Goal: Task Accomplishment & Management: Use online tool/utility

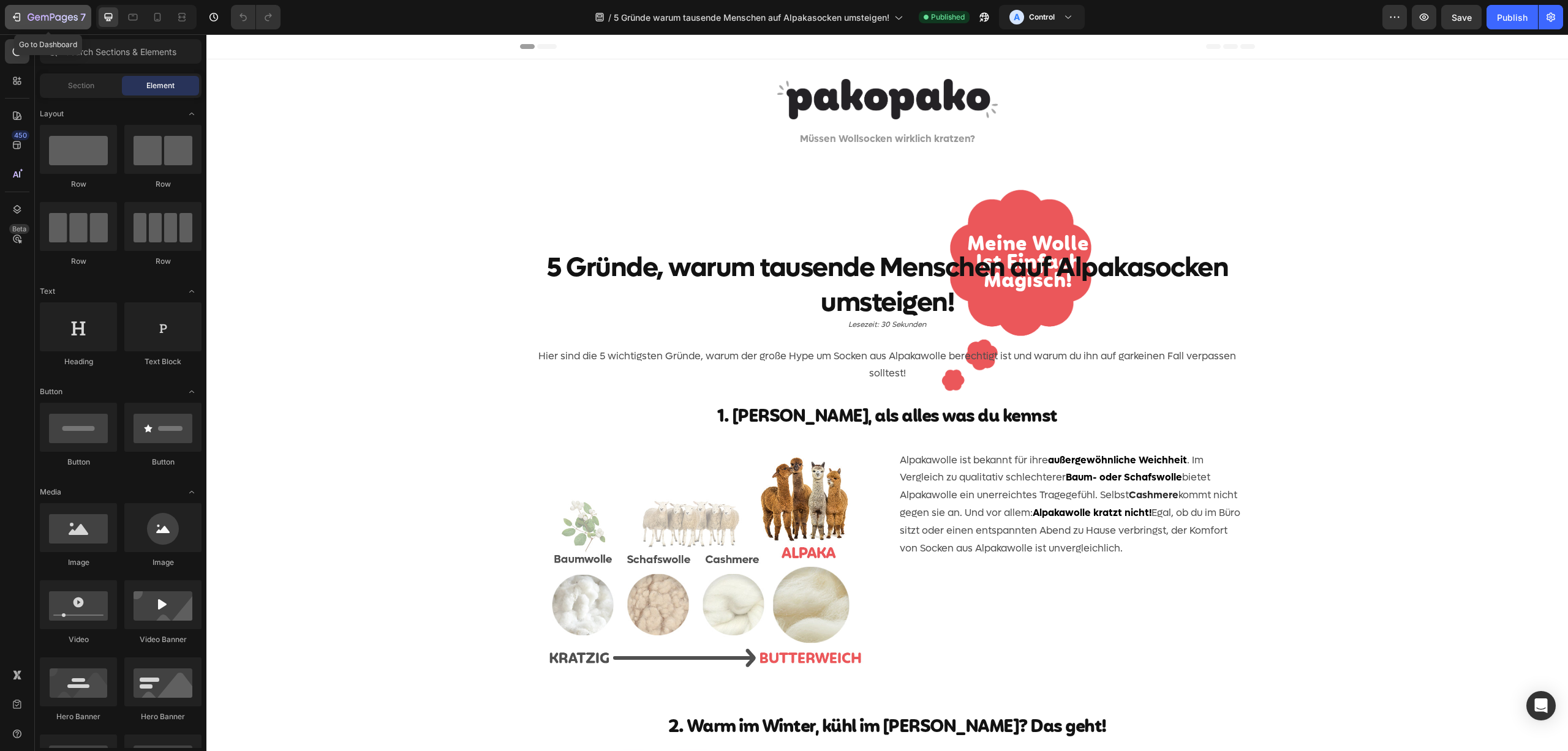
click at [21, 17] on icon "button" at bounding box center [16, 17] width 12 height 12
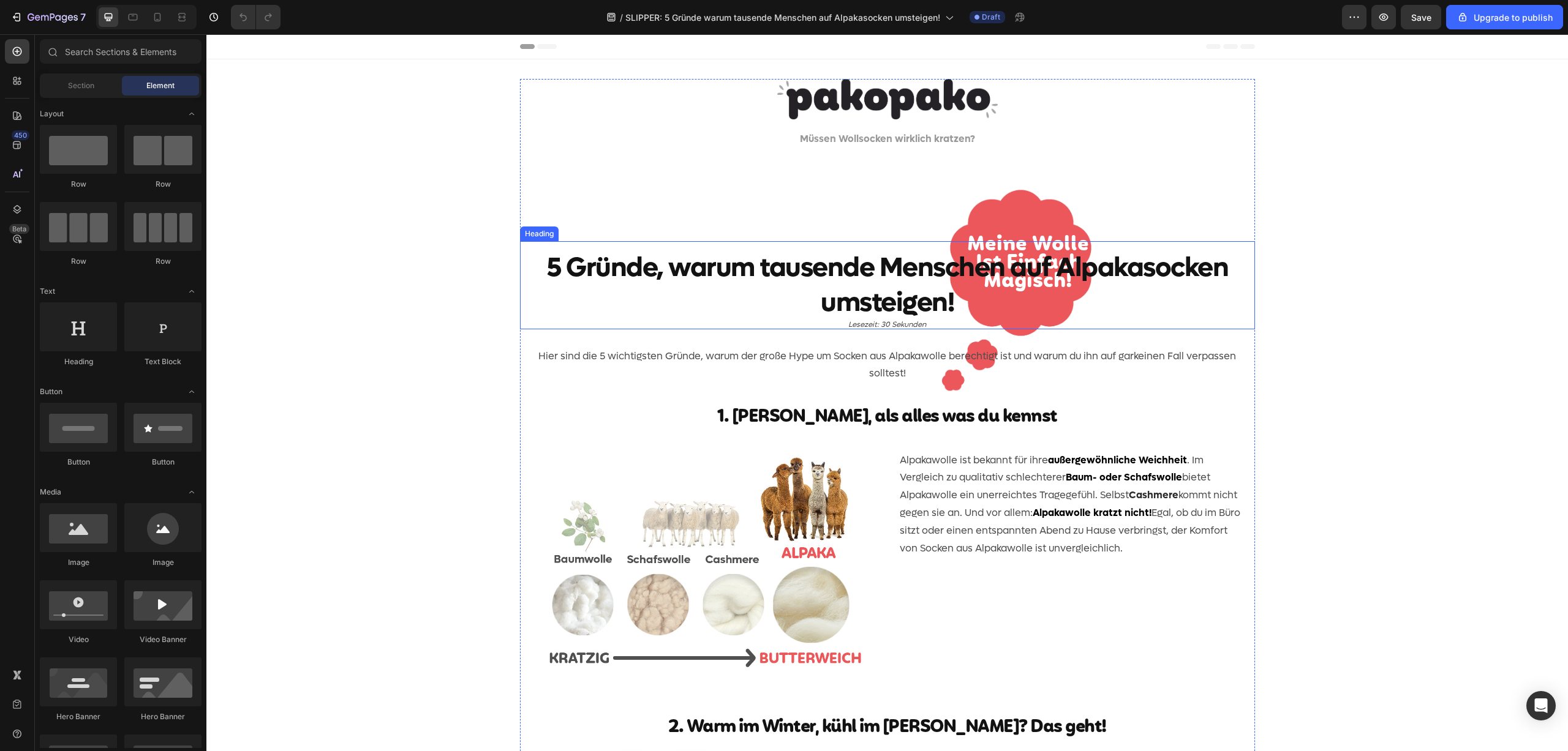
click at [786, 330] on h2 "5 Gründe, warum tausende Menschen auf Alpakasocken umsteigen!" at bounding box center [887, 285] width 734 height 88
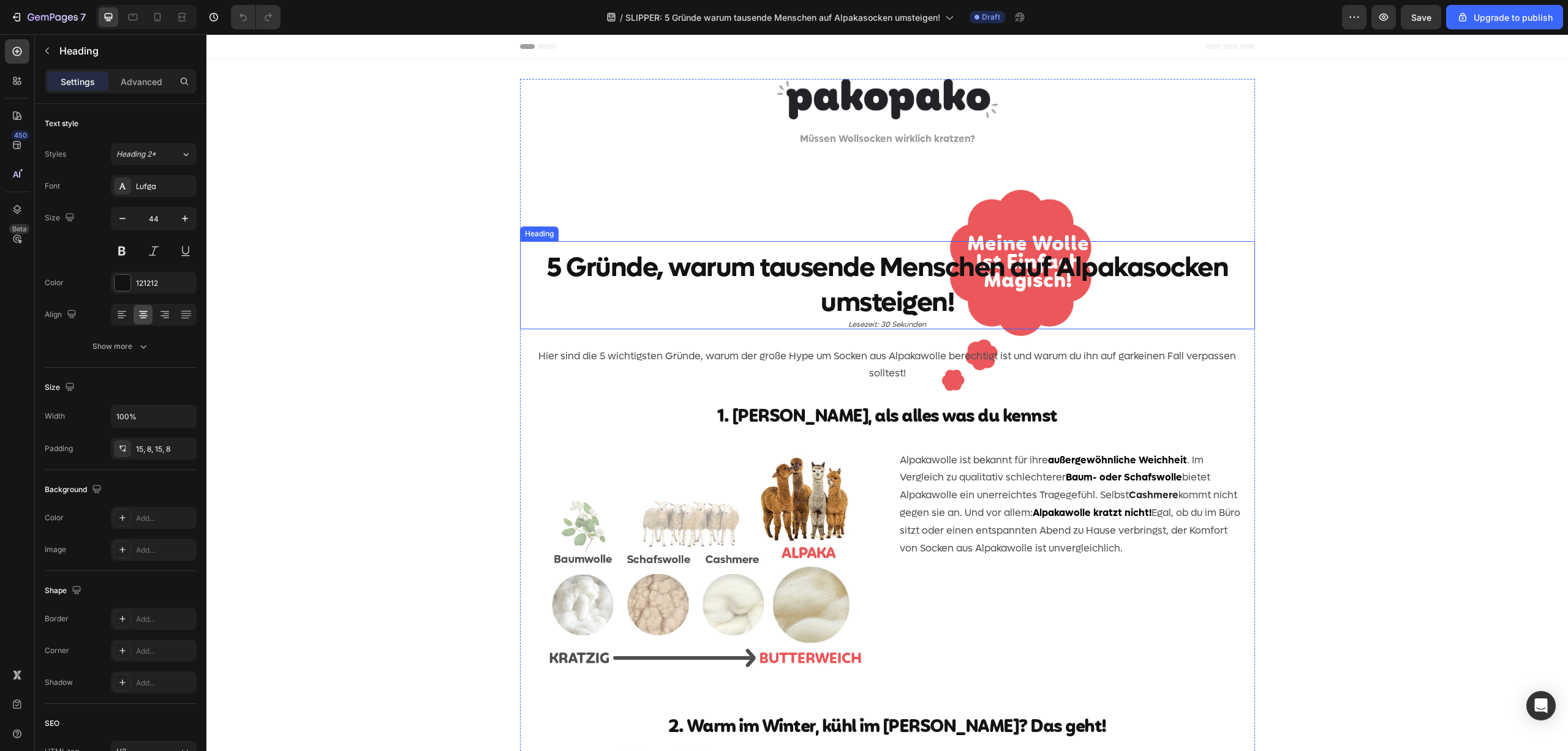
click at [786, 330] on h2 "5 Gründe, warum tausende Menschen auf Alpakasocken umsteigen!" at bounding box center [887, 285] width 734 height 88
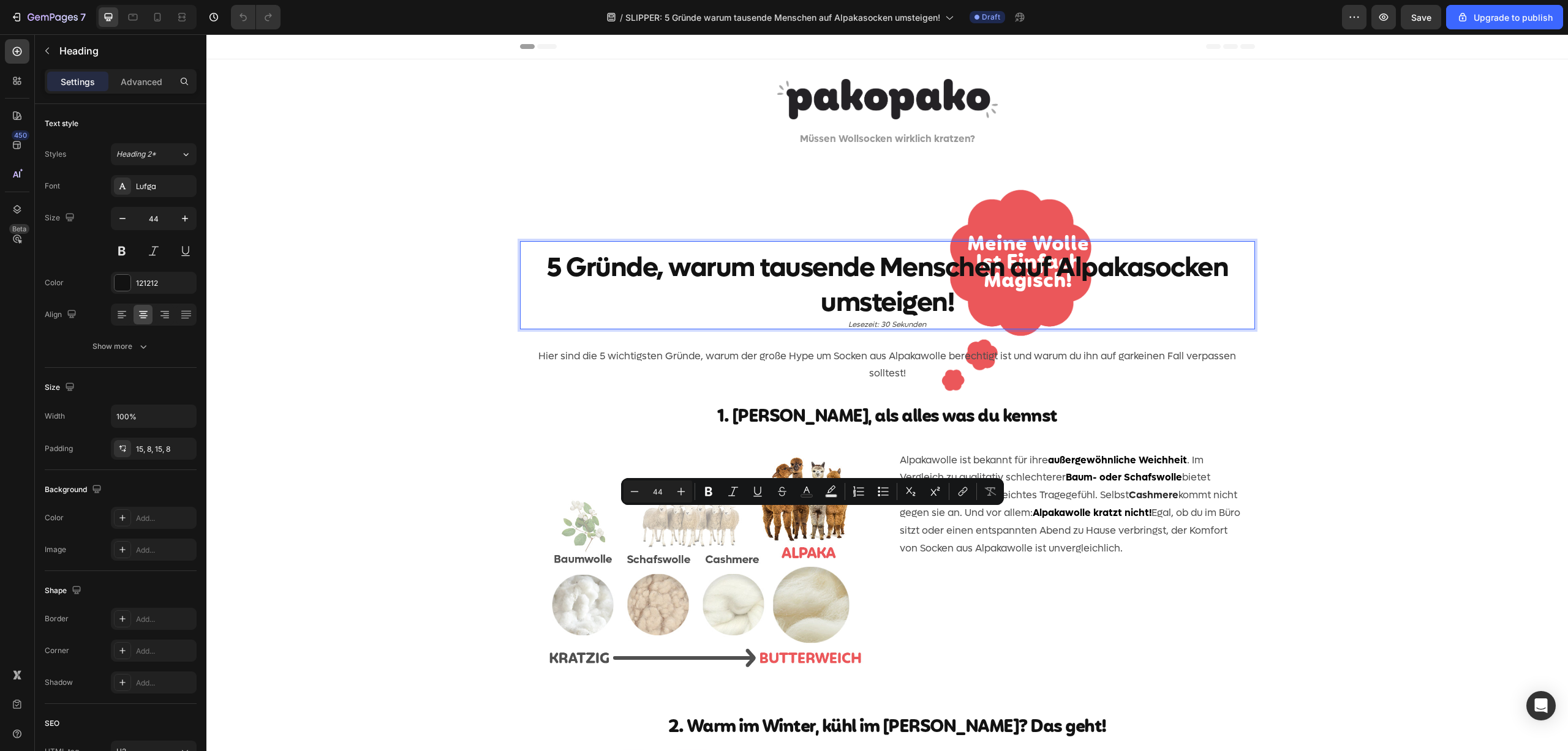
click at [1046, 320] on p "5 Gründe, warum tausende Menschen auf Alpakasocken umsteigen!" at bounding box center [887, 285] width 725 height 70
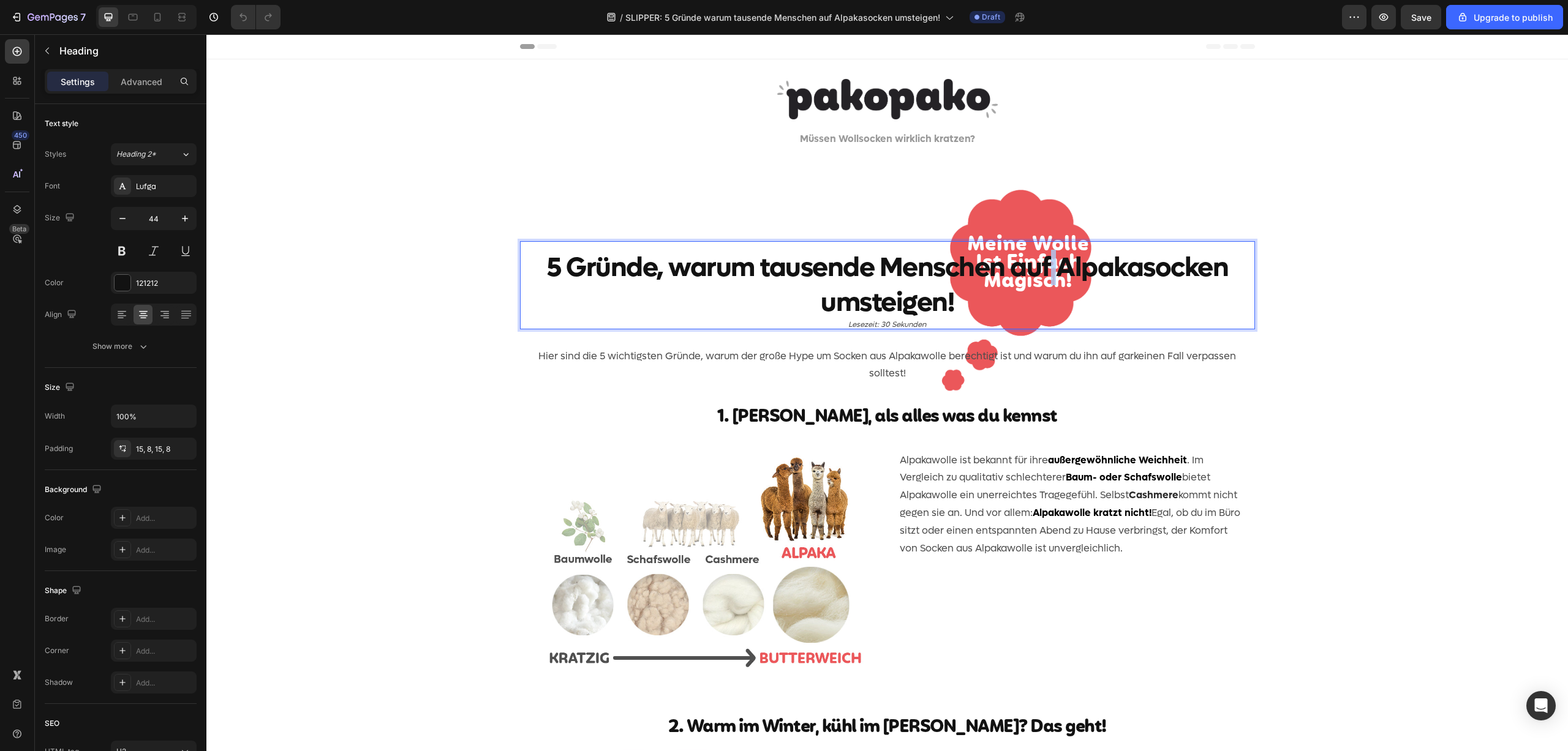
click at [1046, 320] on p "5 Gründe, warum tausende Menschen auf Alpakasocken umsteigen!" at bounding box center [887, 285] width 725 height 70
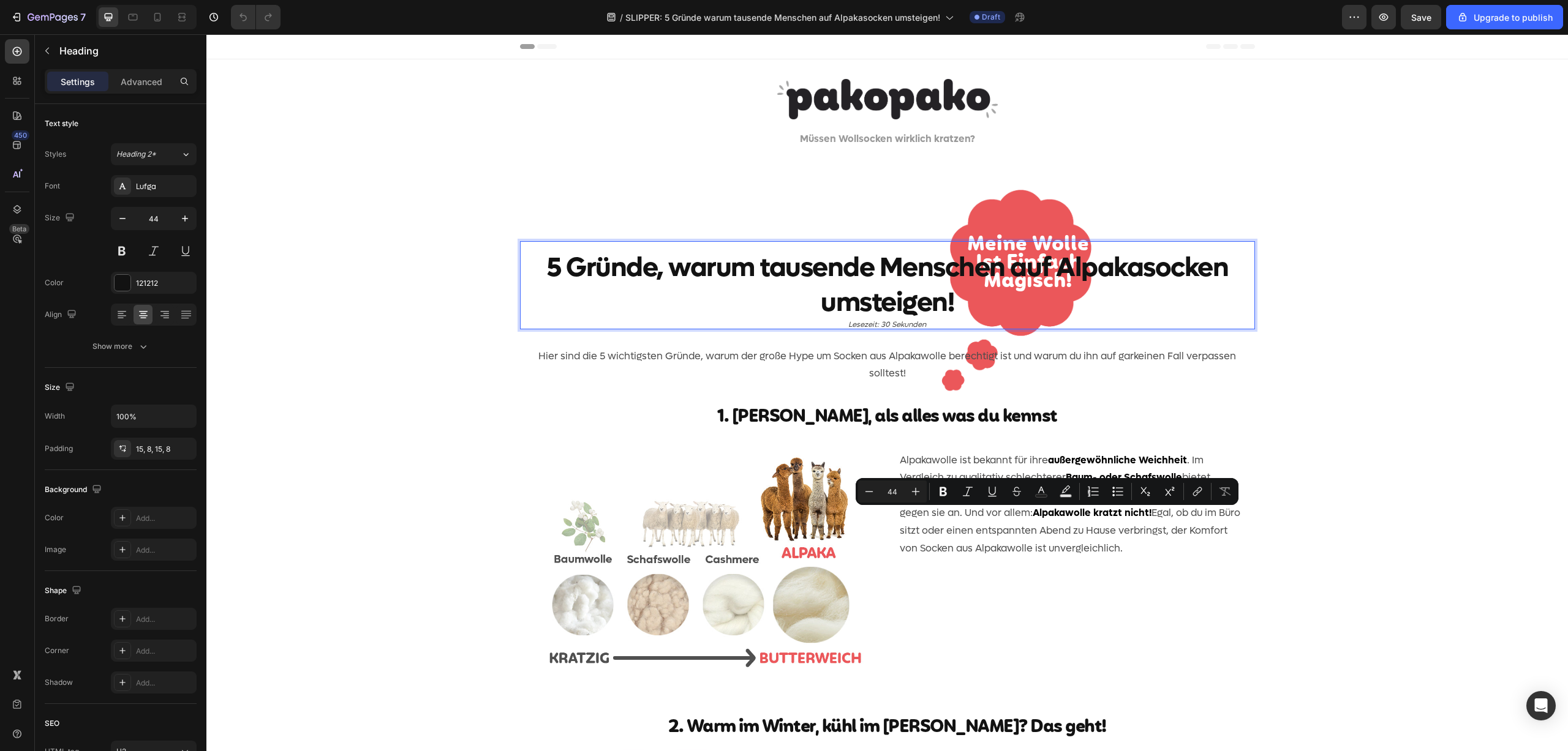
click at [1078, 320] on p "5 Gründe, warum tausende Menschen auf Alpakasocken umsteigen!" at bounding box center [887, 285] width 725 height 70
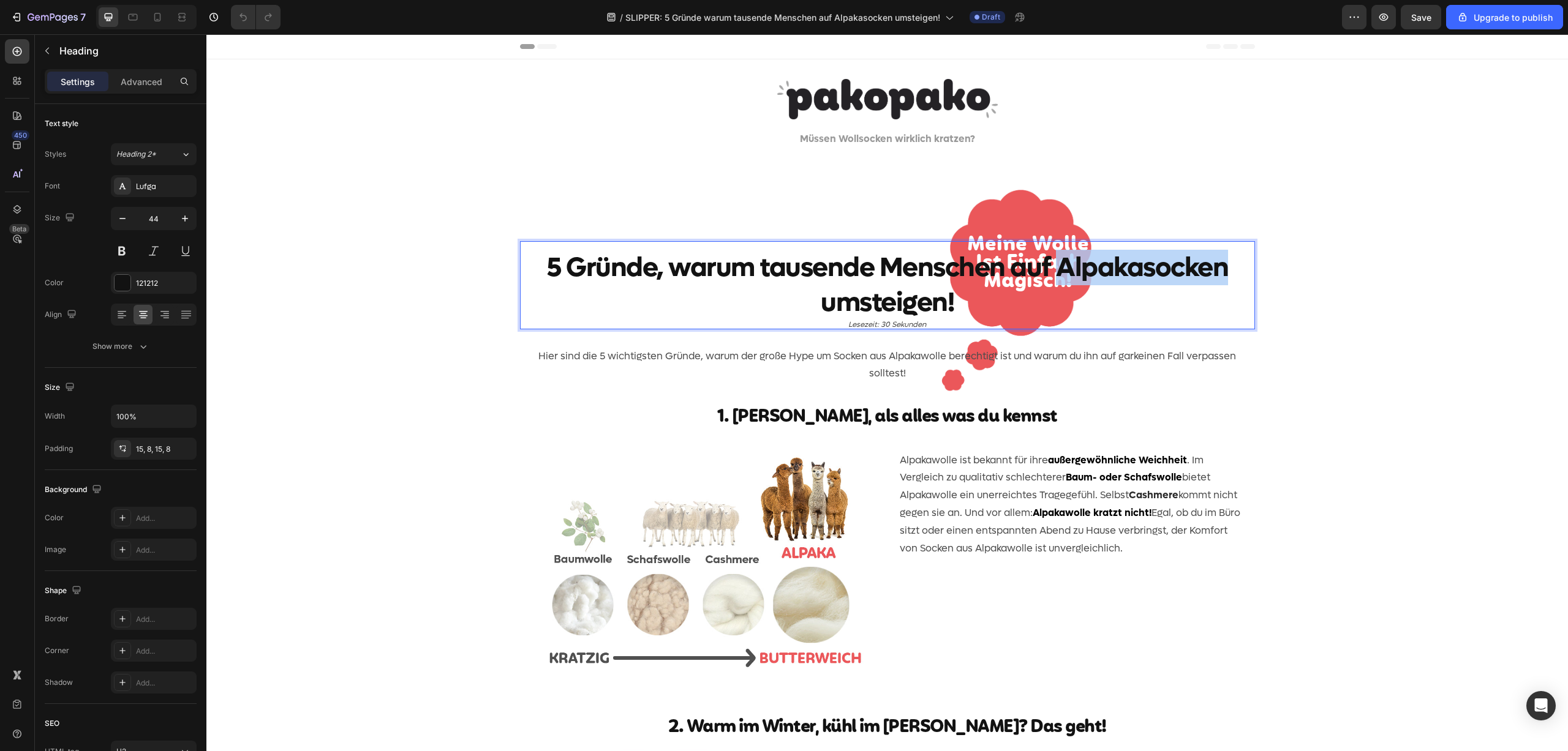
click at [1078, 320] on p "5 Gründe, warum tausende Menschen auf Alpakasocken umsteigen!" at bounding box center [887, 285] width 725 height 70
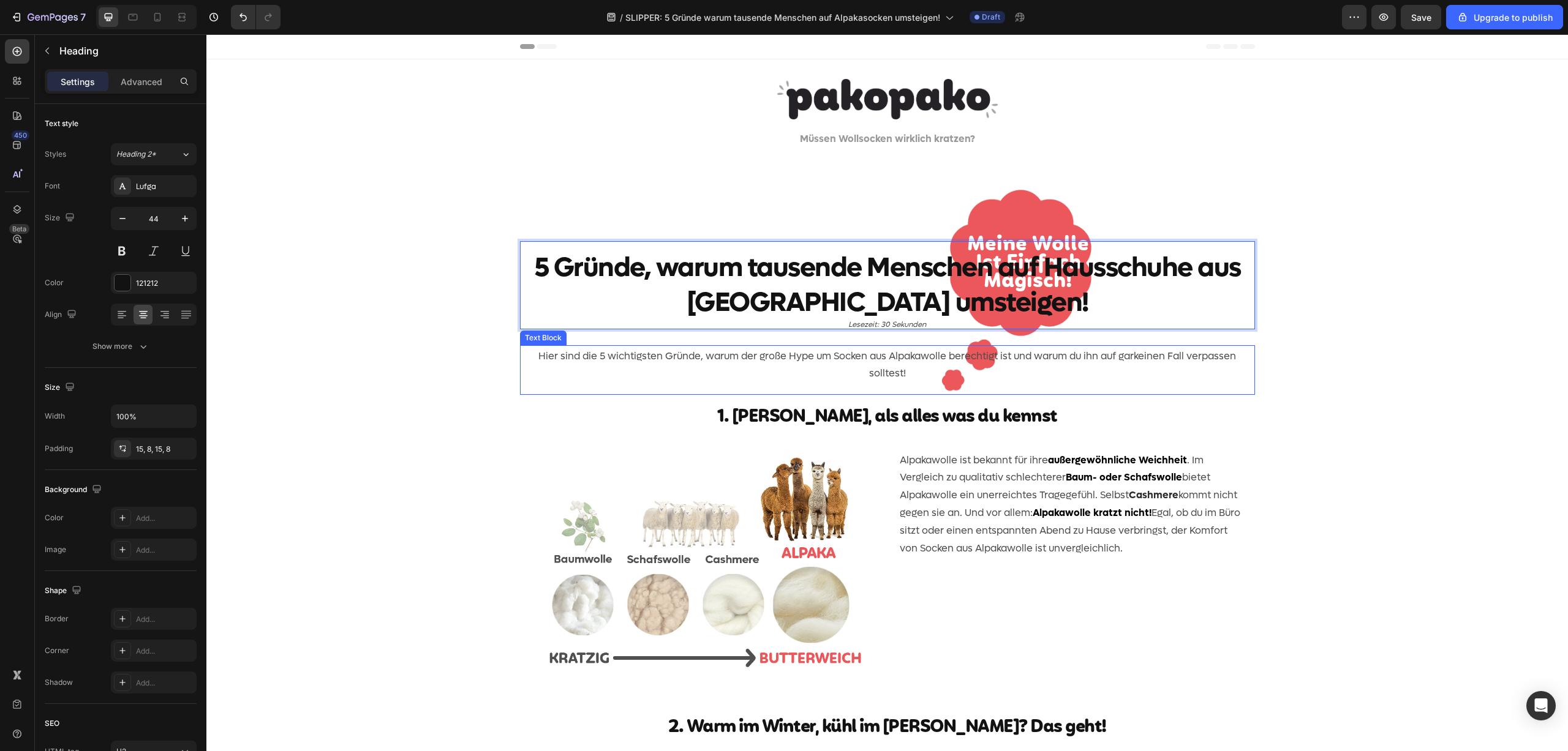
click at [876, 383] on p "Hier sind die 5 wichtigsten Gründe, warum der große Hype um Socken aus Alpakawo…" at bounding box center [887, 365] width 730 height 36
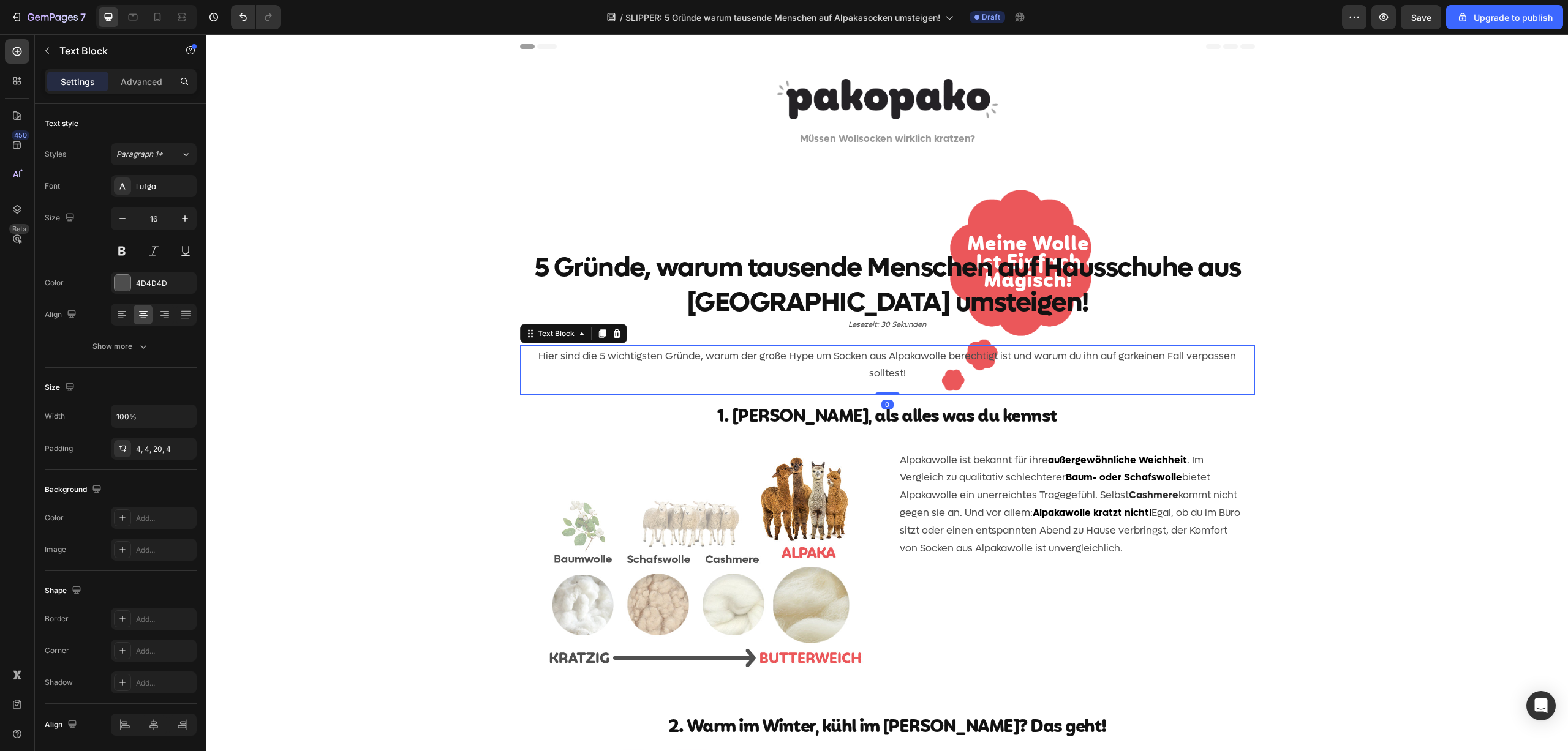
click at [825, 383] on p "Hier sind die 5 wichtigsten Gründe, warum der große Hype um Socken aus Alpakawo…" at bounding box center [887, 365] width 730 height 36
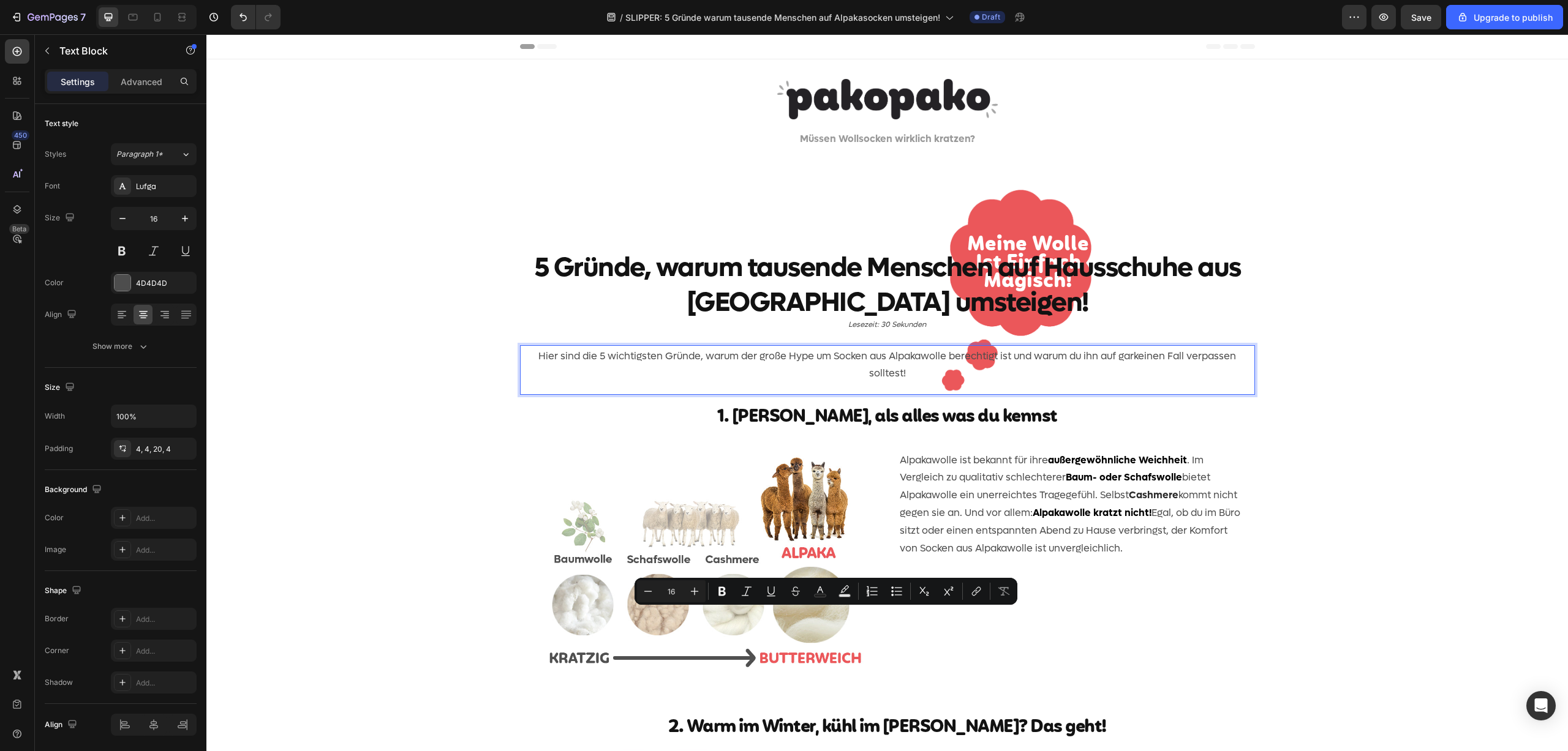
click at [832, 383] on p "Hier sind die 5 wichtigsten Gründe, warum der große Hype um Socken aus Alpakawo…" at bounding box center [887, 365] width 730 height 36
drag, startPoint x: 879, startPoint y: 616, endPoint x: 830, endPoint y: 616, distance: 49.0
click at [830, 383] on p "Hier sind die 5 wichtigsten Gründe, warum der große Hype um Socken aus Alpakawo…" at bounding box center [887, 365] width 730 height 36
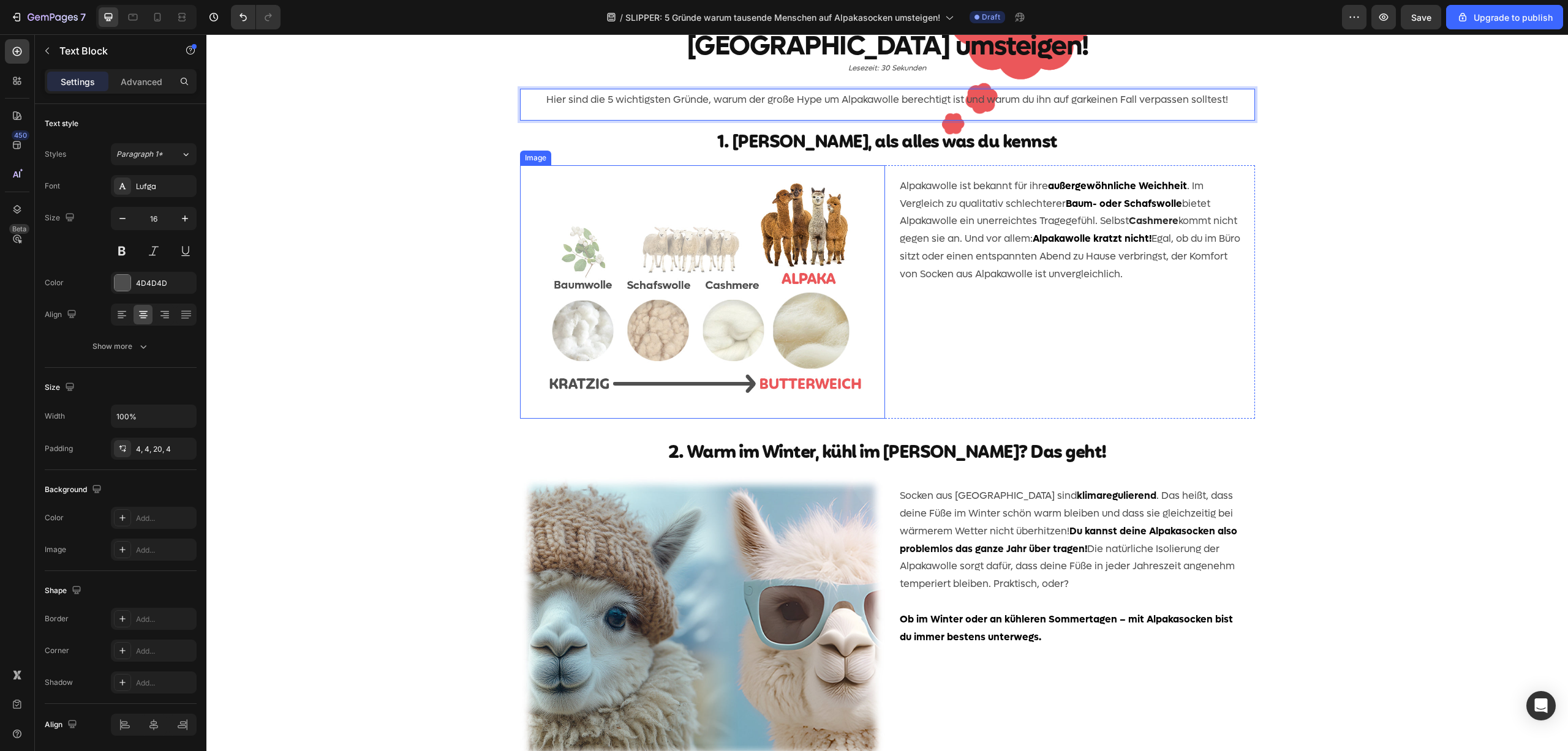
scroll to position [359, 0]
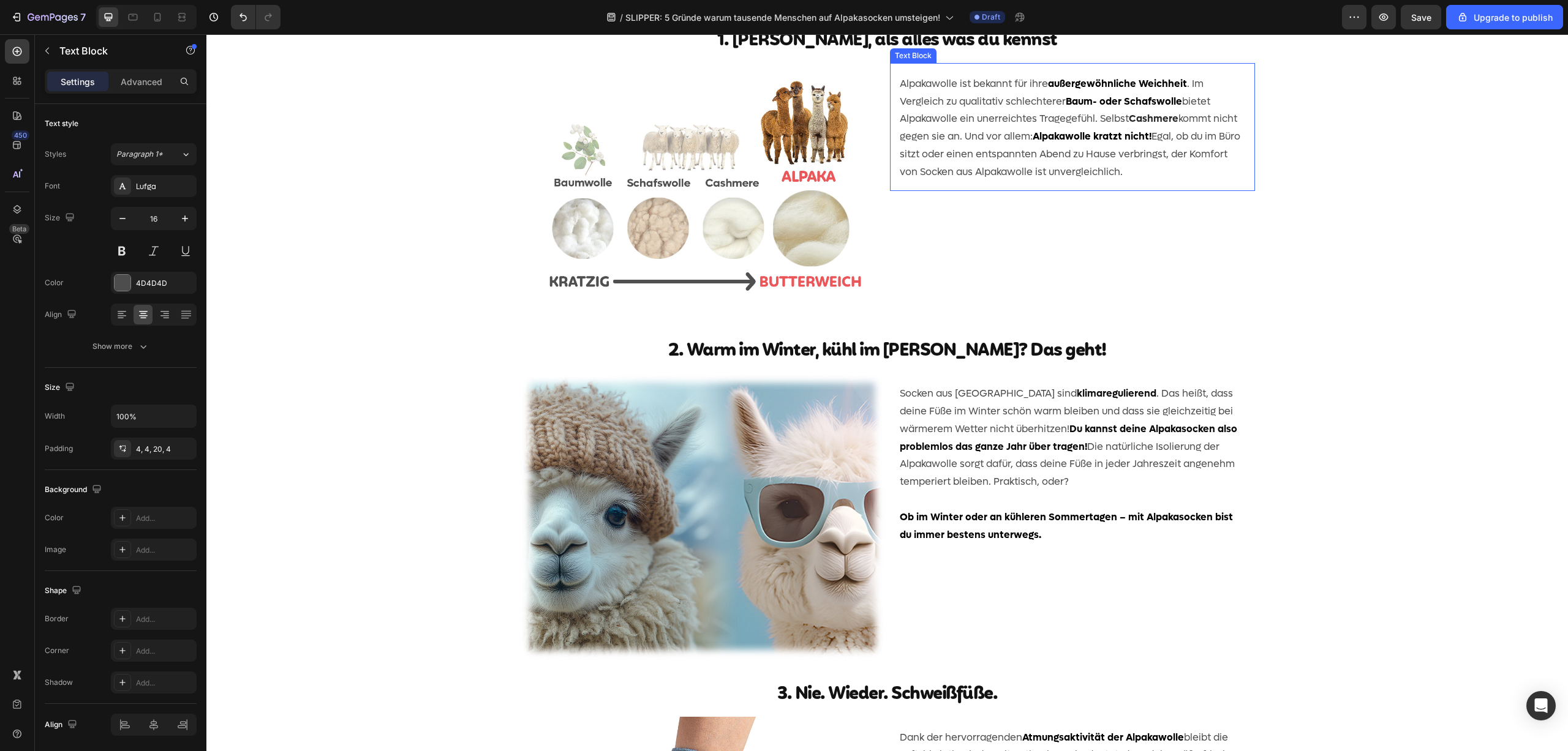
click at [1042, 181] on p "Alpakawolle ist bekannt für ihre außergewöhnliche Weichheit . Im Vergleich zu q…" at bounding box center [1072, 128] width 345 height 106
click at [956, 181] on p "Alpakawolle ist bekannt für ihre außergewöhnliche Weichheit . Im Vergleich zu q…" at bounding box center [1072, 128] width 345 height 106
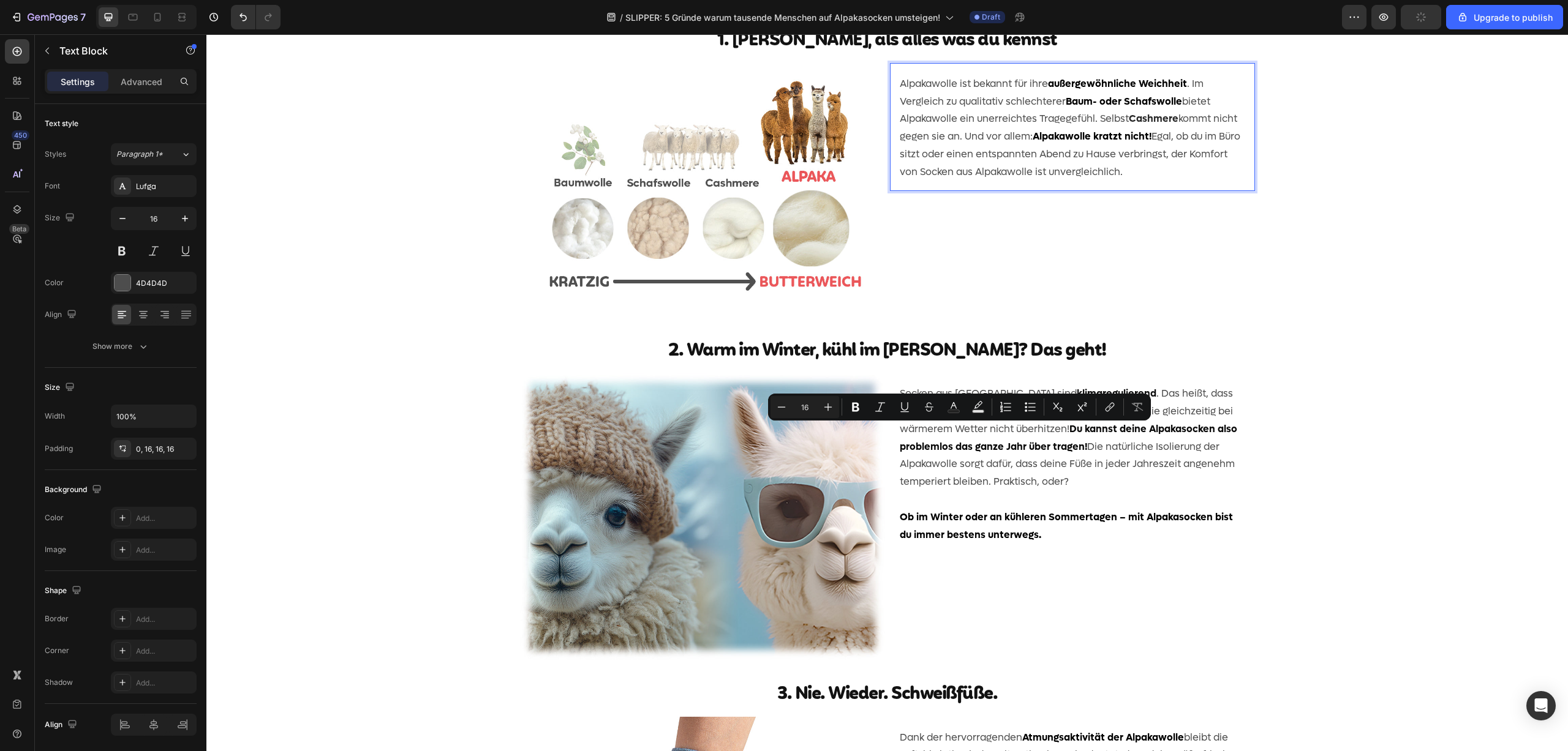
click at [950, 181] on p "Alpakawolle ist bekannt für ihre außergewöhnliche Weichheit . Im Vergleich zu q…" at bounding box center [1072, 128] width 345 height 106
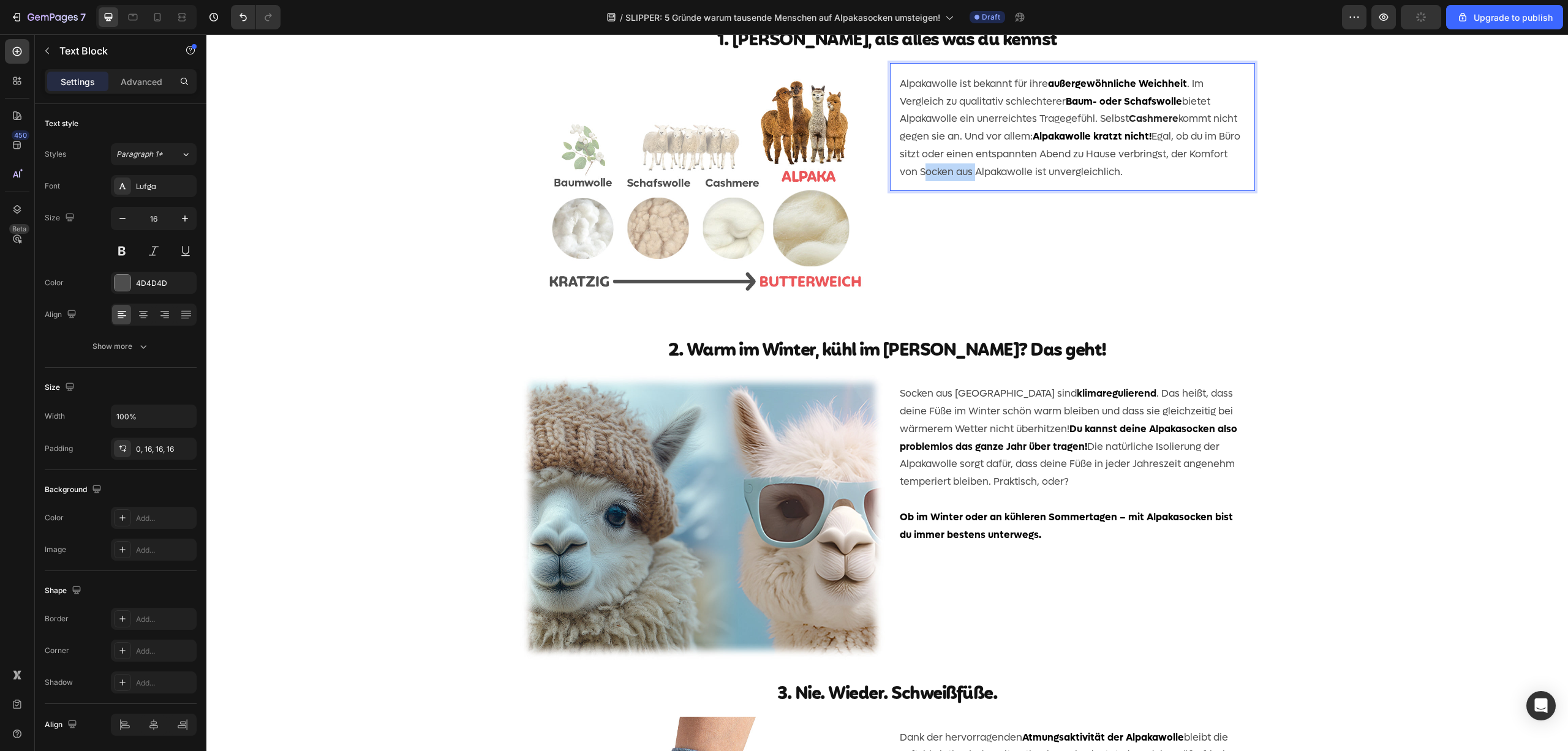
drag, startPoint x: 968, startPoint y: 433, endPoint x: 918, endPoint y: 433, distance: 50.0
click at [918, 181] on p "Alpakawolle ist bekannt für ihre außergewöhnliche Weichheit . Im Vergleich zu q…" at bounding box center [1072, 128] width 345 height 106
click at [1063, 317] on div "Alpakawolle ist bekannt für ihre außergewöhnliche Weichheit . Im Vergleich zu q…" at bounding box center [1072, 190] width 365 height 254
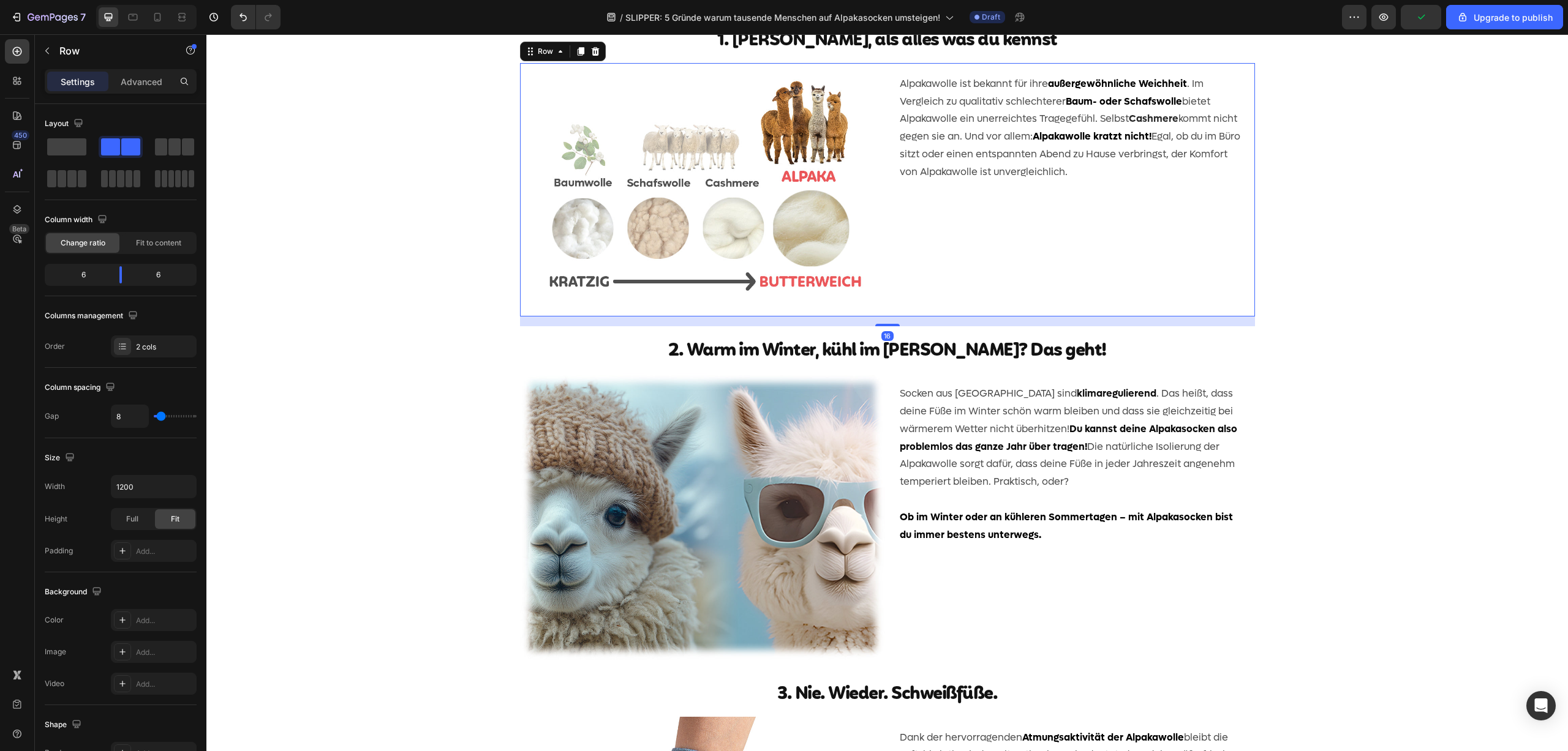
scroll to position [593, 0]
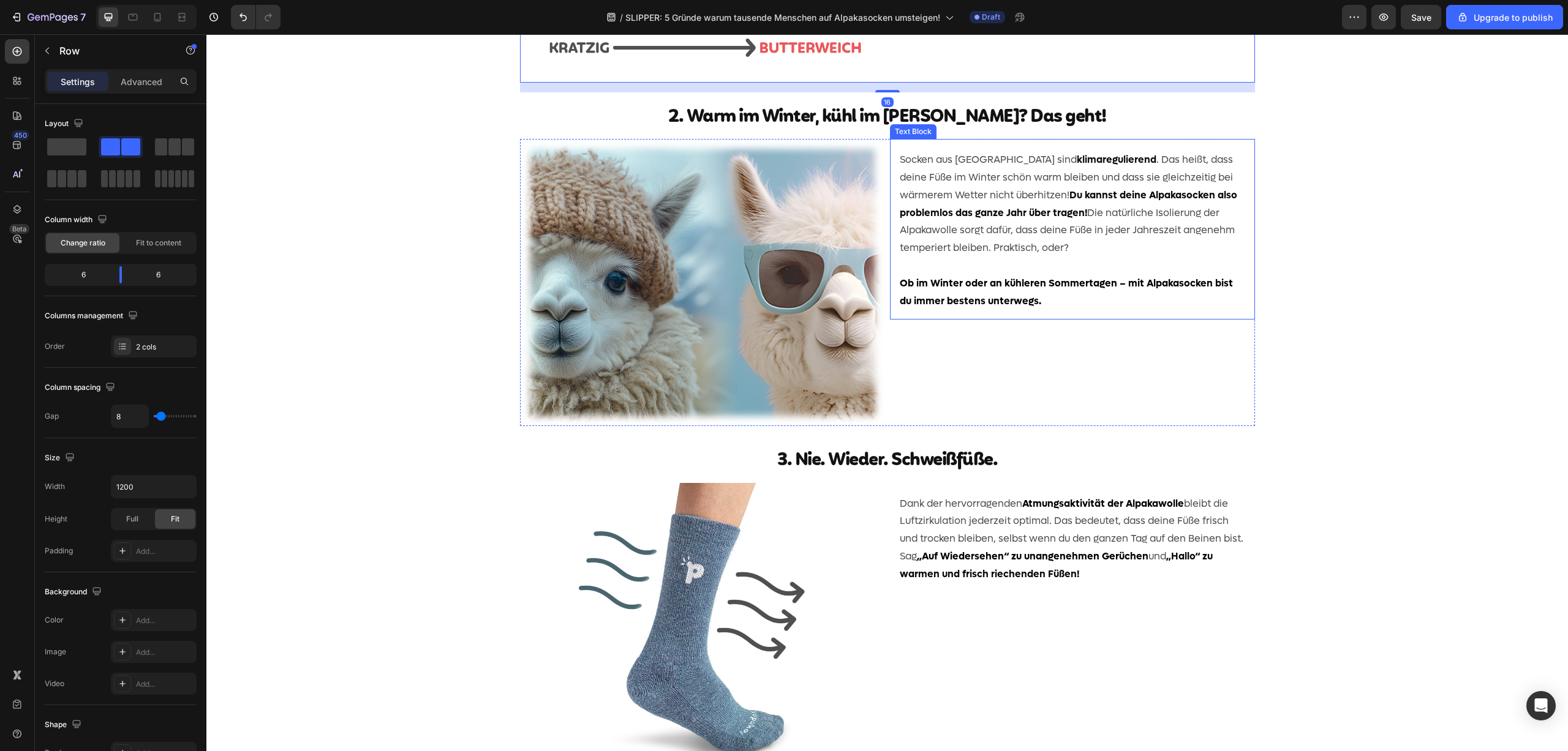
click at [987, 257] on p "Socken aus [GEOGRAPHIC_DATA] sind klimaregulierend . Das heißt, dass deine Füße…" at bounding box center [1072, 204] width 345 height 106
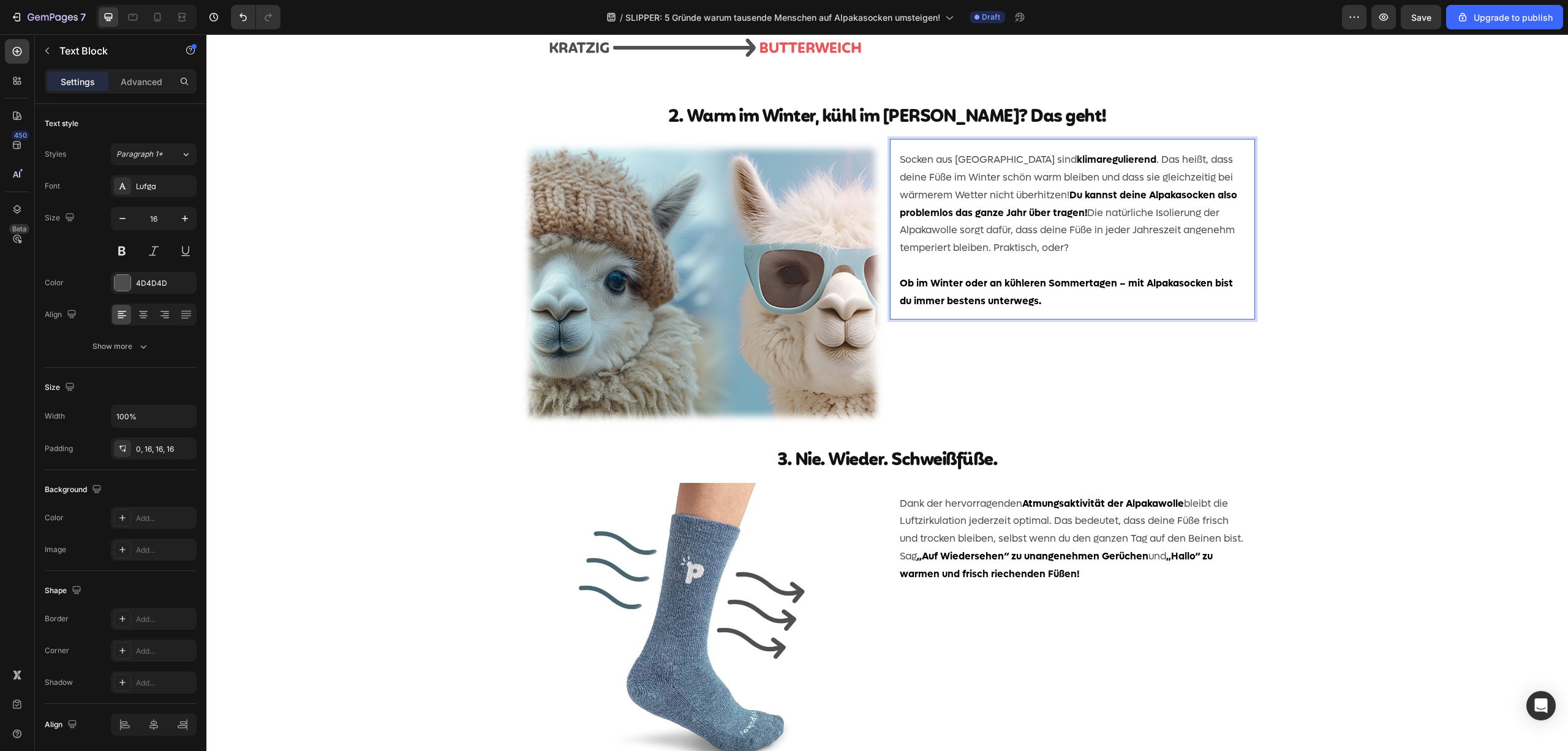
click at [973, 257] on p "Socken aus [GEOGRAPHIC_DATA] sind klimaregulierend . Das heißt, dass deine Füße…" at bounding box center [1072, 204] width 345 height 106
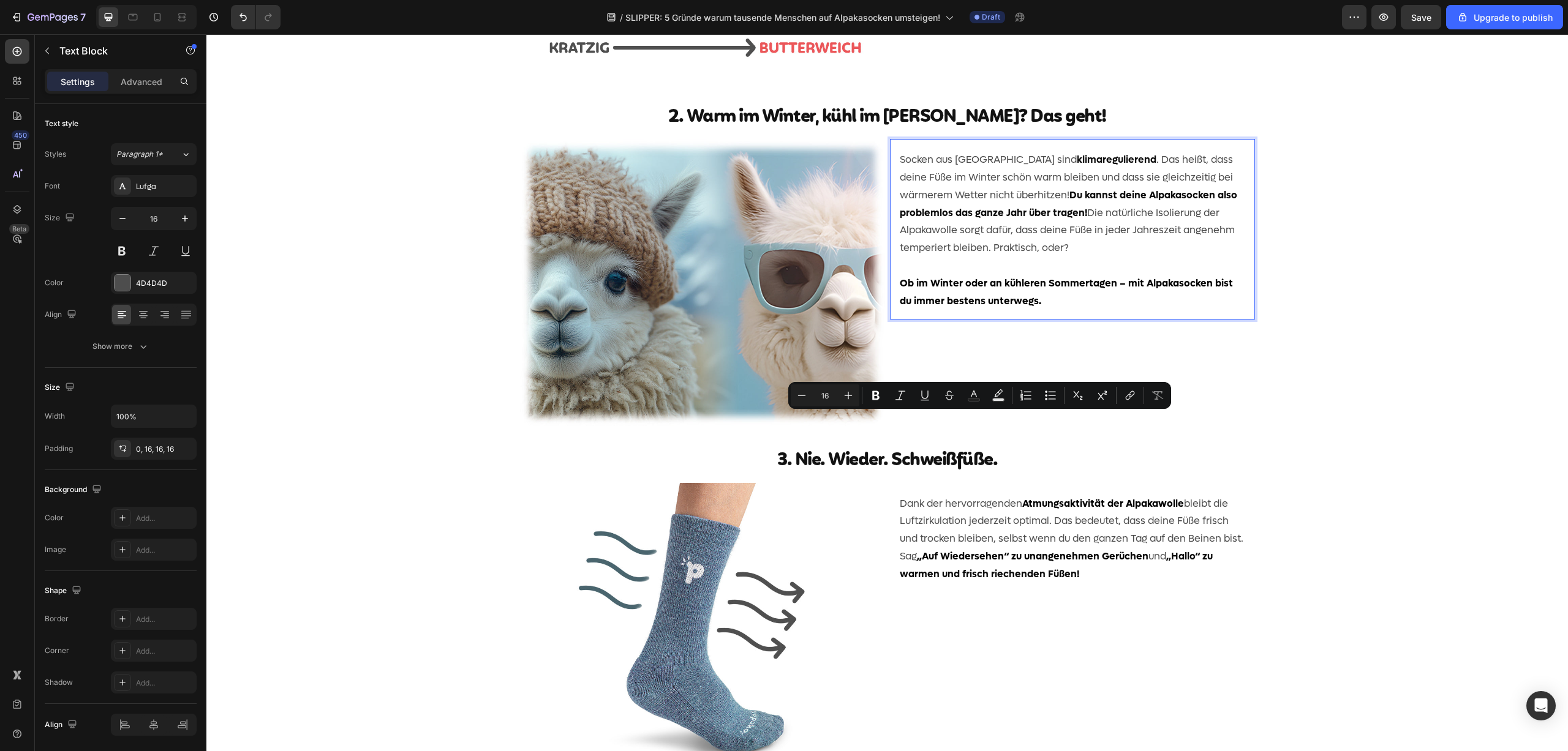
click at [1012, 257] on p "Socken aus [GEOGRAPHIC_DATA] sind klimaregulierend . Das heißt, dass deine Füße…" at bounding box center [1072, 204] width 345 height 106
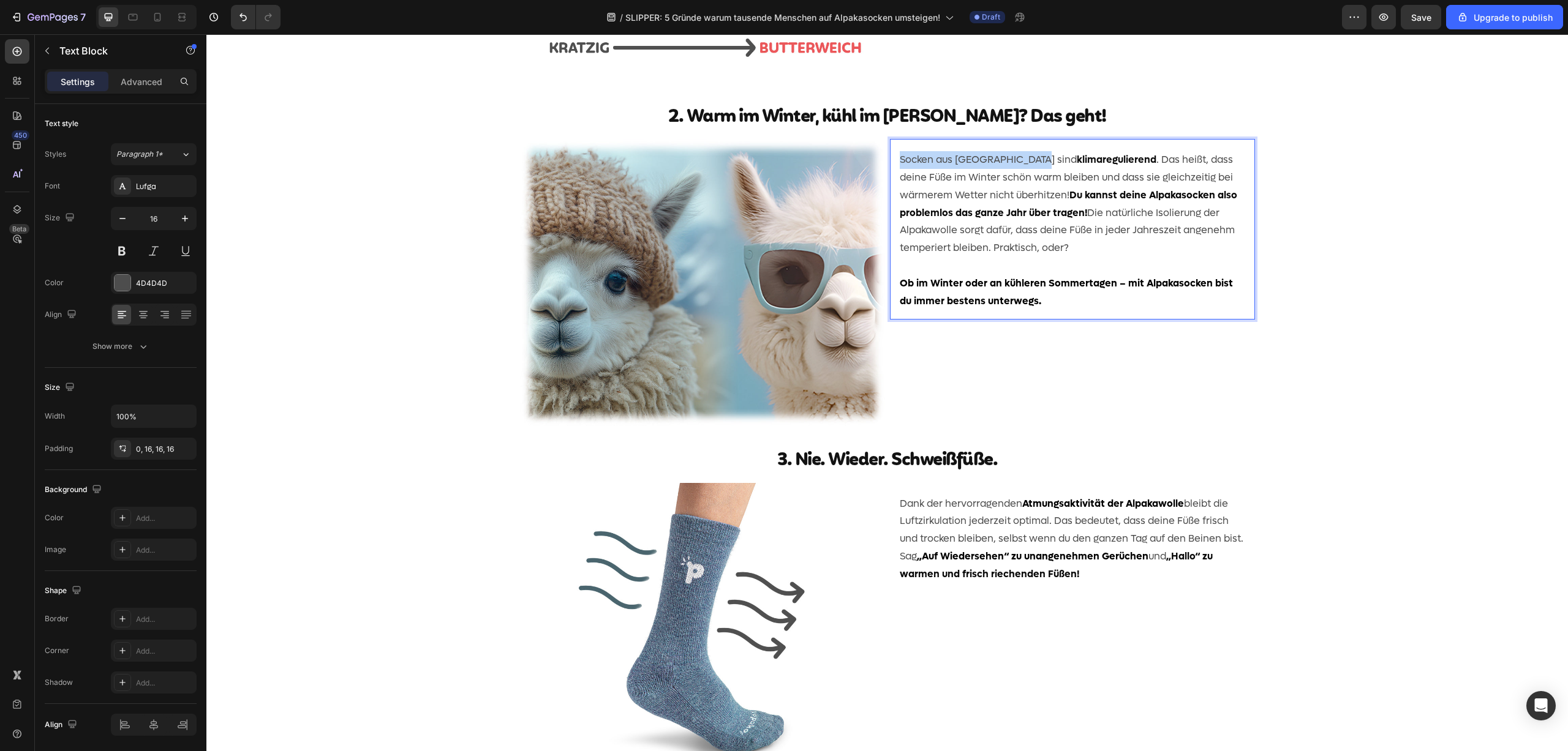
drag, startPoint x: 1029, startPoint y: 419, endPoint x: 883, endPoint y: 416, distance: 146.0
click at [883, 417] on div "Image Socken aus [GEOGRAPHIC_DATA] sind klimaregulierend . Das heißt, dass dein…" at bounding box center [887, 282] width 734 height 287
click at [1045, 219] on strong "Du kannst deine Alpakasocken also problemlos das ganze Jahr über tragen!" at bounding box center [1060, 204] width 322 height 31
click at [1147, 307] on strong "Ob im Winter oder an kühleren Sommertagen – mit Alpakasocken bist du immer best…" at bounding box center [1066, 292] width 333 height 31
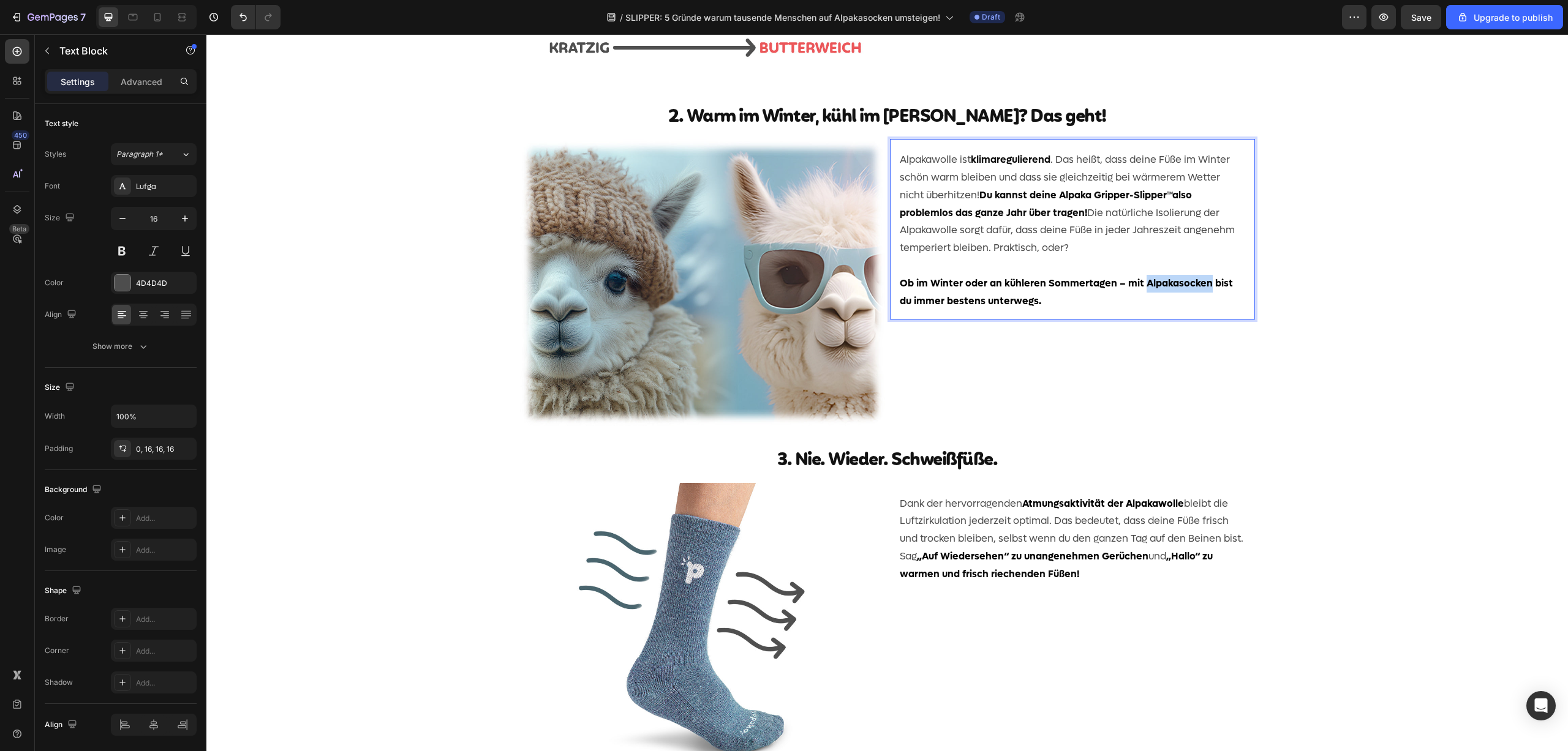
click at [1147, 307] on strong "Ob im Winter oder an kühleren Sommertagen – mit Alpakasocken bist du immer best…" at bounding box center [1066, 292] width 333 height 31
click at [1383, 529] on div "Image Müssen Wollsocken wirklich kratzen? Text Block Row Meine Wolle ist einfac…" at bounding box center [887, 383] width 1361 height 1794
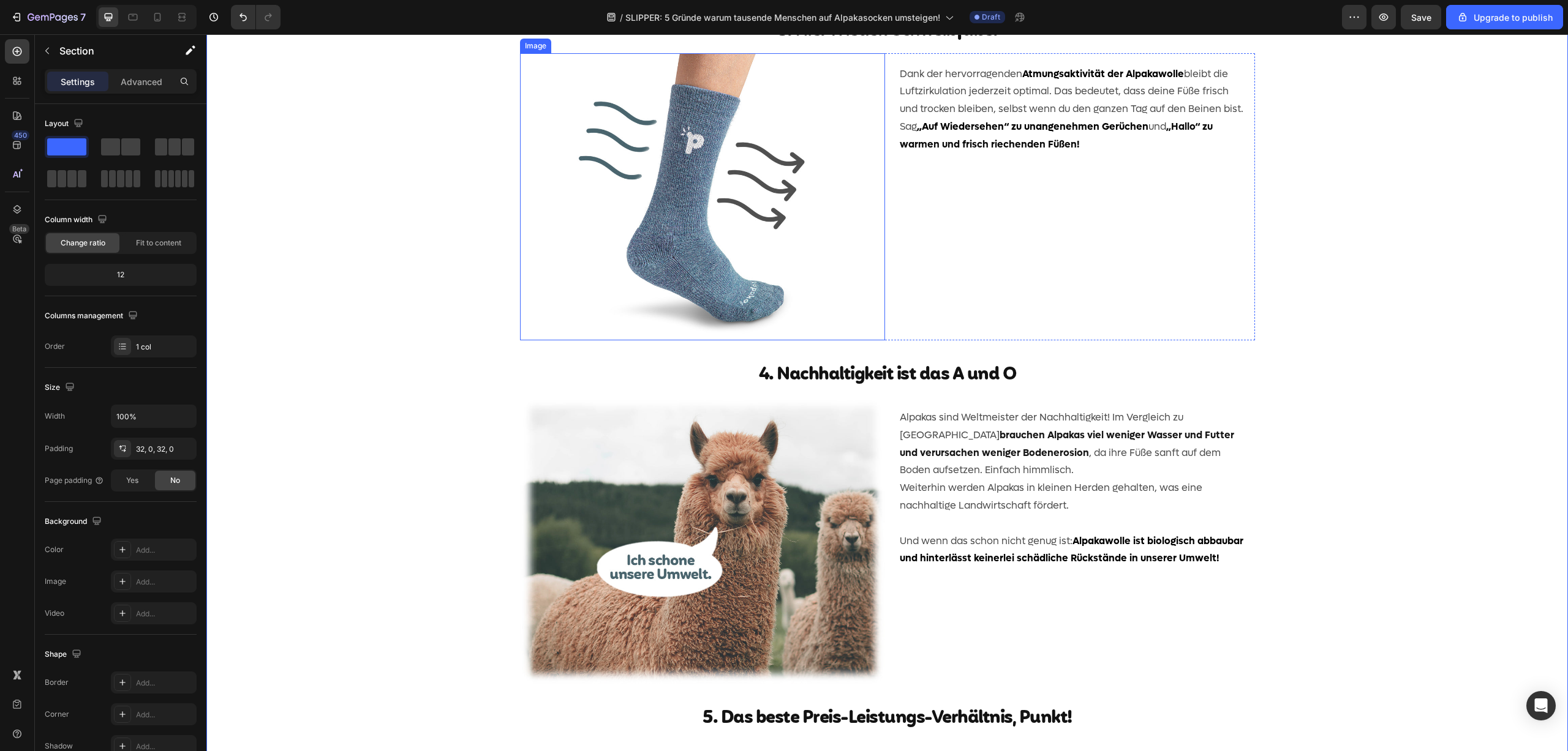
scroll to position [1036, 0]
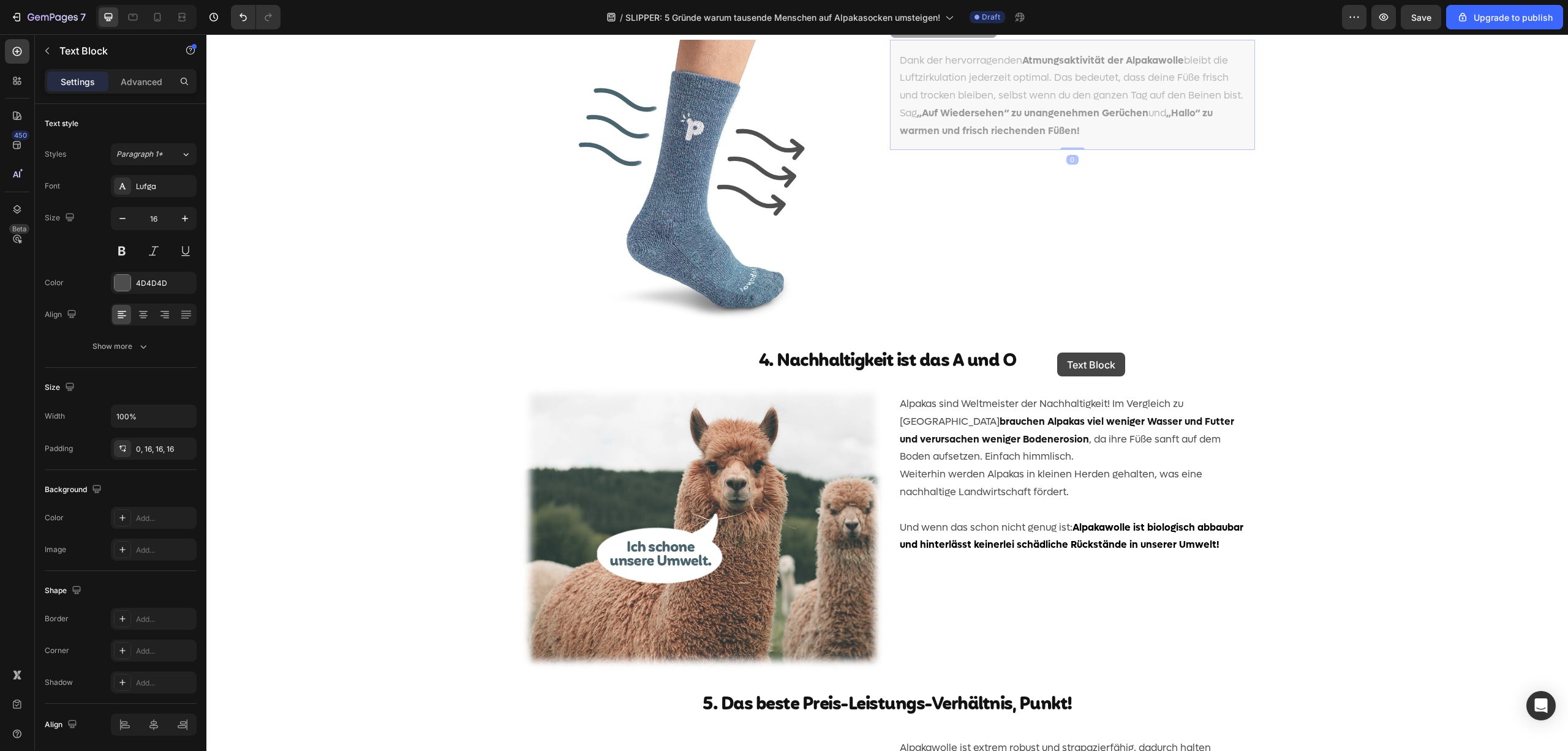
click at [206, 34] on p "Dank der hervorragenden Atmungsaktivität der Alpakawolle bleibt die Luftzirkula…" at bounding box center [206, 34] width 0 height 0
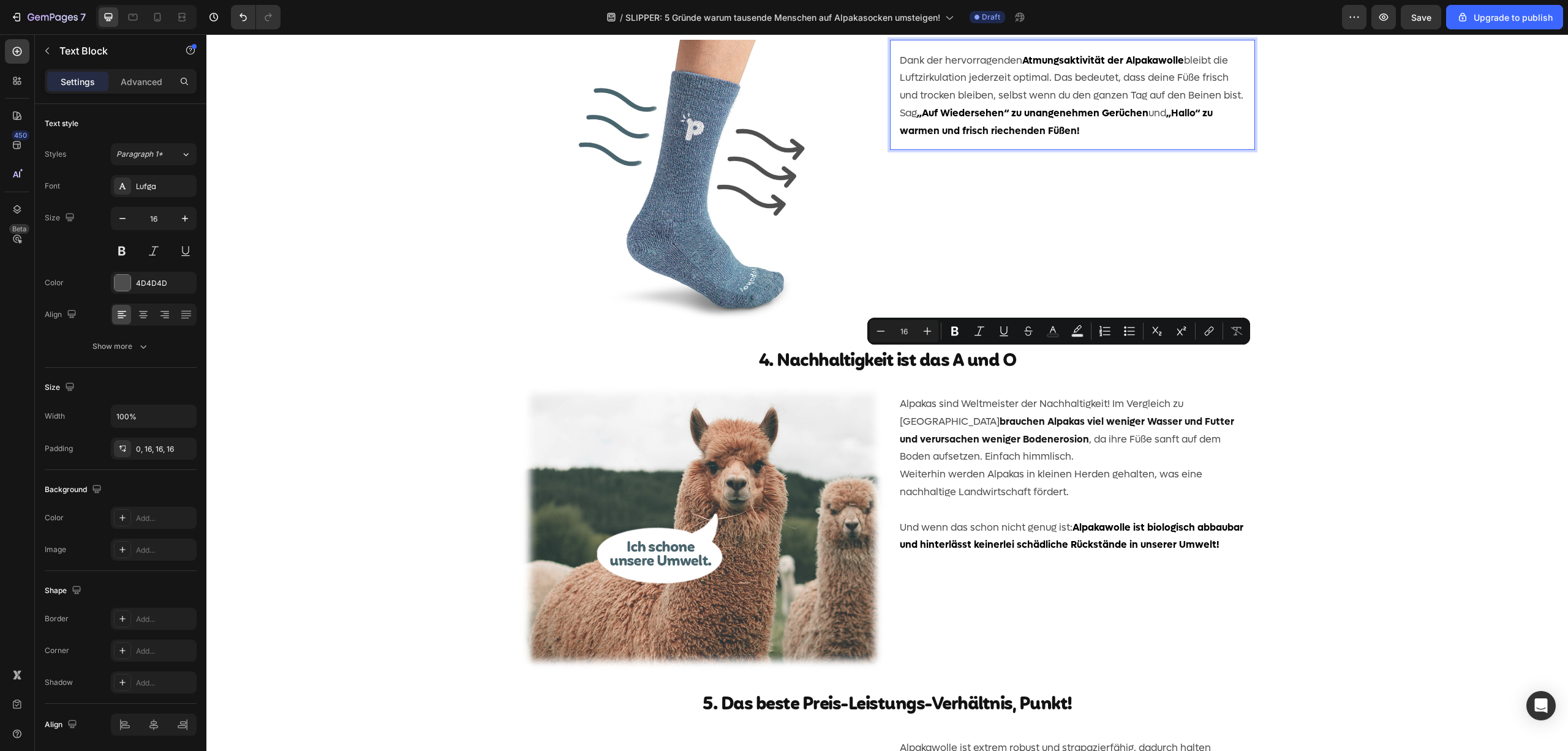
click at [1045, 140] on p "Dank der hervorragenden Atmungsaktivität der Alpakawolle bleibt die Luftzirkula…" at bounding box center [1072, 96] width 345 height 88
drag, startPoint x: 996, startPoint y: 357, endPoint x: 1234, endPoint y: 355, distance: 238.0
click at [1234, 140] on p "Dank der hervorragenden Atmungsaktivität der Alpakawolle bleibt die Luftzirkula…" at bounding box center [1072, 96] width 345 height 88
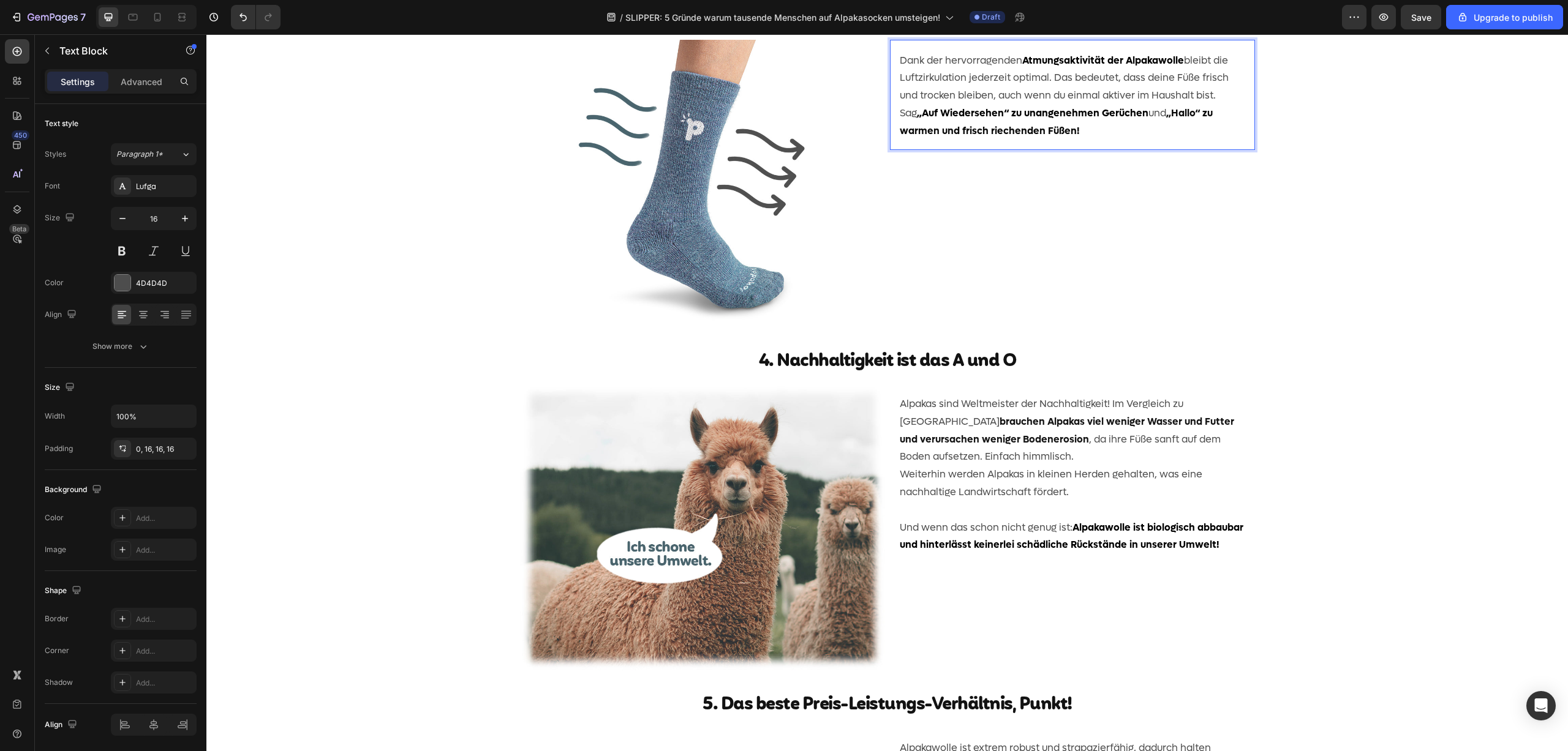
click at [1047, 140] on p "Dank der hervorragenden Atmungsaktivität der Alpakawolle bleibt die Luftzirkula…" at bounding box center [1072, 96] width 345 height 88
click at [1009, 327] on div "Dank der hervorragenden Atmungsaktivität der Alpakawolle bleibt die Luftzirkula…" at bounding box center [1072, 183] width 365 height 287
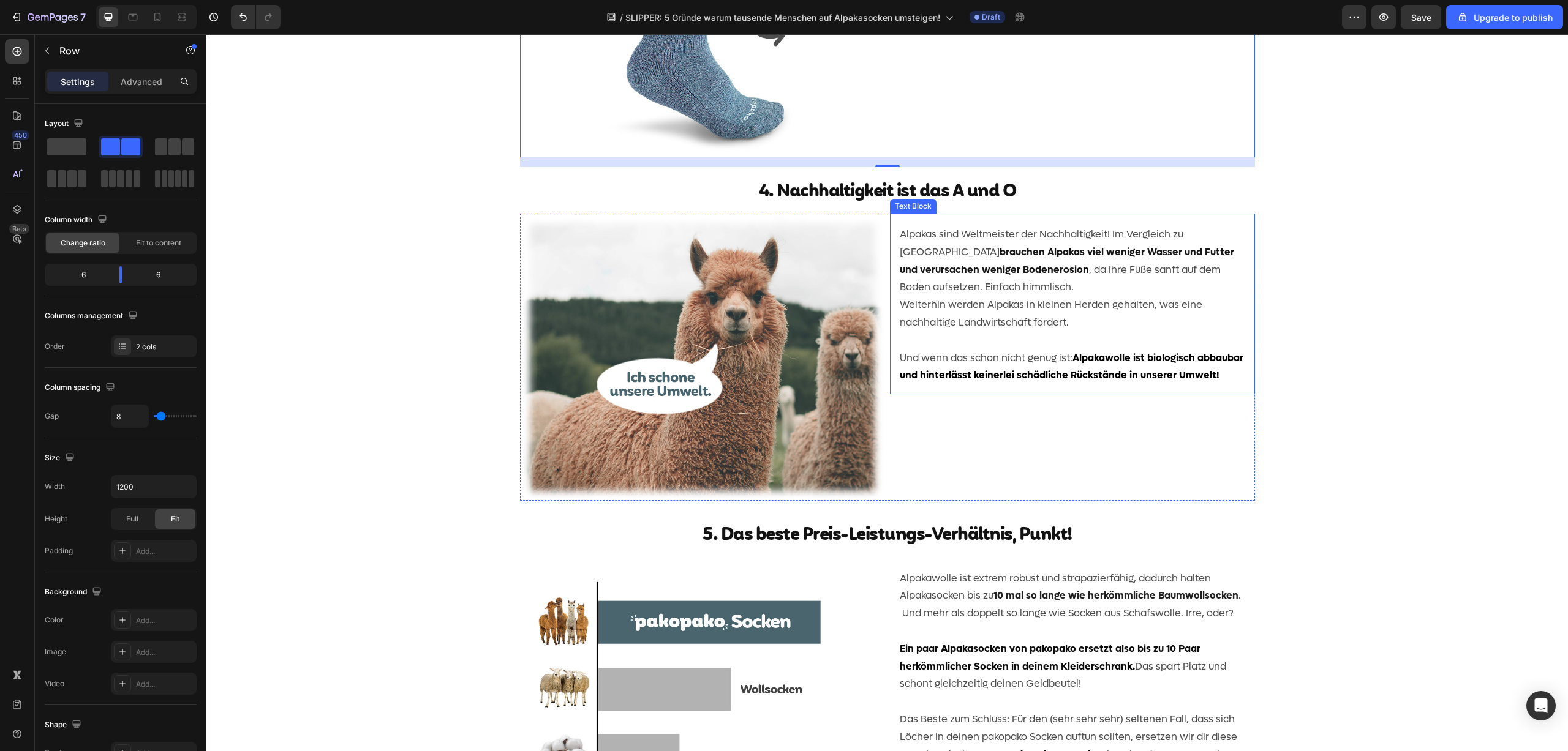
scroll to position [1205, 0]
click at [659, 158] on img at bounding box center [702, 14] width 365 height 287
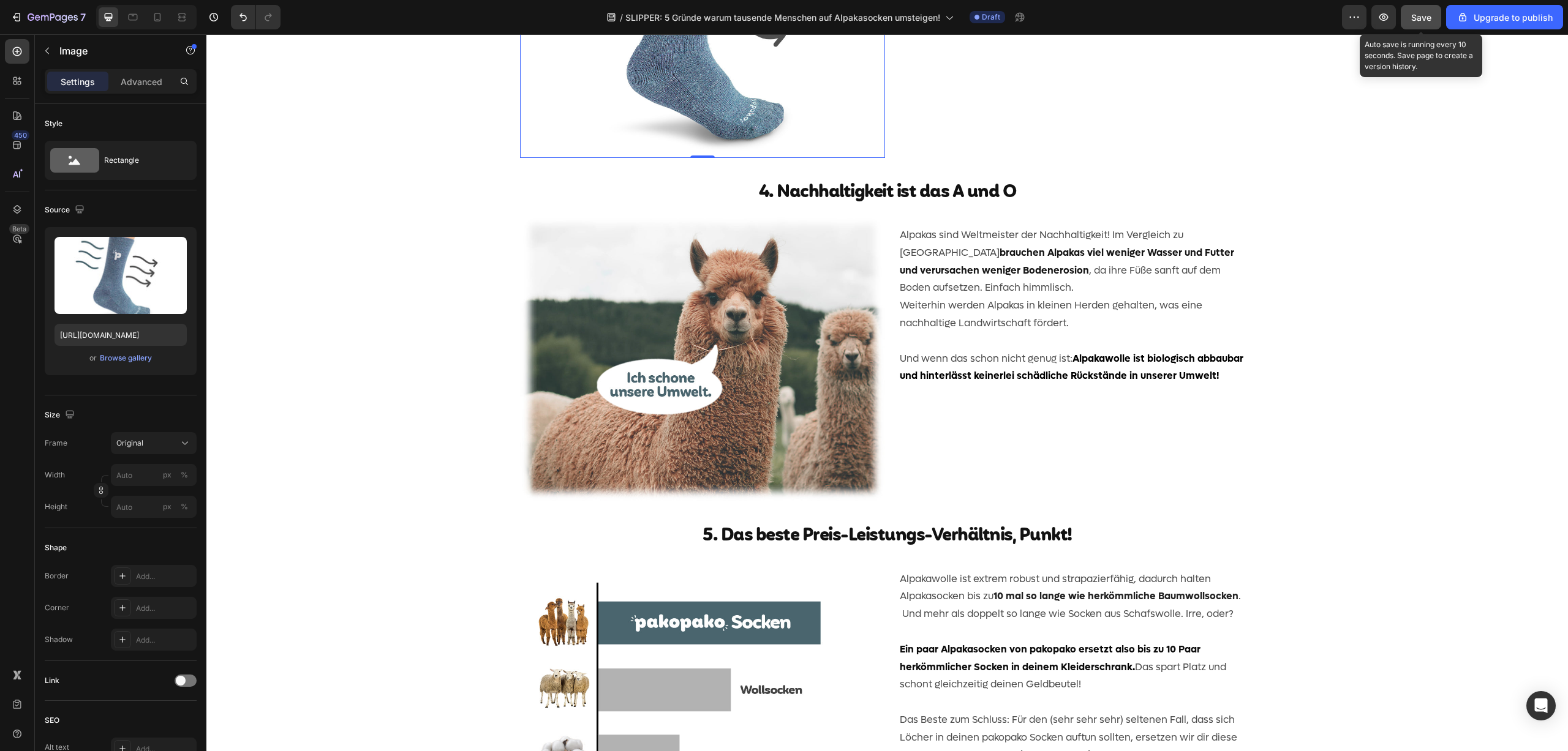
click at [1417, 20] on span "Save" at bounding box center [1421, 17] width 21 height 10
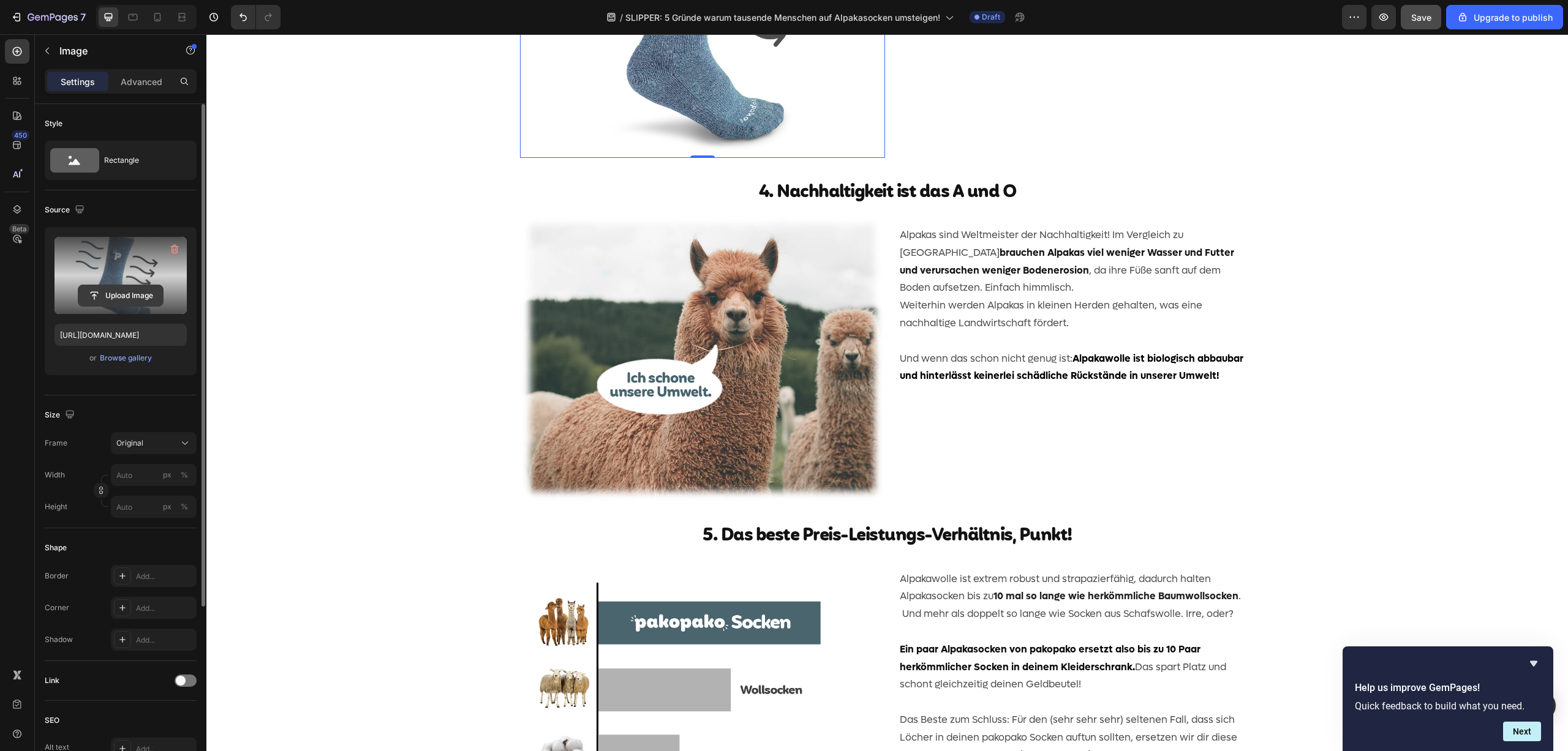
click at [125, 295] on input "file" at bounding box center [120, 295] width 85 height 21
type input "[URL][DOMAIN_NAME]"
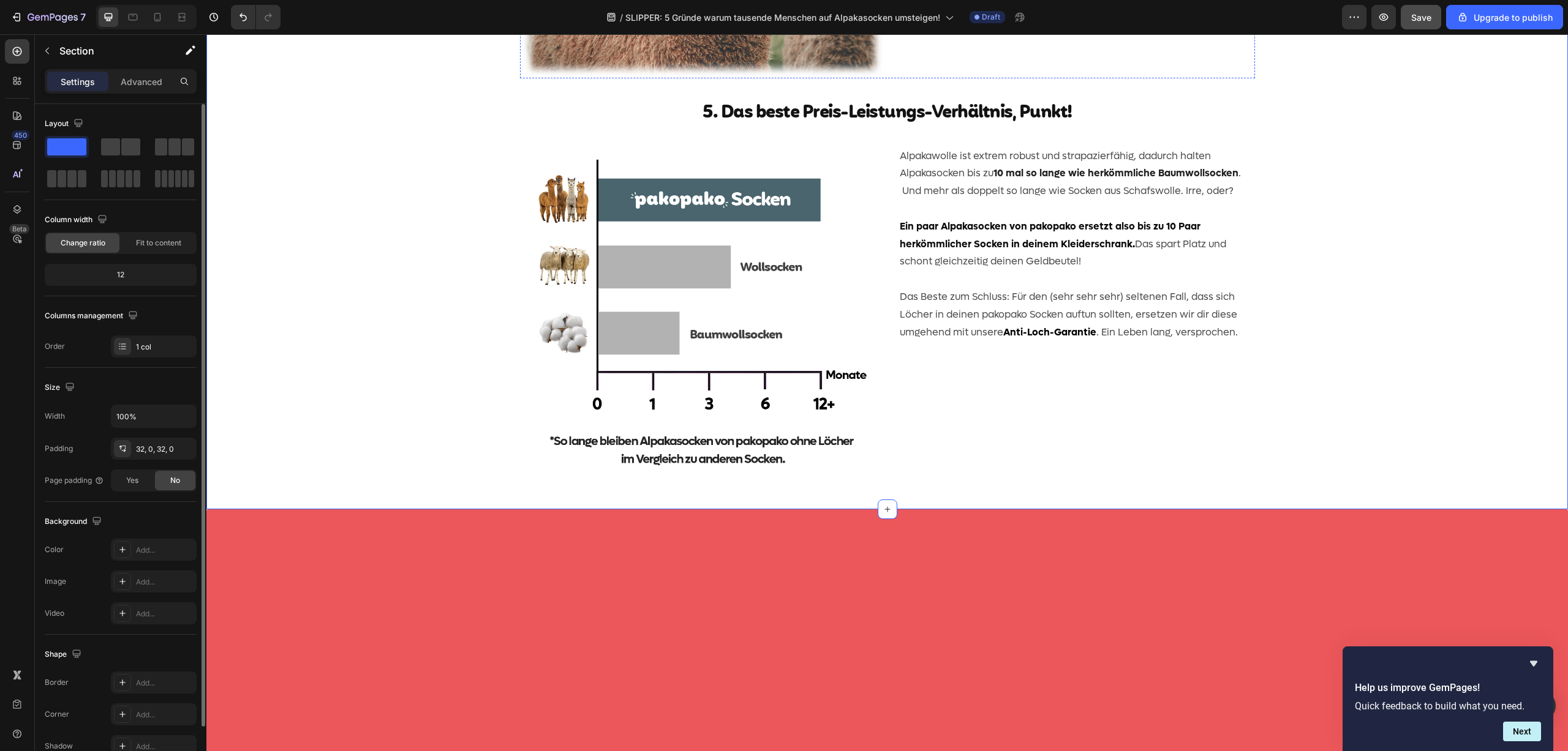
scroll to position [1629, 0]
click at [960, 200] on p "Alpakawolle ist extrem robust und strapazierfähig, dadurch halten Alpakasocken …" at bounding box center [1072, 173] width 345 height 52
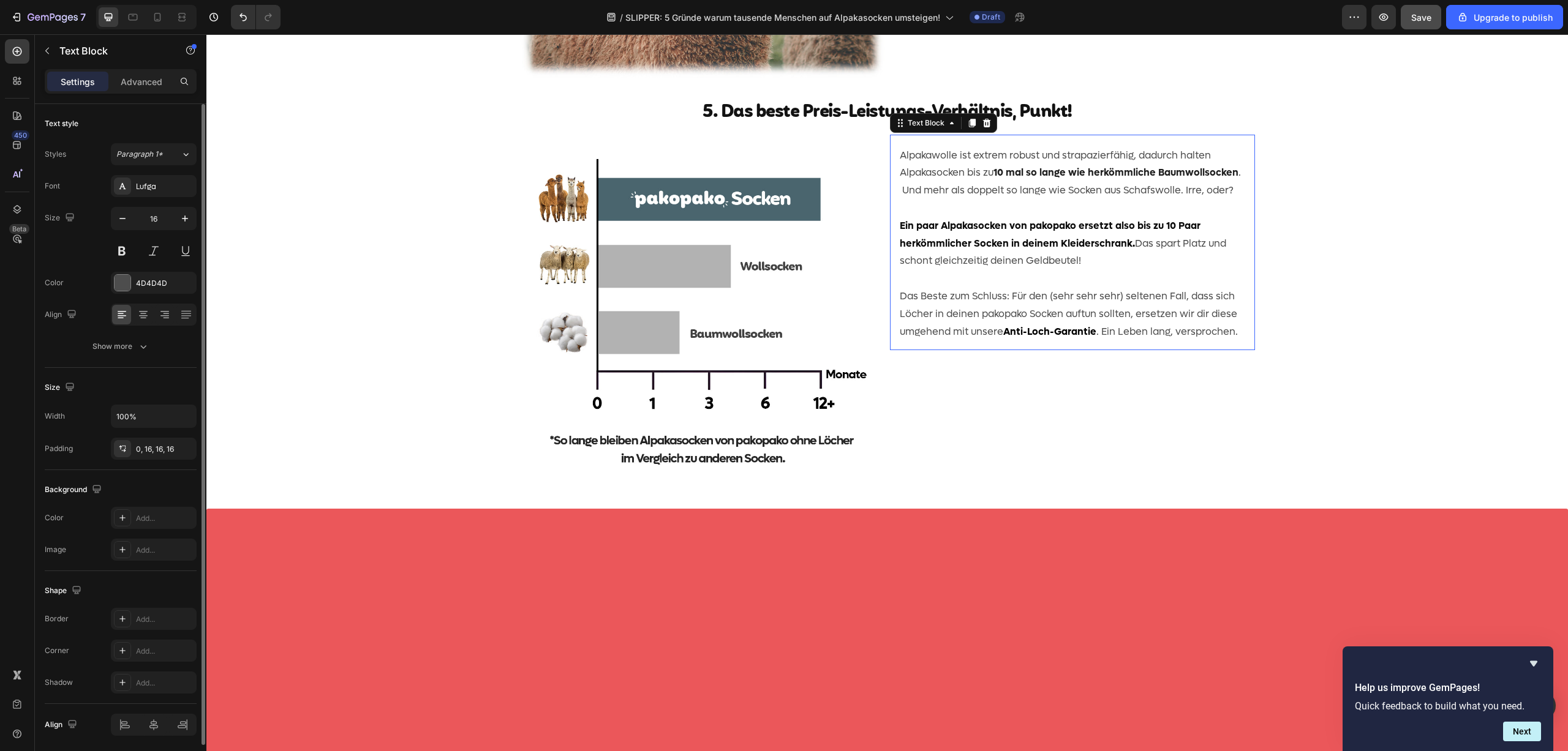
click at [960, 200] on p "Alpakawolle ist extrem robust und strapazierfähig, dadurch halten Alpakasocken …" at bounding box center [1072, 173] width 345 height 52
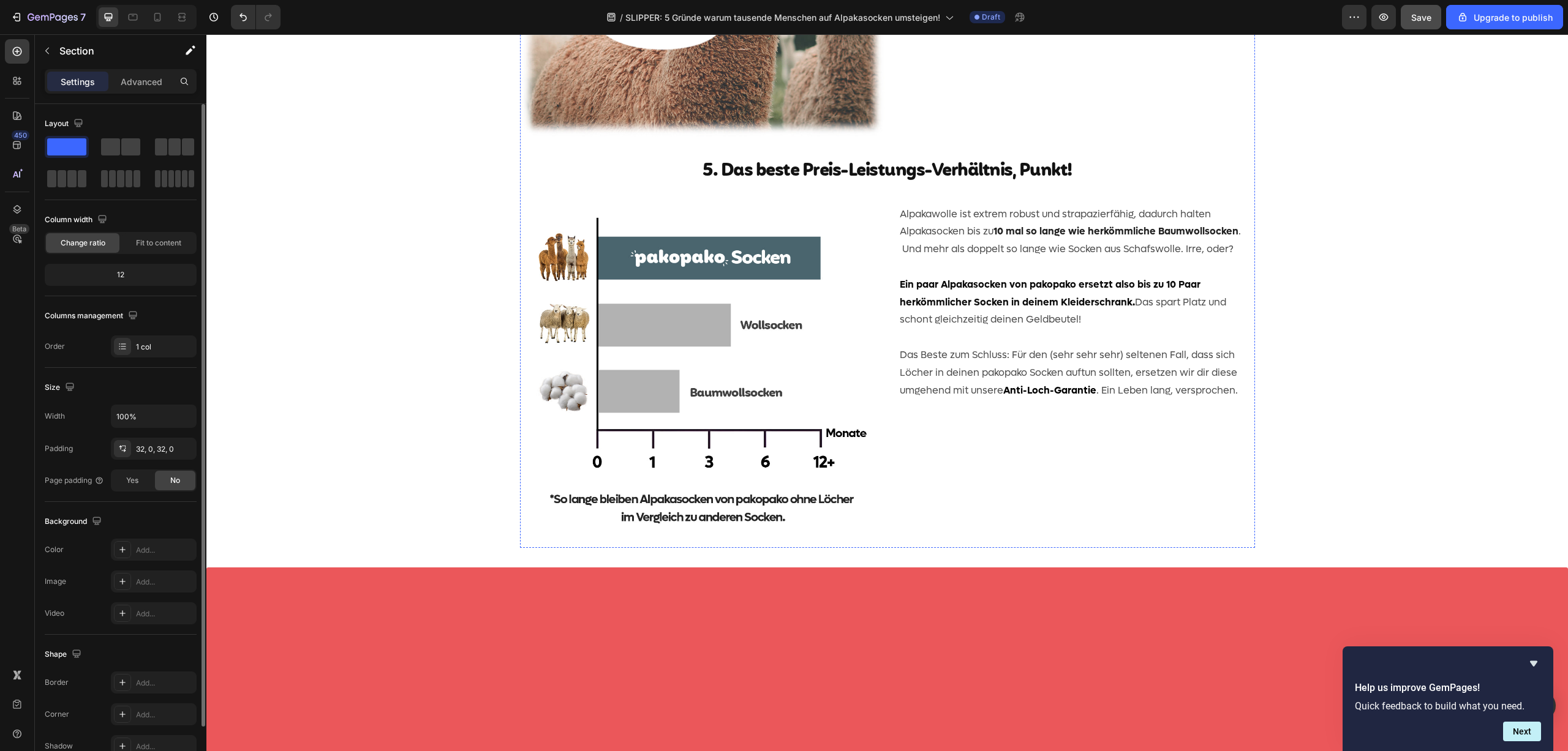
scroll to position [1570, 0]
click at [950, 257] on p "Alpakawolle ist extrem robust und strapazierfähig, dadurch halten Alpakasocken …" at bounding box center [1072, 231] width 345 height 52
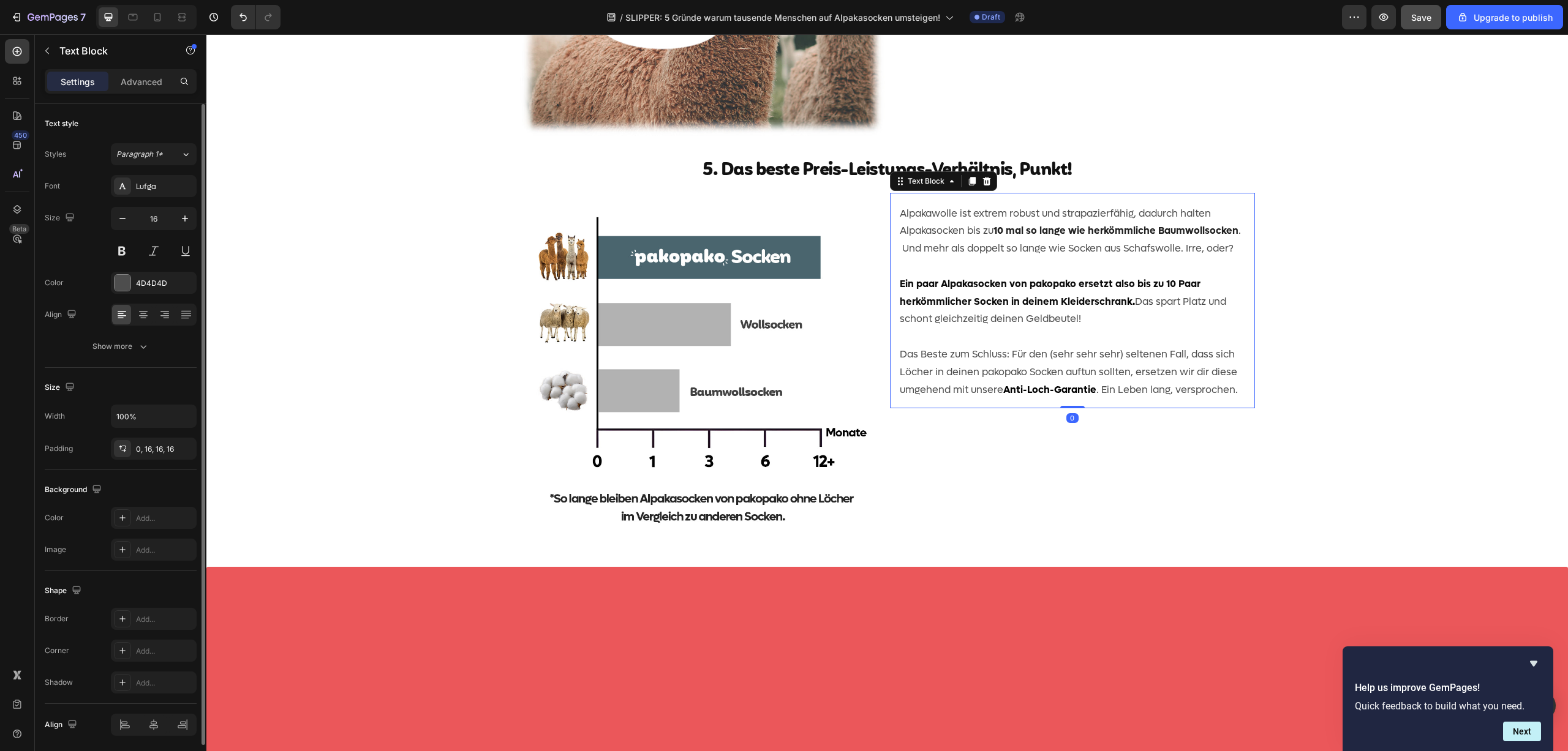
click at [950, 257] on p "Alpakawolle ist extrem robust und strapazierfähig, dadurch halten Alpakasocken …" at bounding box center [1072, 231] width 345 height 52
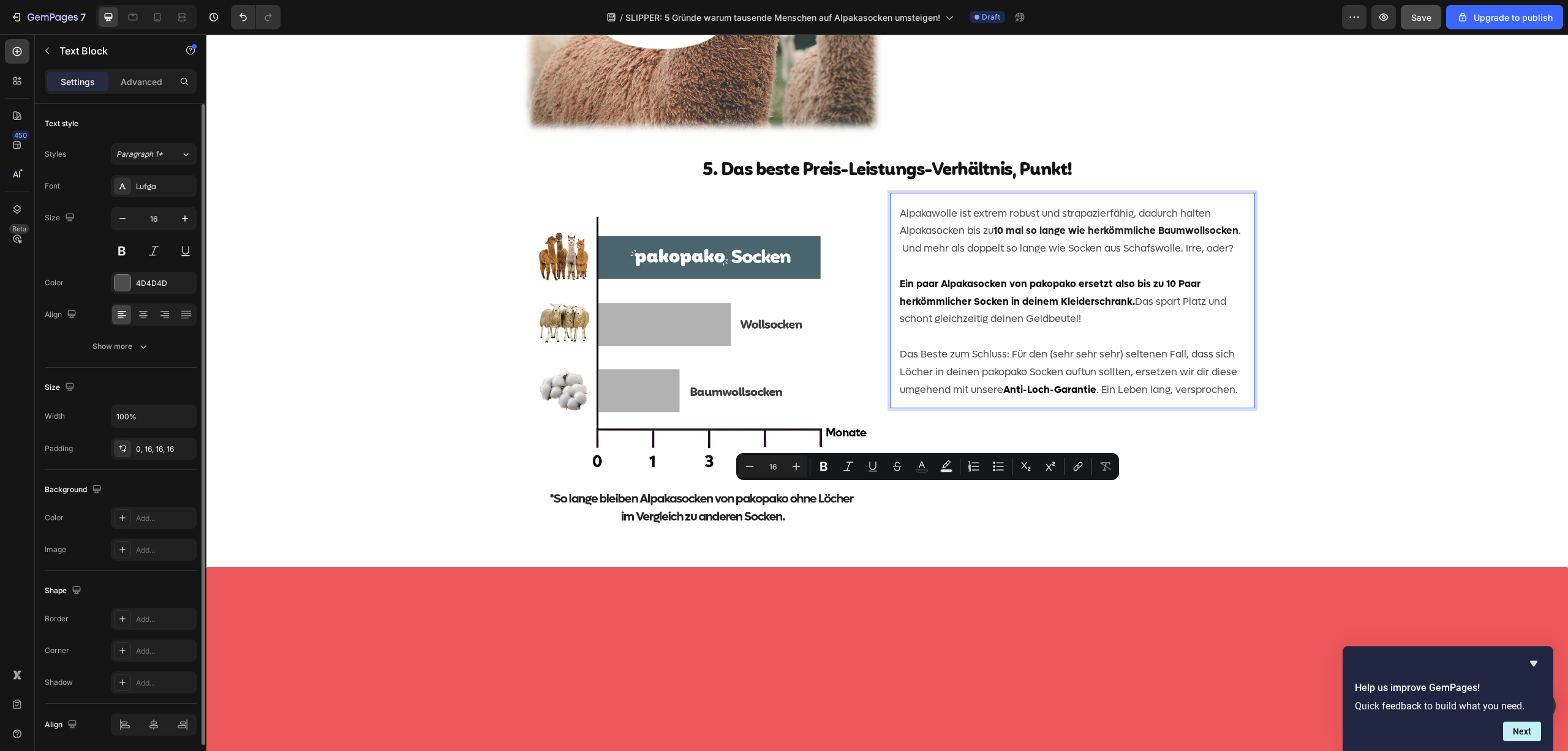
click at [1179, 257] on p "Alpakawolle ist extrem robust und strapazierfähig, dadurch halten Alpakasocken …" at bounding box center [1072, 231] width 345 height 52
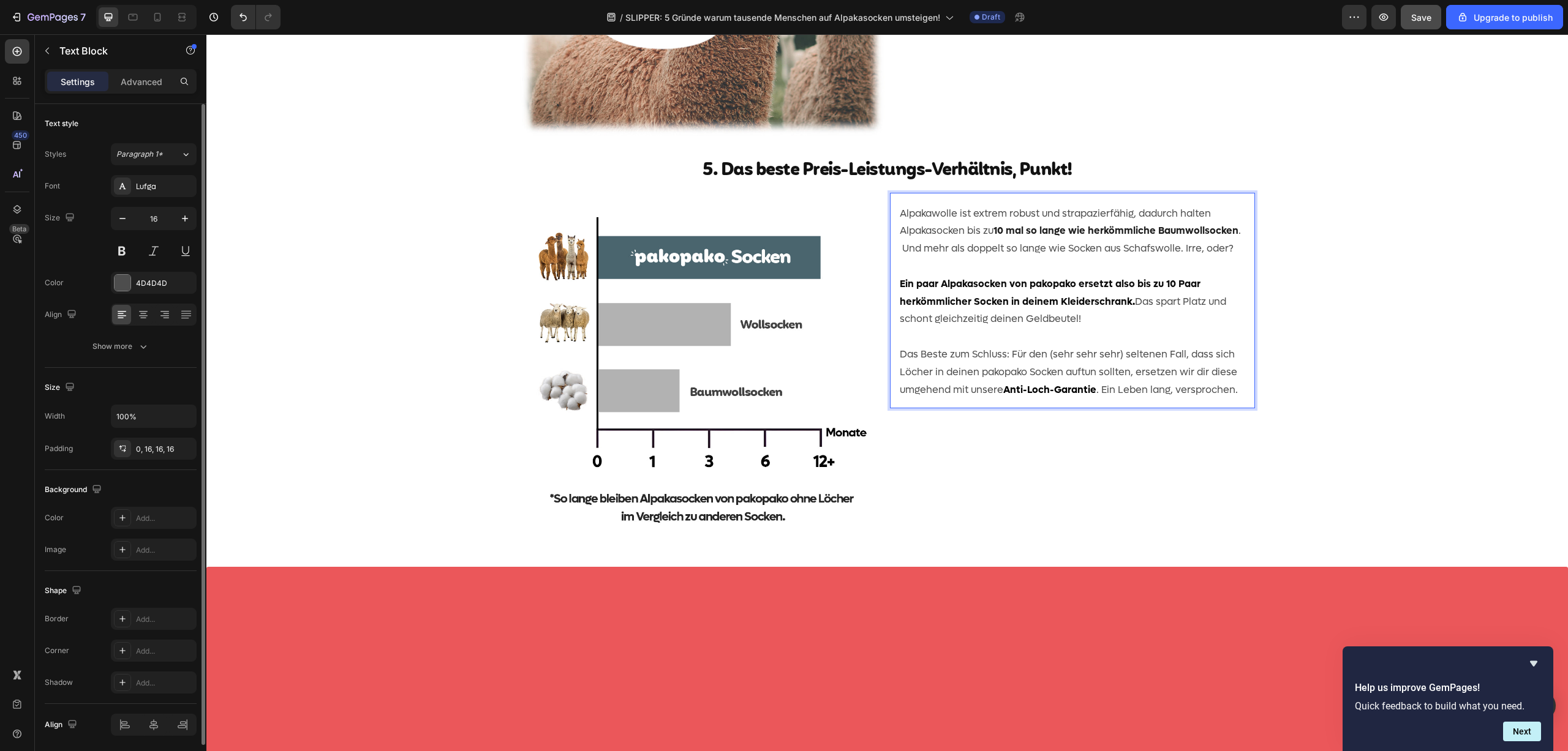
click at [946, 257] on p "Alpakawolle ist extrem robust und strapazierfähig, dadurch halten Alpakasocken …" at bounding box center [1072, 231] width 345 height 52
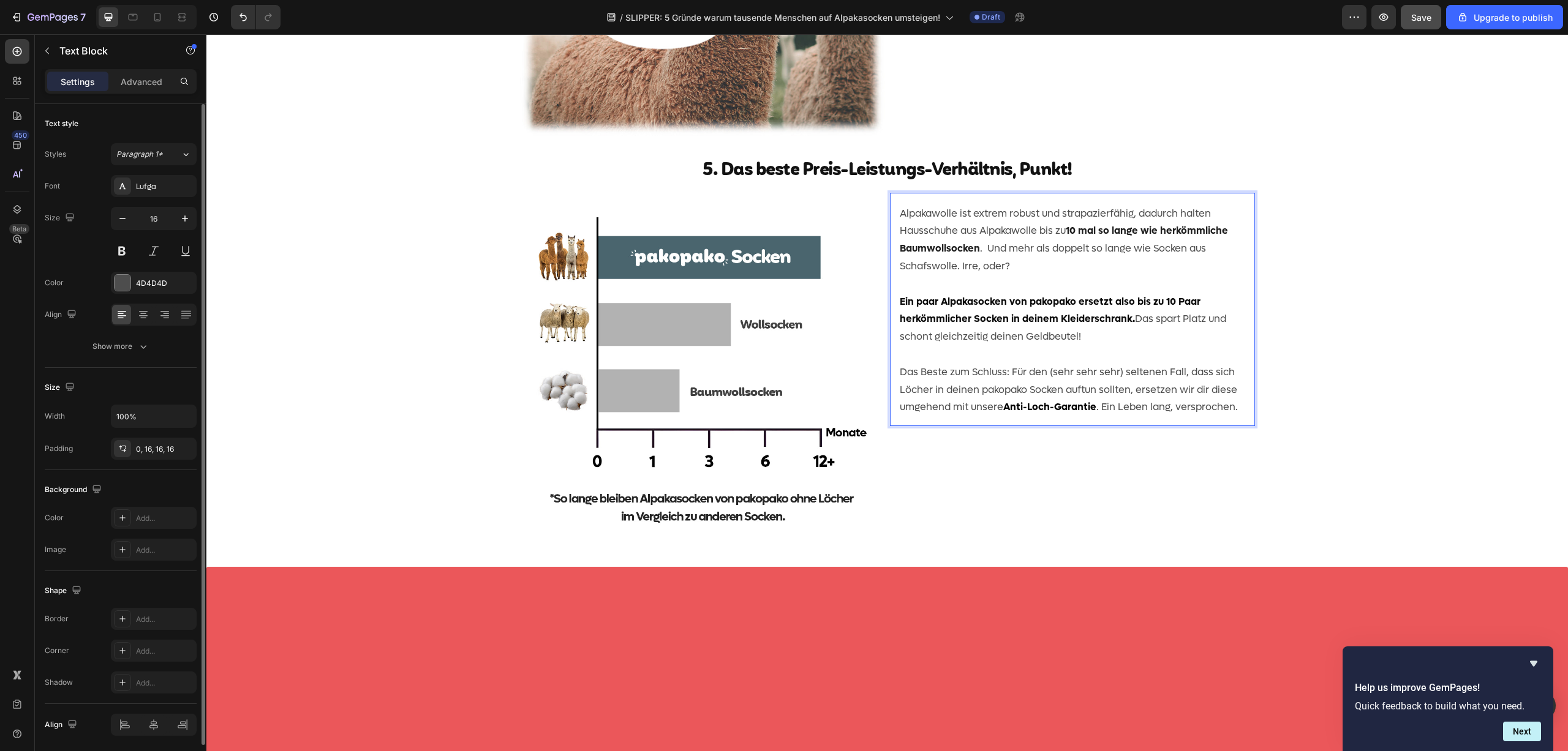
click at [930, 255] on strong "10 mal so lange wie herkömmliche Baumwollsocken" at bounding box center [1063, 239] width 328 height 31
click at [1134, 276] on p "Alpakawolle ist extrem robust und strapazierfähig, dadurch halten Hausschuhe au…" at bounding box center [1072, 240] width 345 height 71
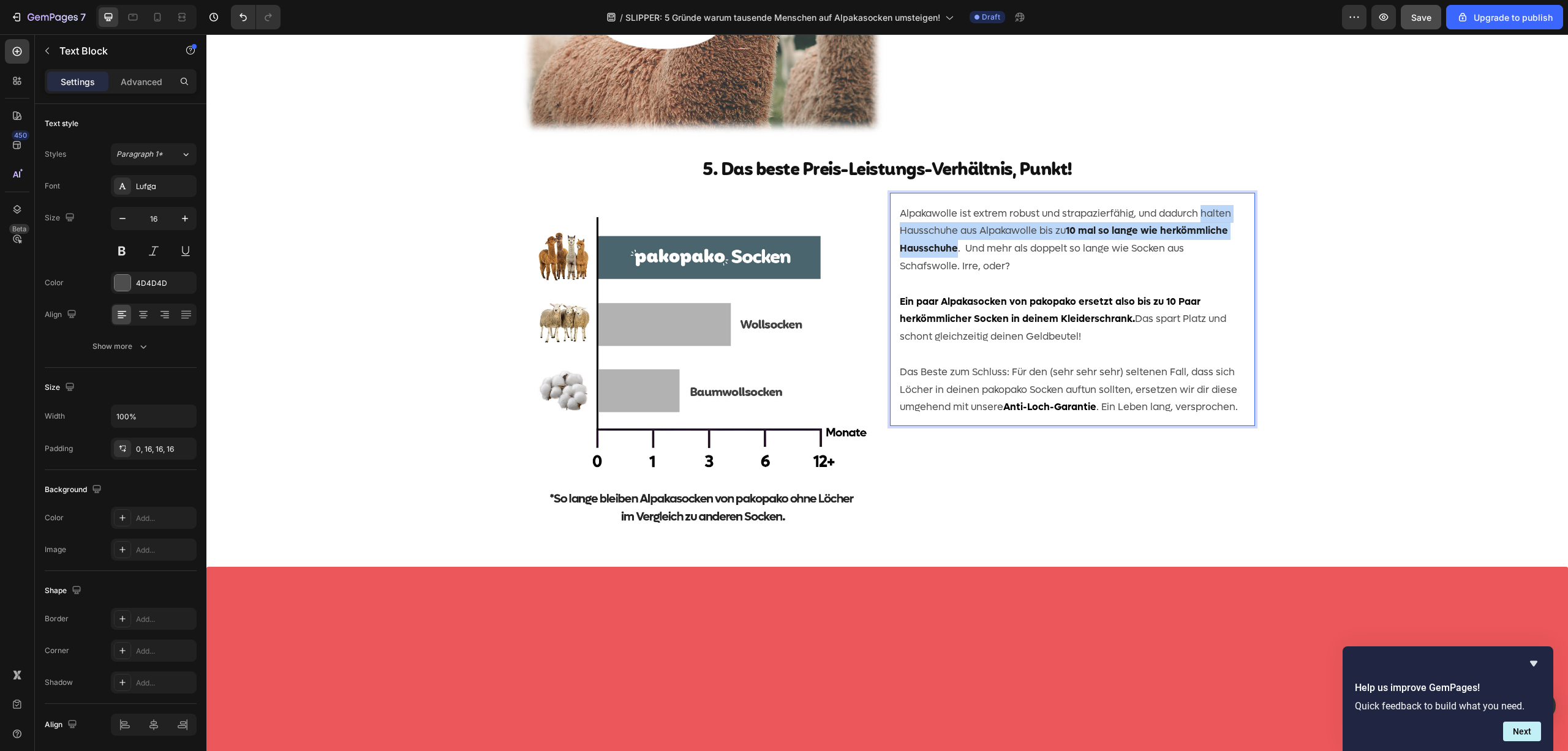
drag, startPoint x: 1200, startPoint y: 473, endPoint x: 953, endPoint y: 512, distance: 250.1
click at [953, 276] on p "Alpakawolle ist extrem robust und strapazierfähig, und dadurch halten Hausschuh…" at bounding box center [1072, 240] width 345 height 71
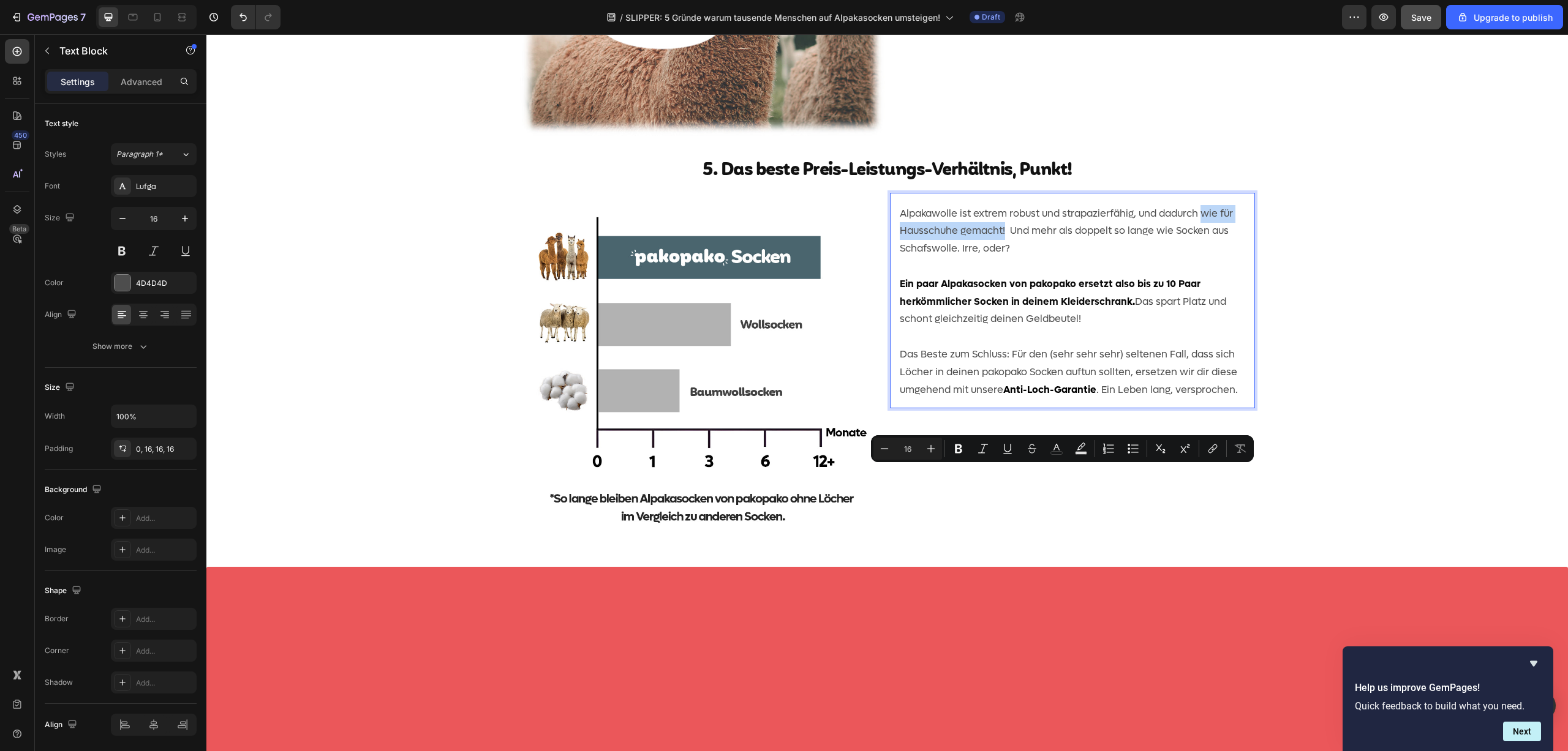
drag, startPoint x: 1000, startPoint y: 490, endPoint x: 1201, endPoint y: 479, distance: 201.3
click at [1201, 257] on p "Alpakawolle ist extrem robust und strapazierfähig, und dadurch wie für Hausschu…" at bounding box center [1072, 231] width 345 height 52
click at [963, 452] on icon "Editor contextual toolbar" at bounding box center [958, 448] width 12 height 12
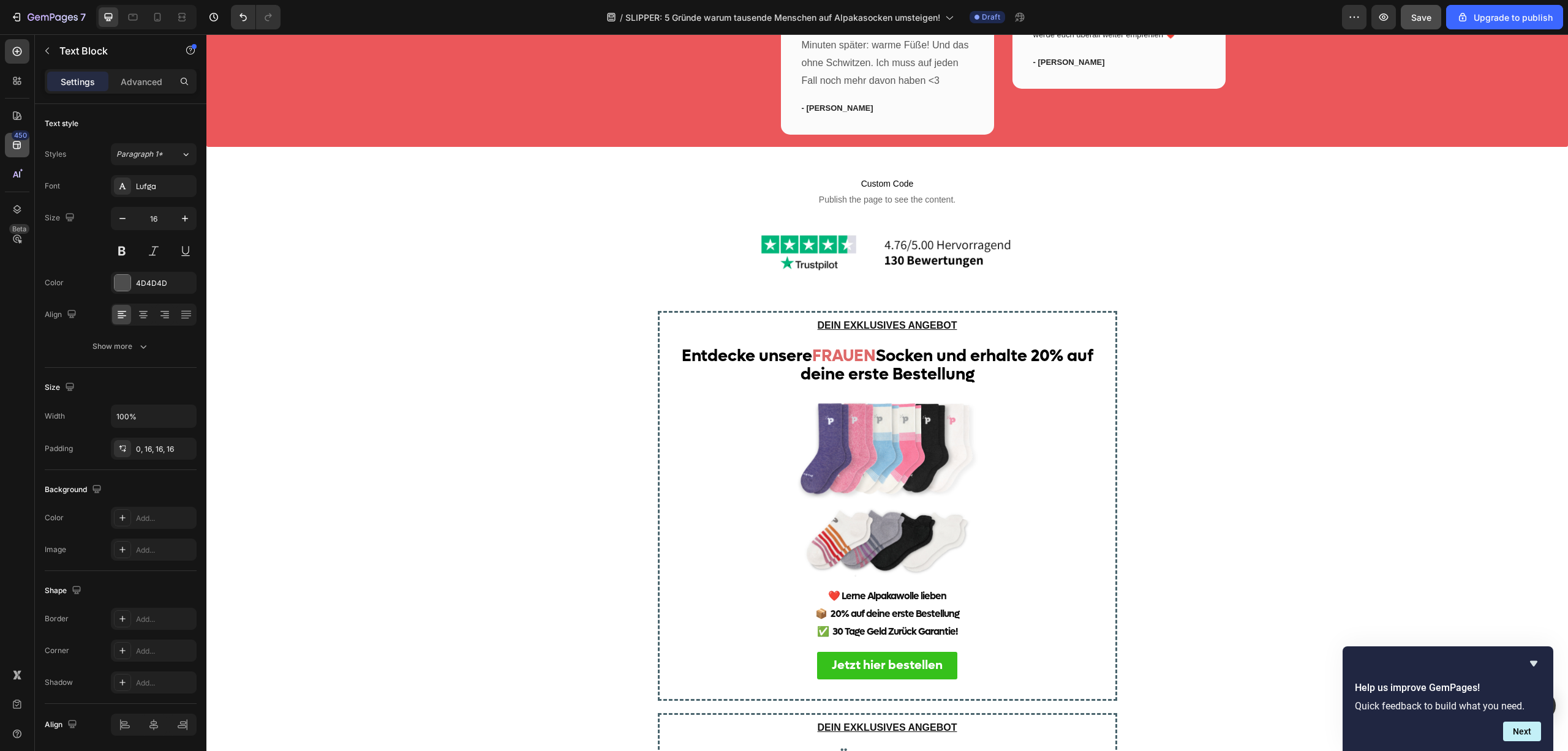
scroll to position [2762, 0]
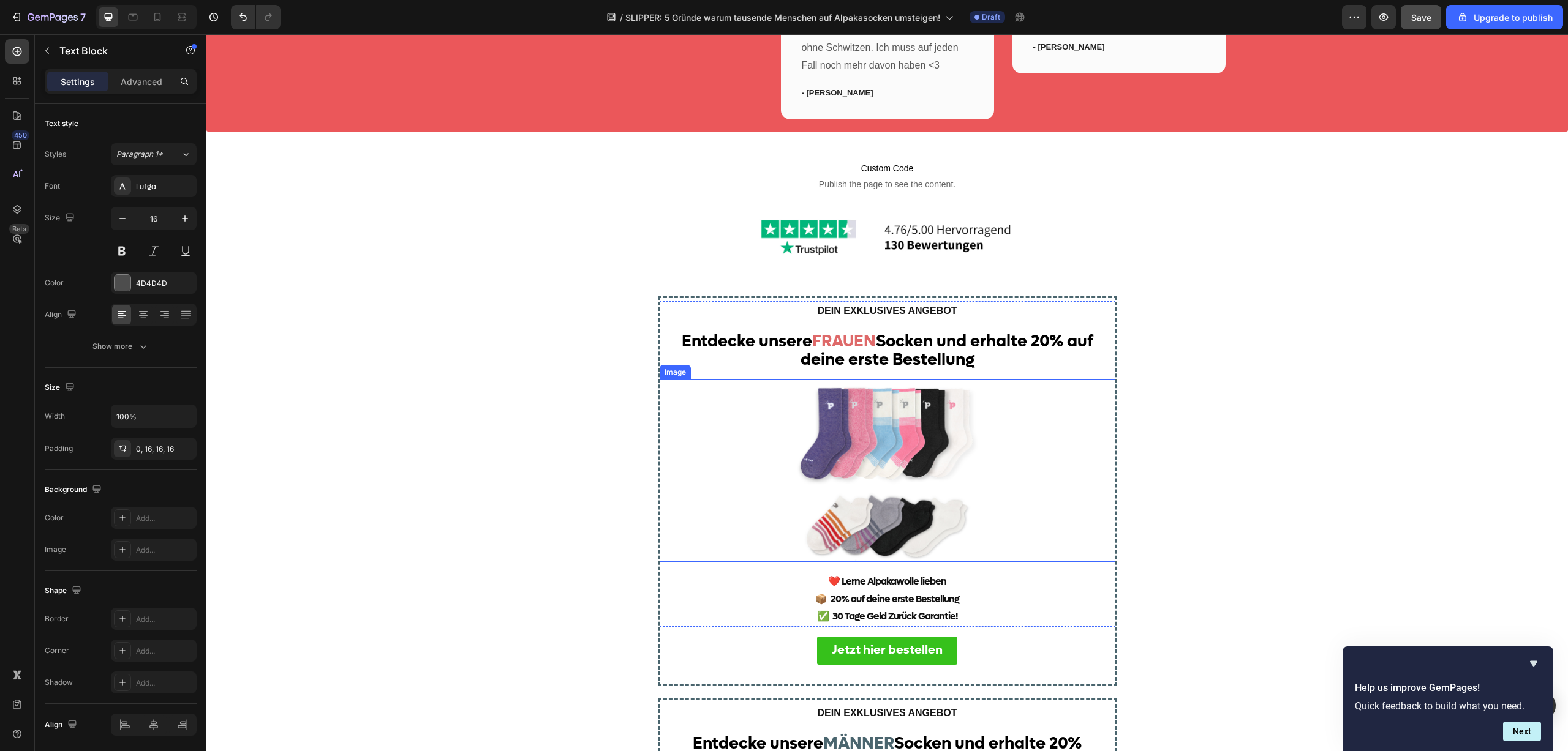
click at [898, 446] on img at bounding box center [887, 471] width 182 height 182
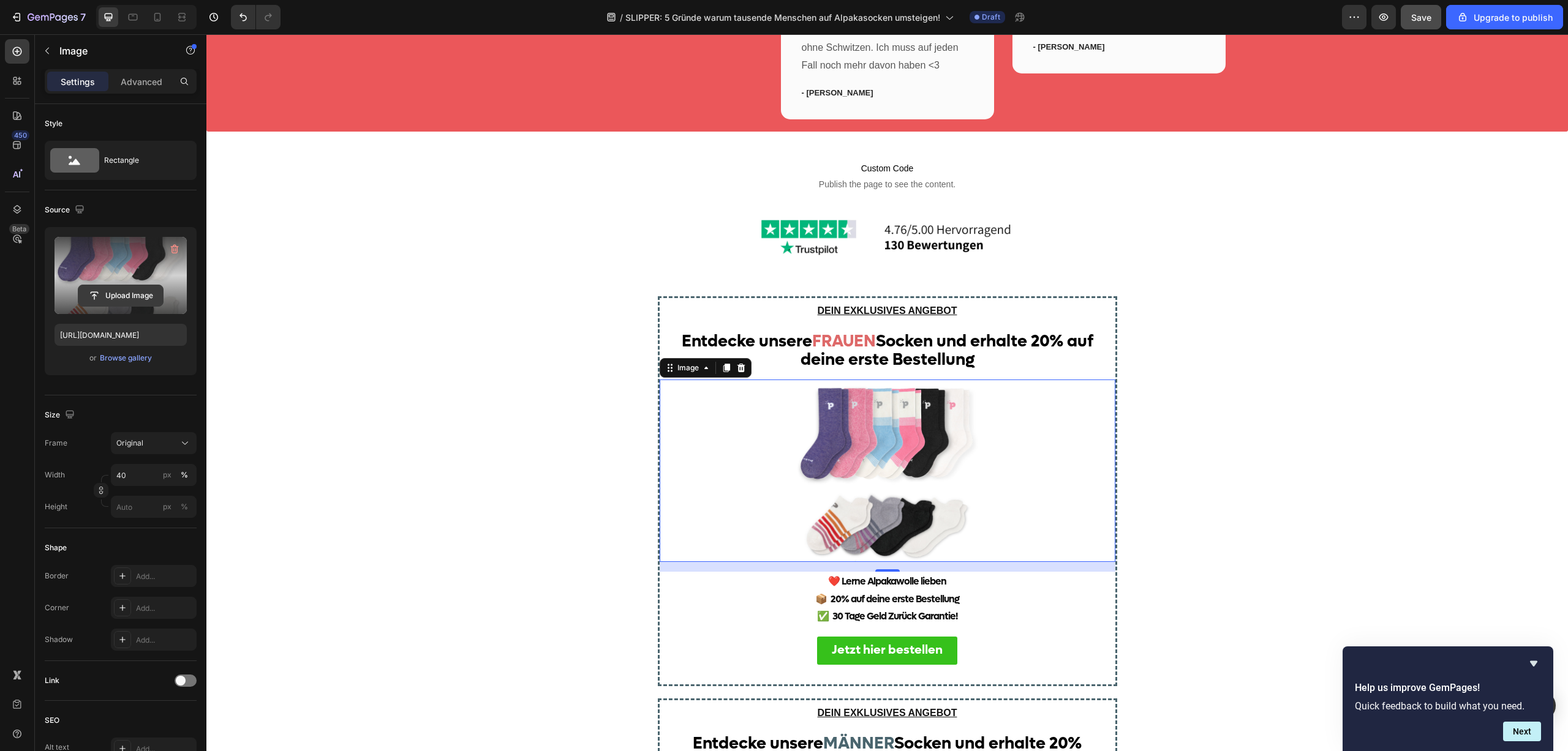
click at [133, 291] on input "file" at bounding box center [120, 295] width 85 height 21
type input "[URL][DOMAIN_NAME]"
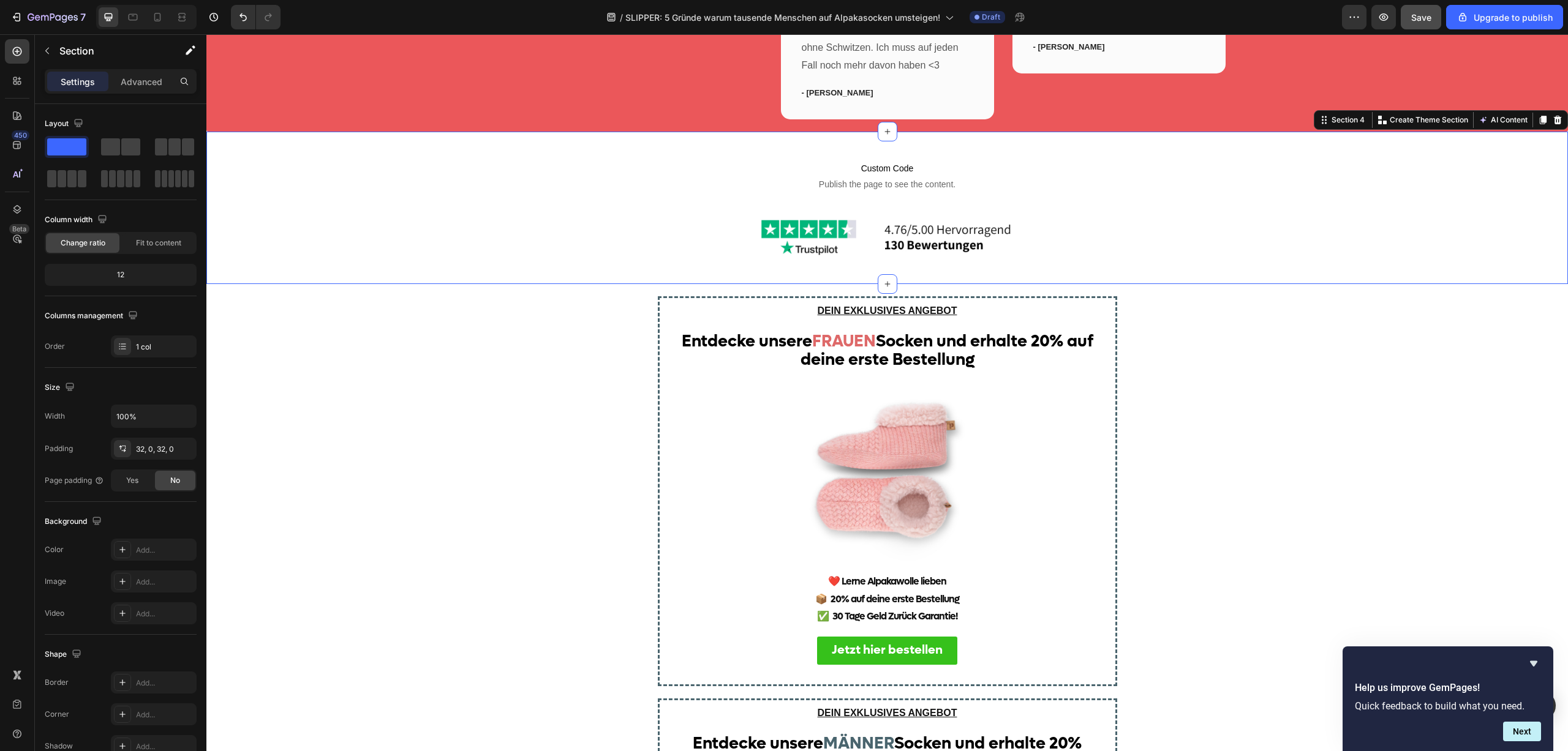
click at [540, 280] on div "Custom Code Publish the page to see the content. Custom Code Image Section 4 Yo…" at bounding box center [887, 208] width 1361 height 152
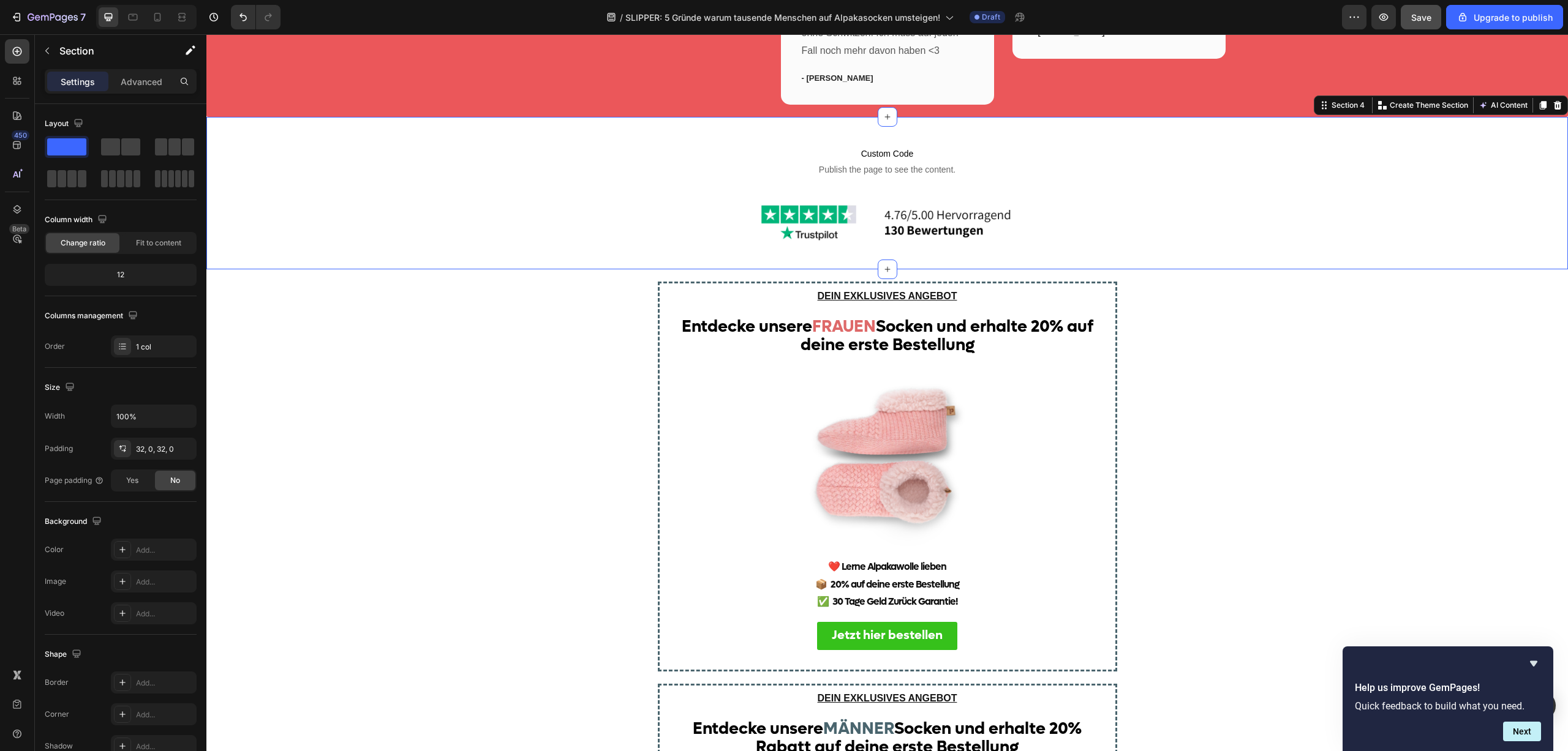
scroll to position [2778, 0]
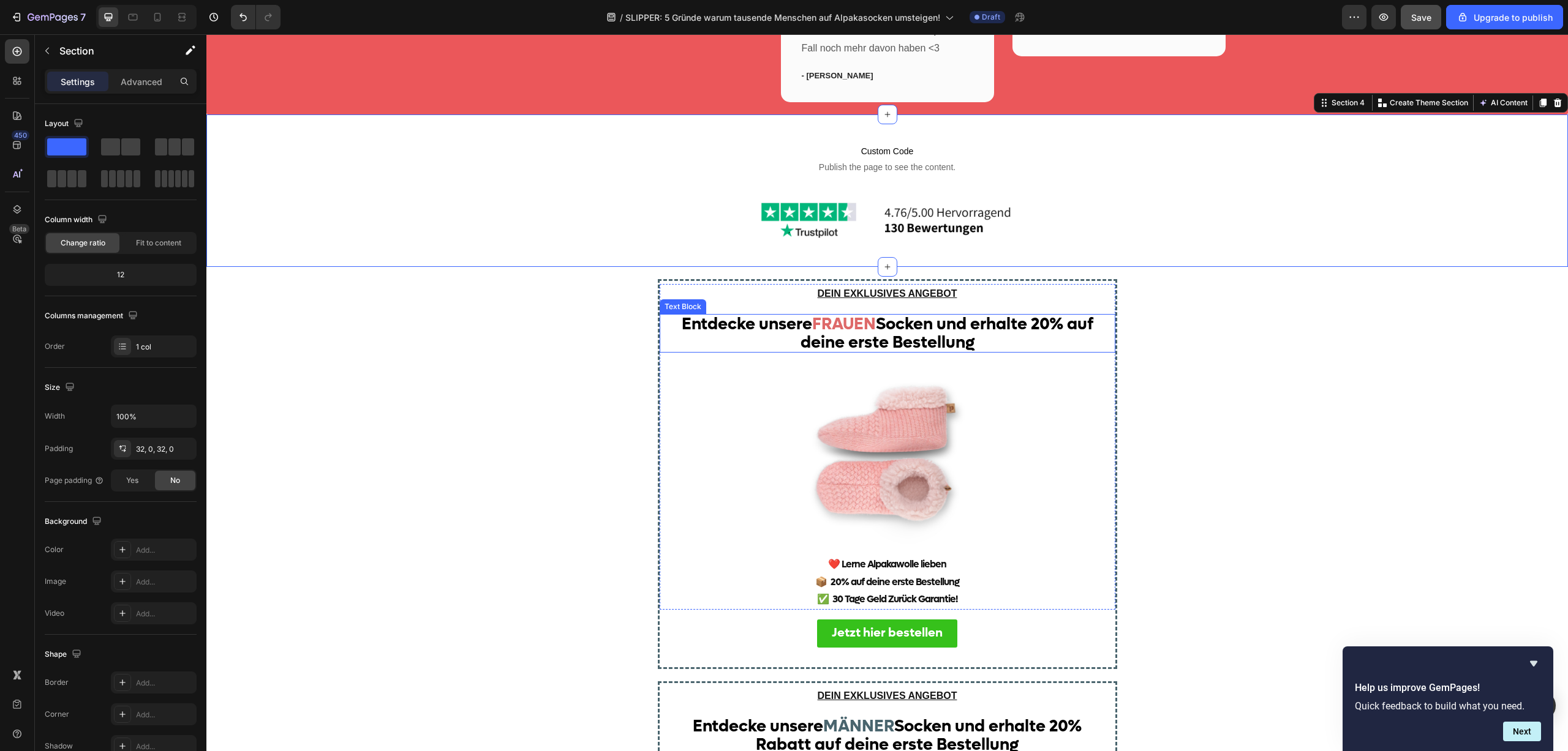
click at [840, 329] on span "FRAUEN" at bounding box center [844, 324] width 63 height 21
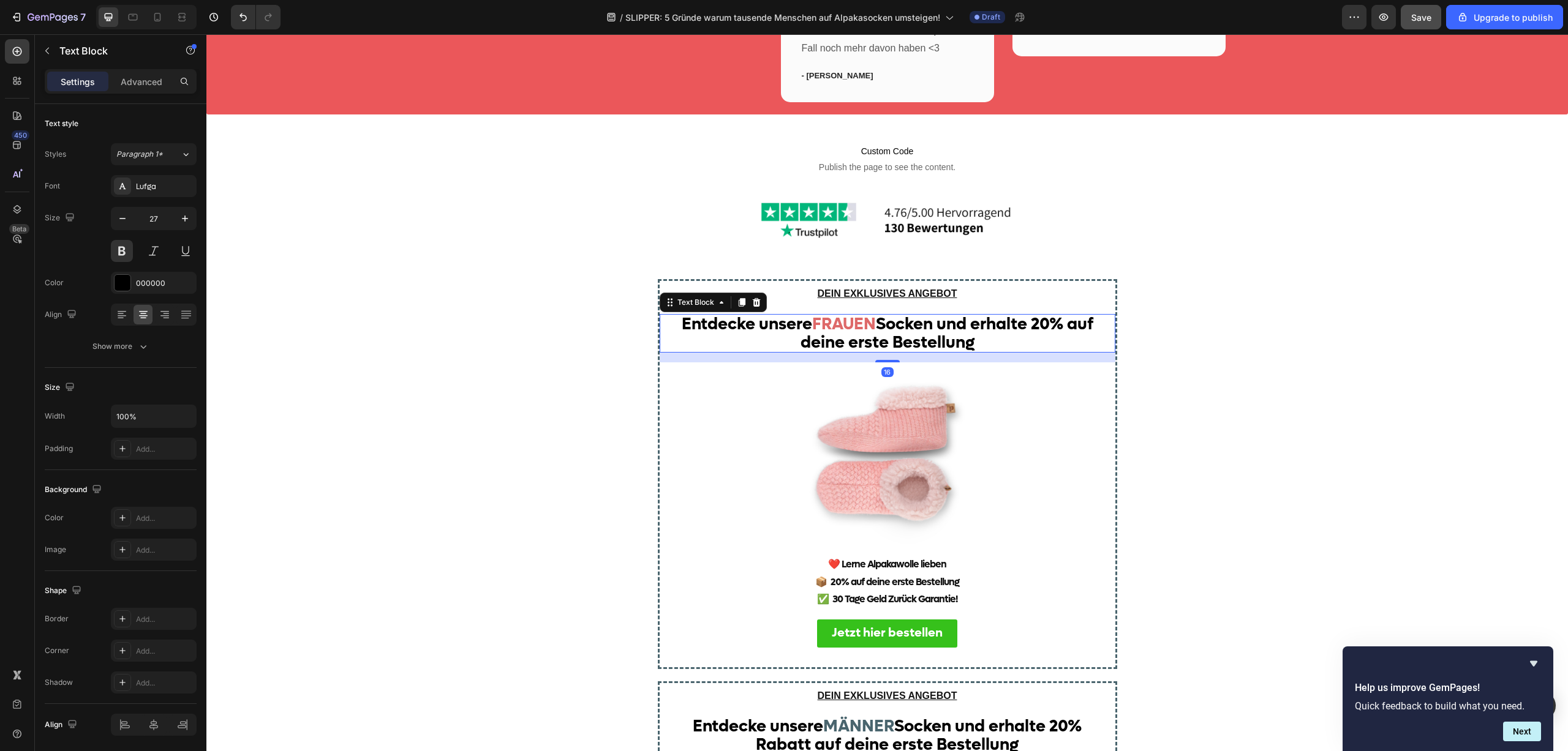
click at [840, 329] on span "FRAUEN" at bounding box center [844, 324] width 63 height 21
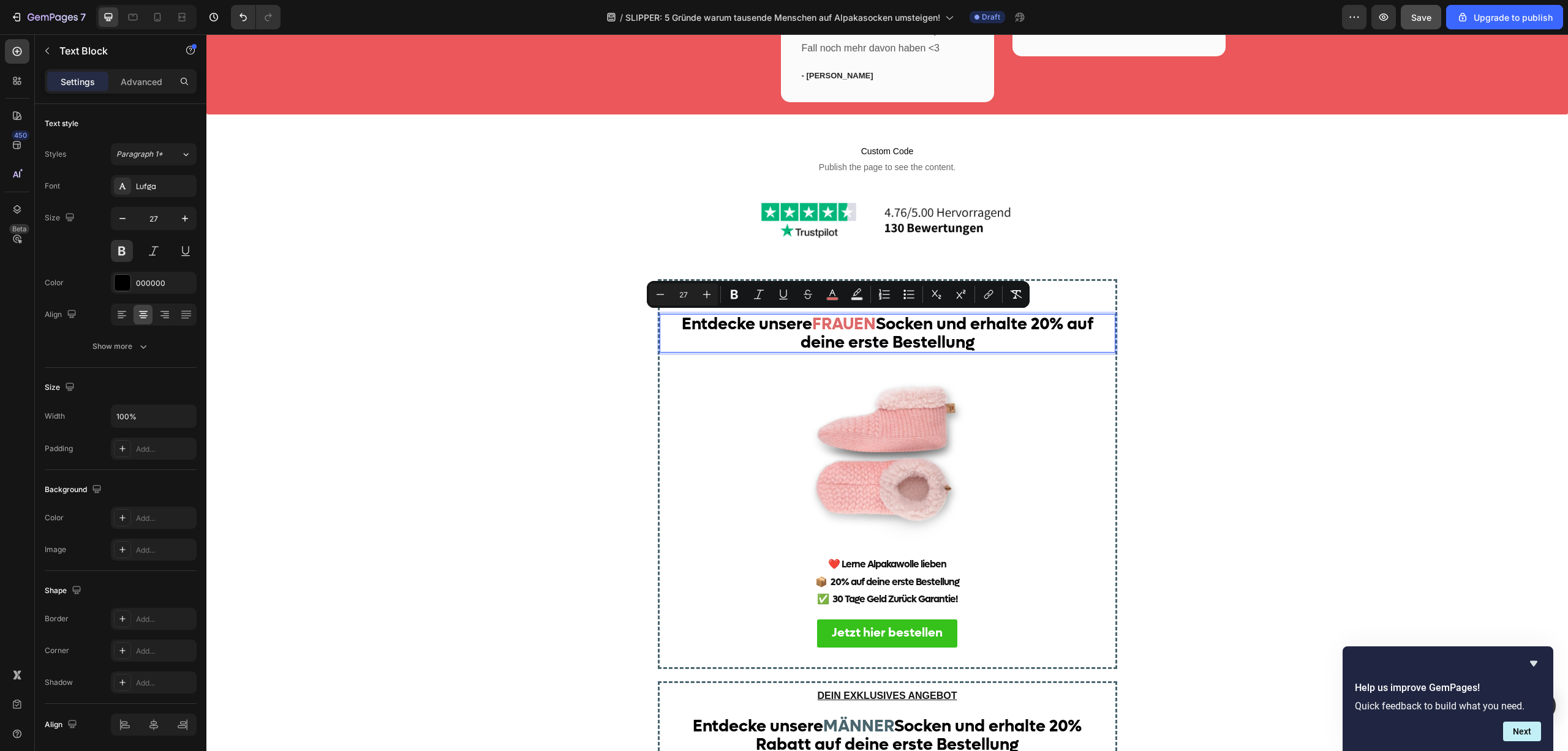
click at [811, 332] on p "Entdecke unsere FRAUEN Socken und erhalte 20% auf deine erste Bestellung" at bounding box center [887, 334] width 429 height 36
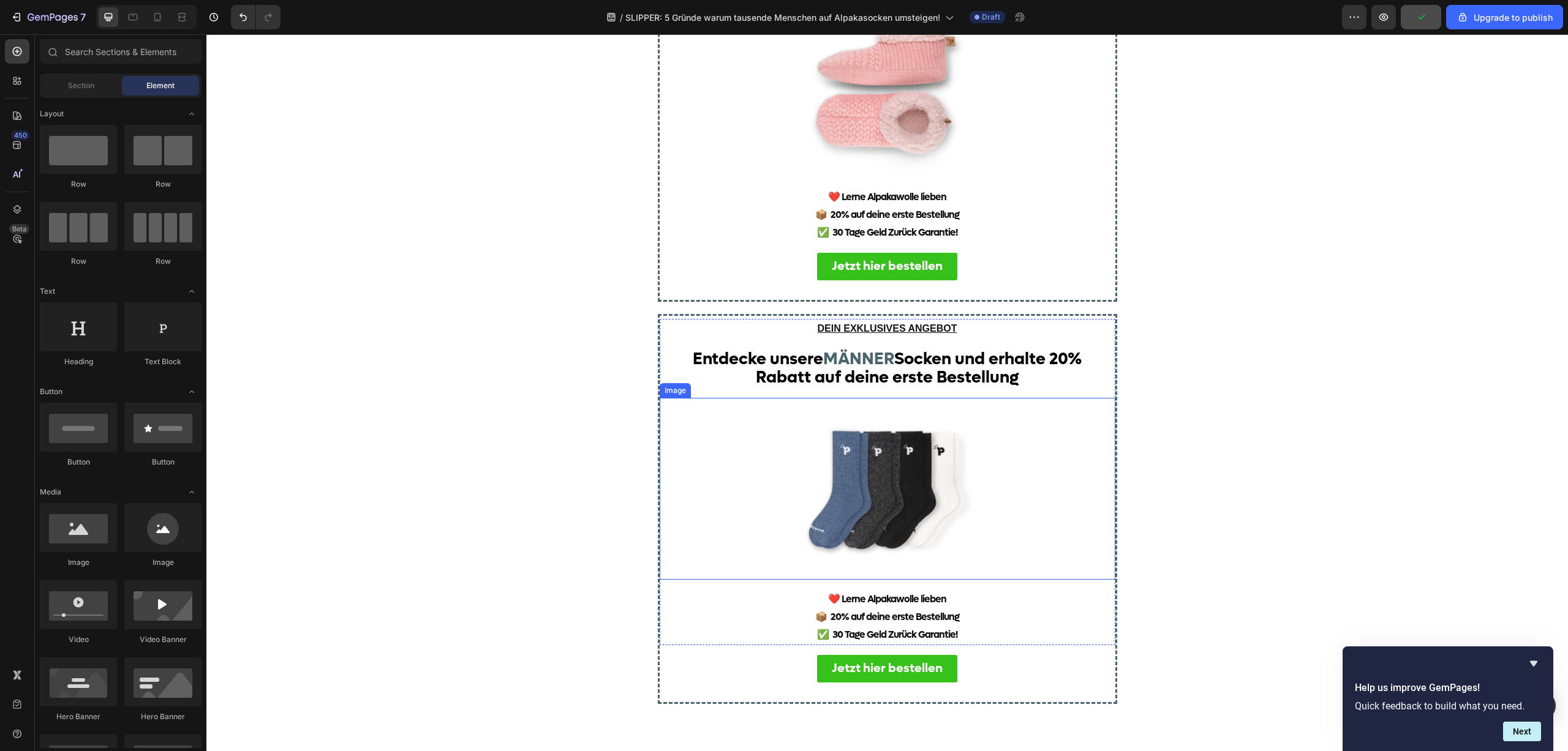
scroll to position [3165, 0]
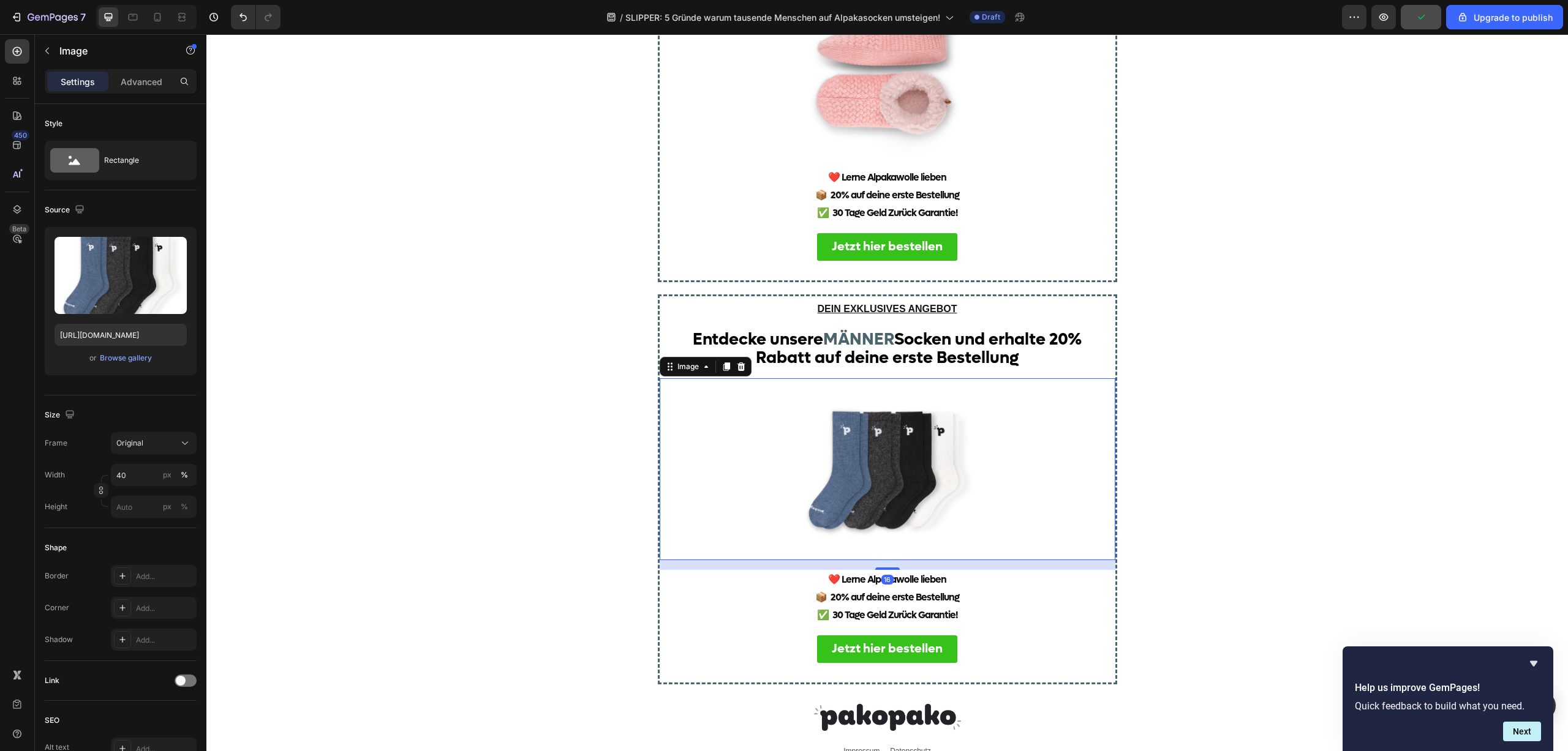
click at [872, 474] on img at bounding box center [887, 470] width 182 height 182
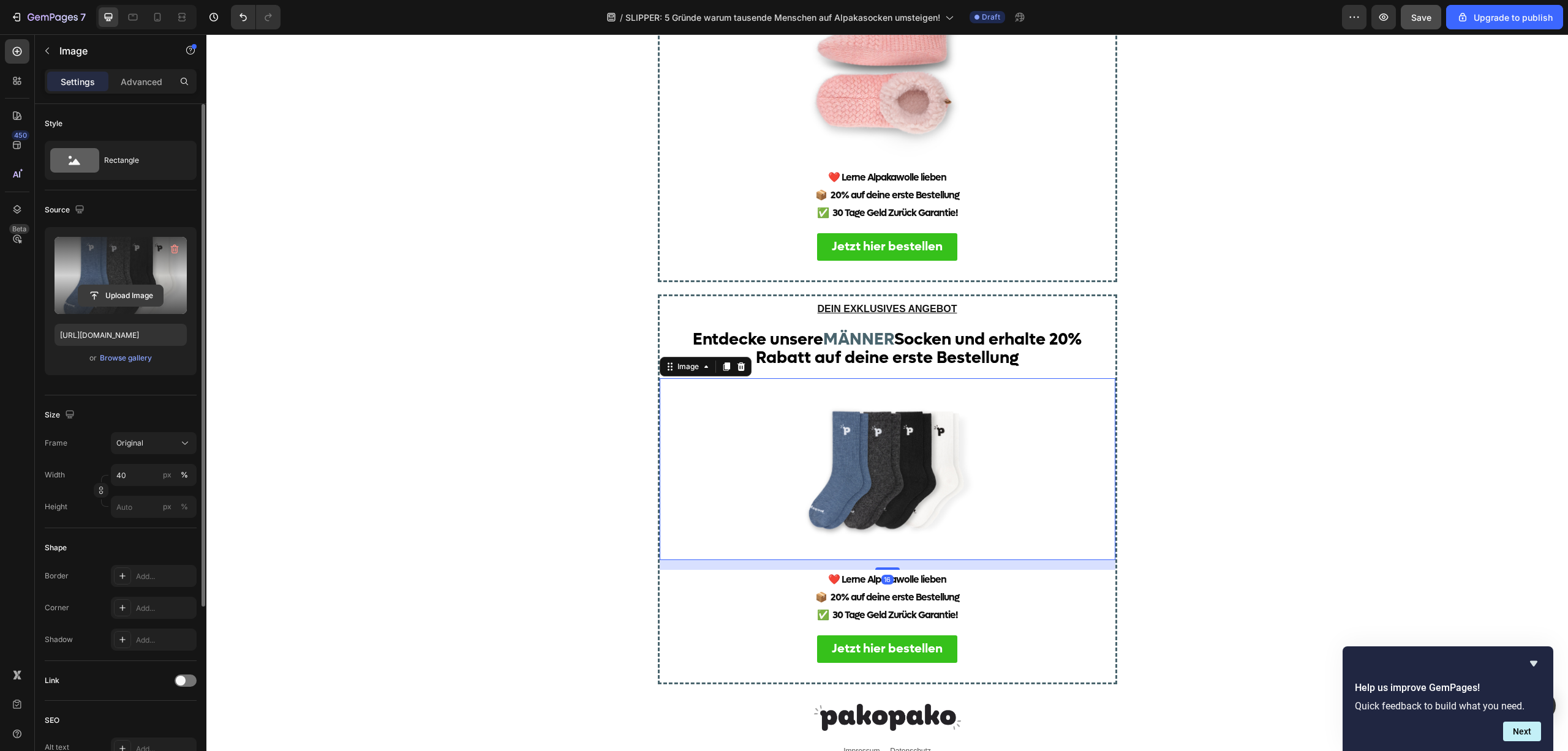
click at [120, 299] on input "file" at bounding box center [120, 295] width 85 height 21
type input "[URL][DOMAIN_NAME]"
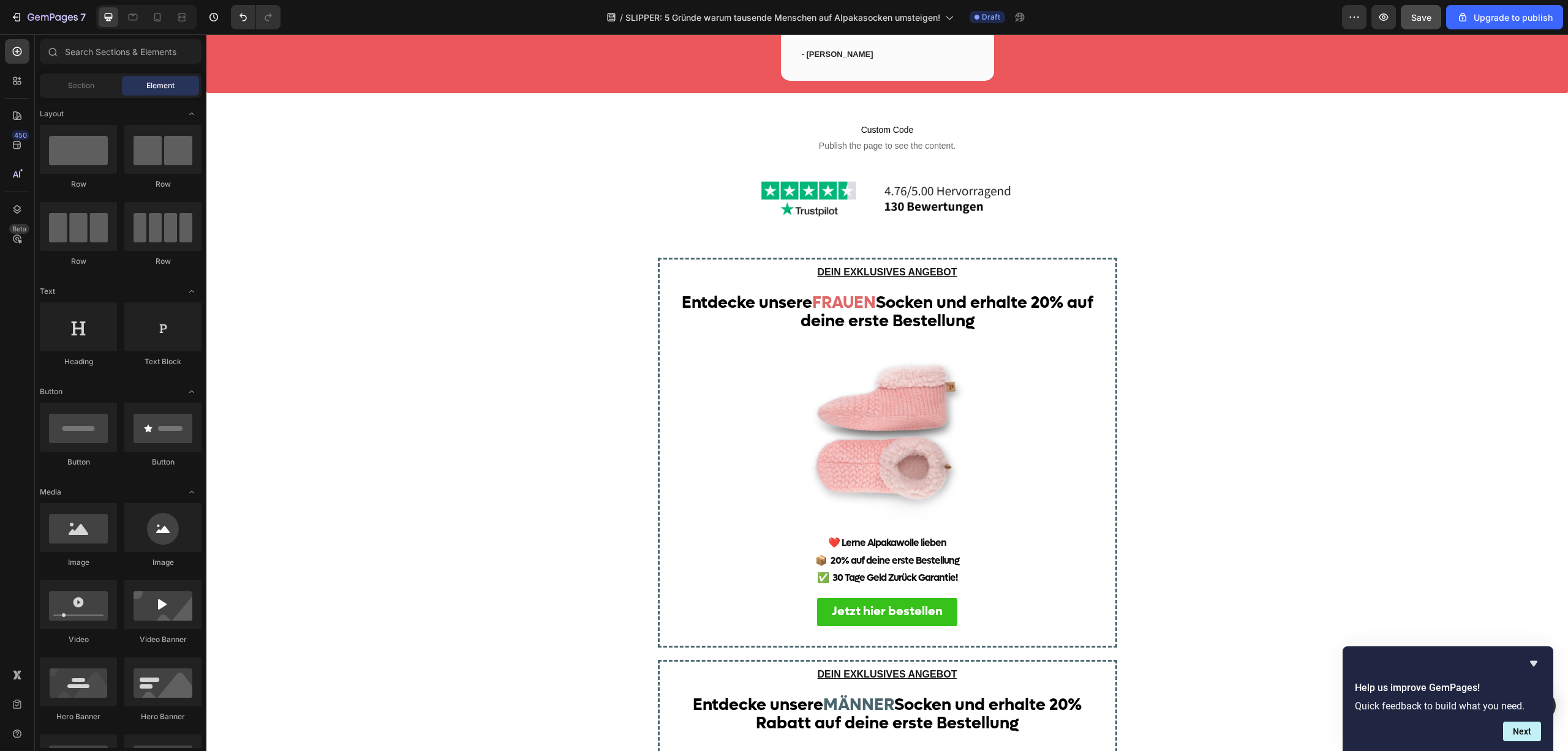
scroll to position [2861, 0]
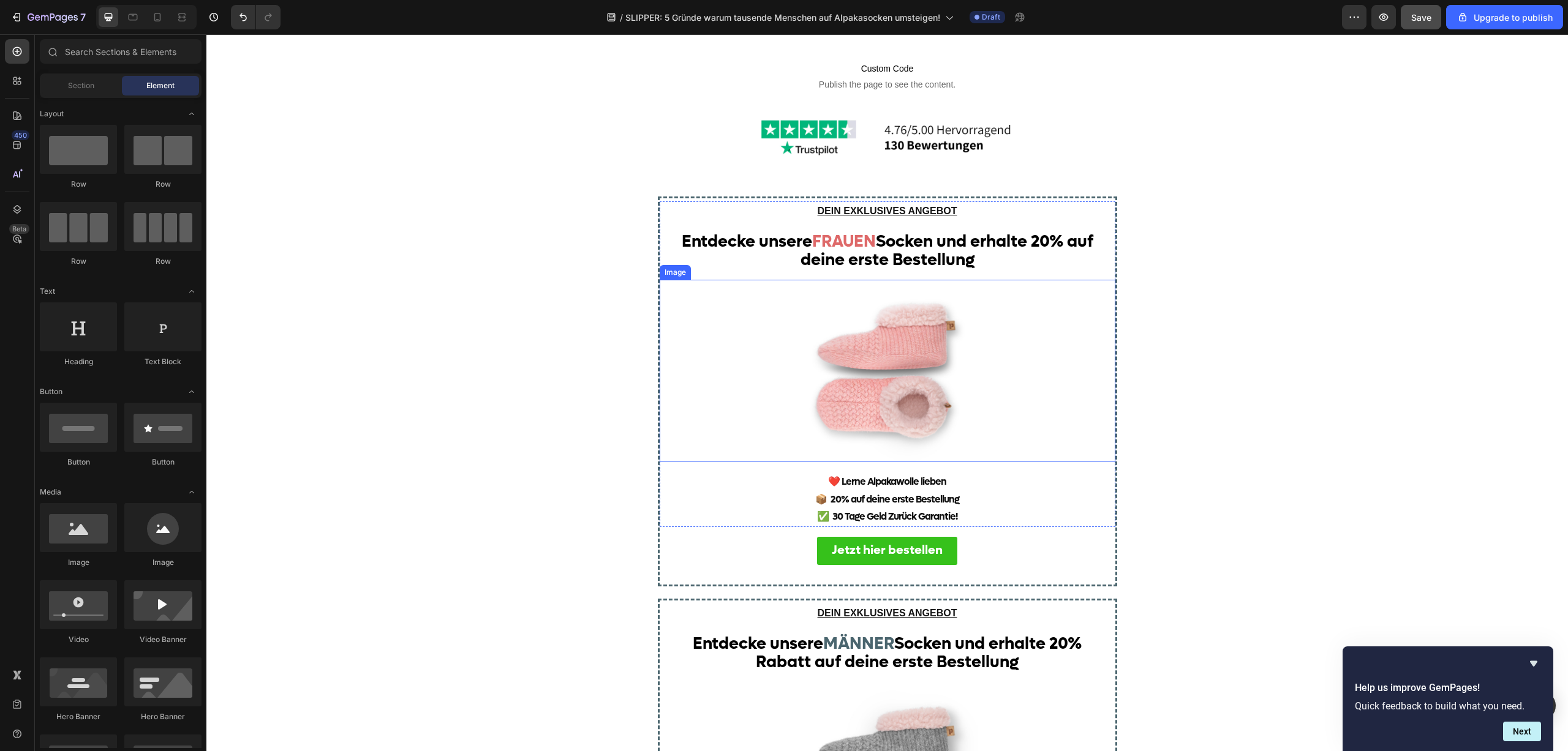
click at [879, 372] on img at bounding box center [887, 371] width 182 height 182
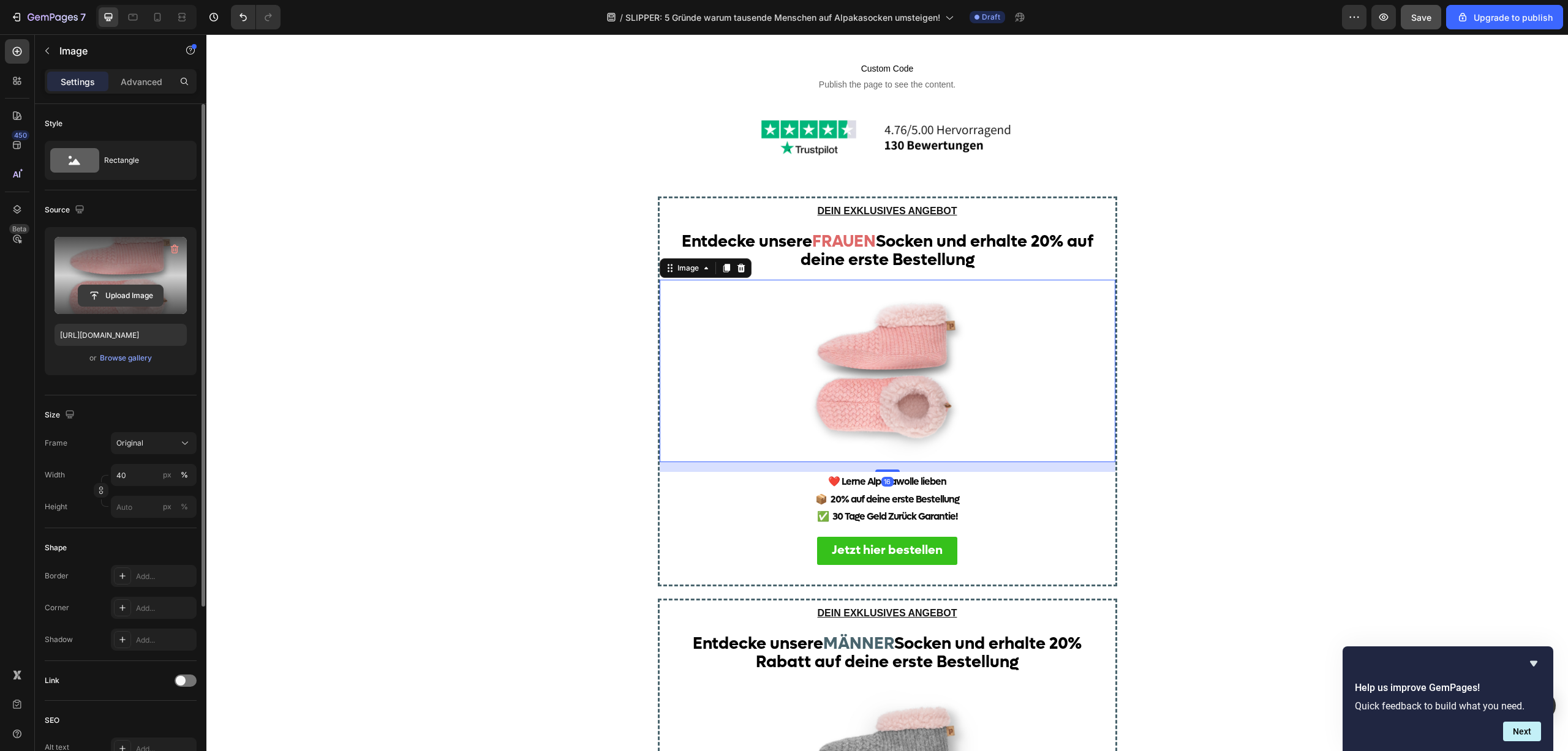
click at [106, 294] on input "file" at bounding box center [120, 295] width 85 height 21
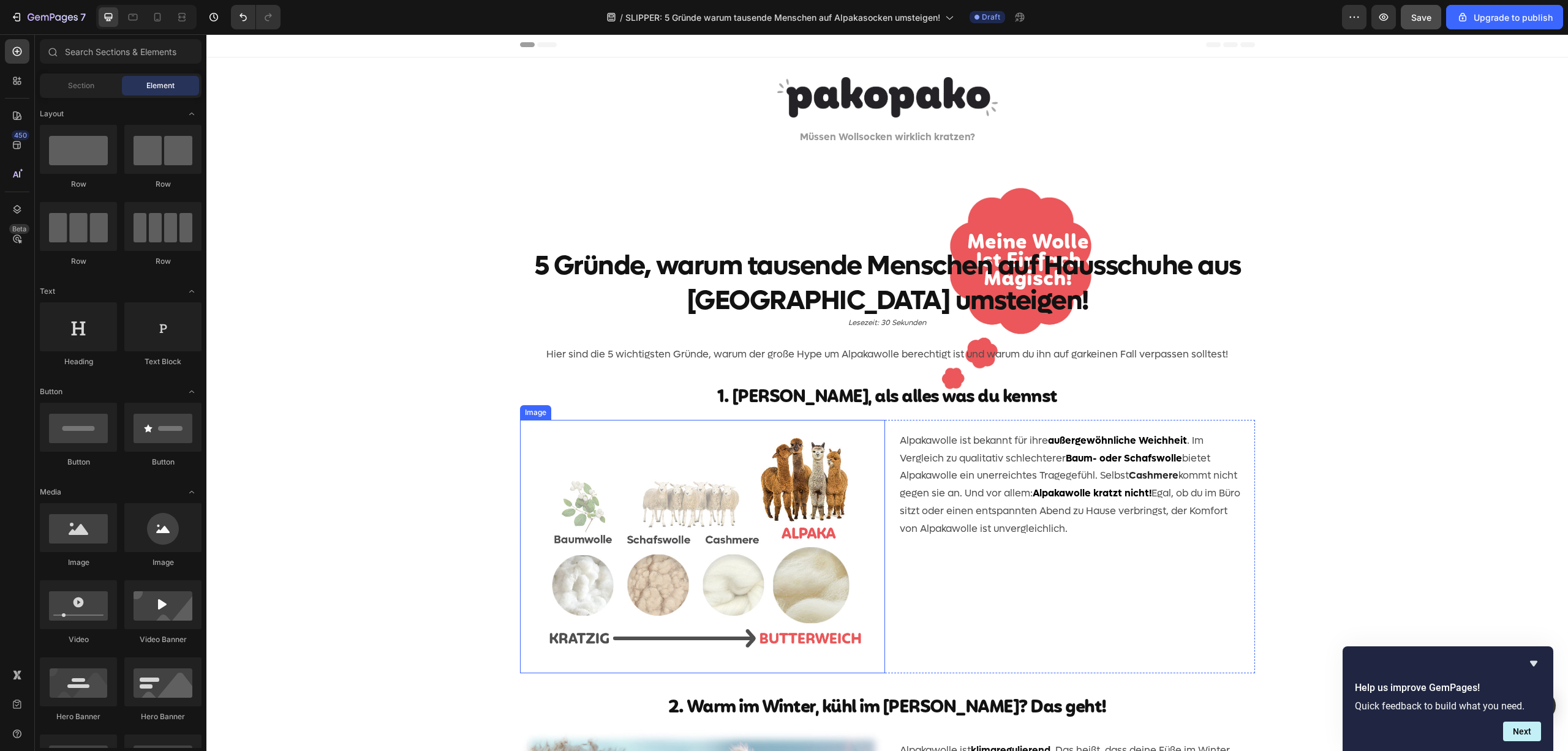
scroll to position [0, 0]
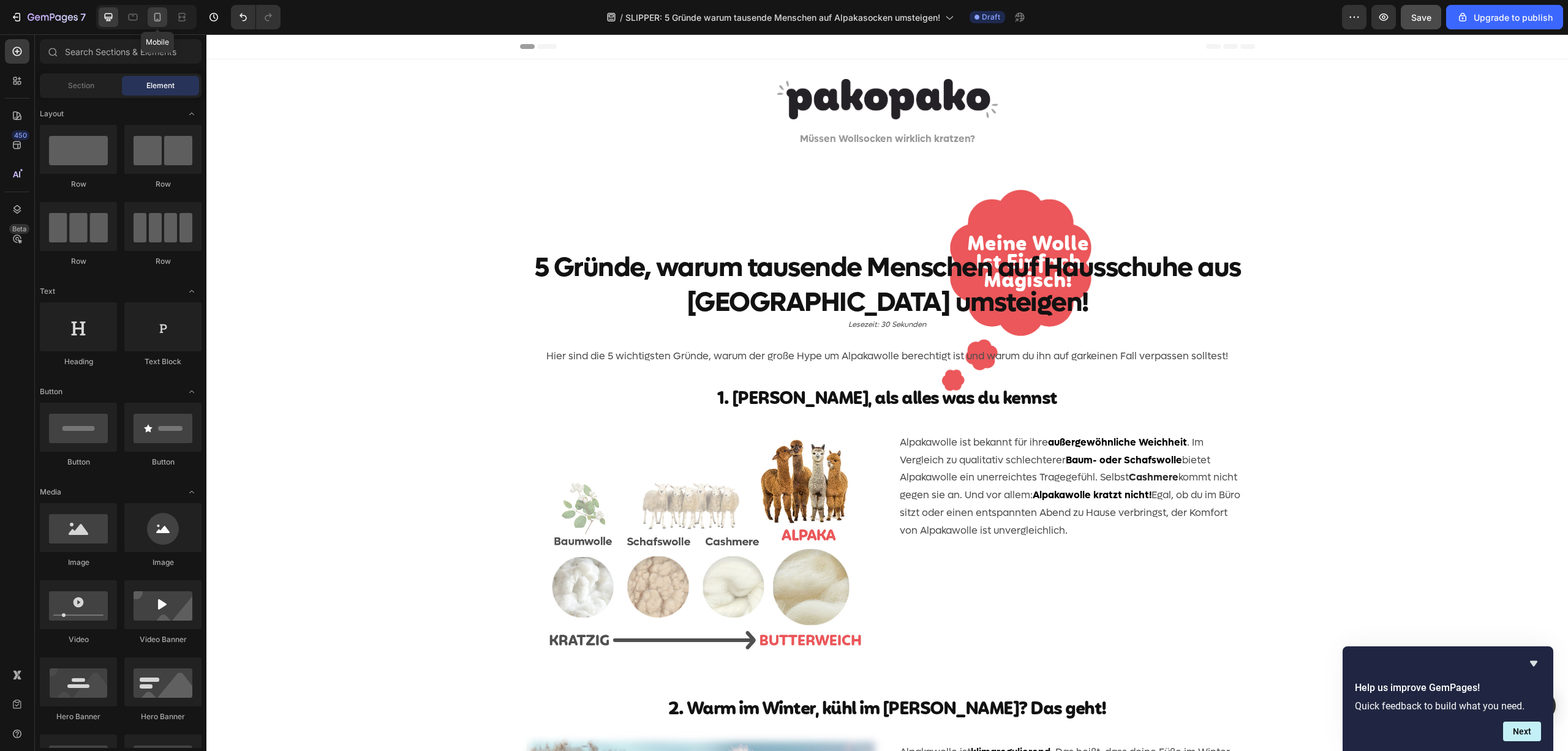
click at [158, 20] on icon at bounding box center [157, 17] width 12 height 12
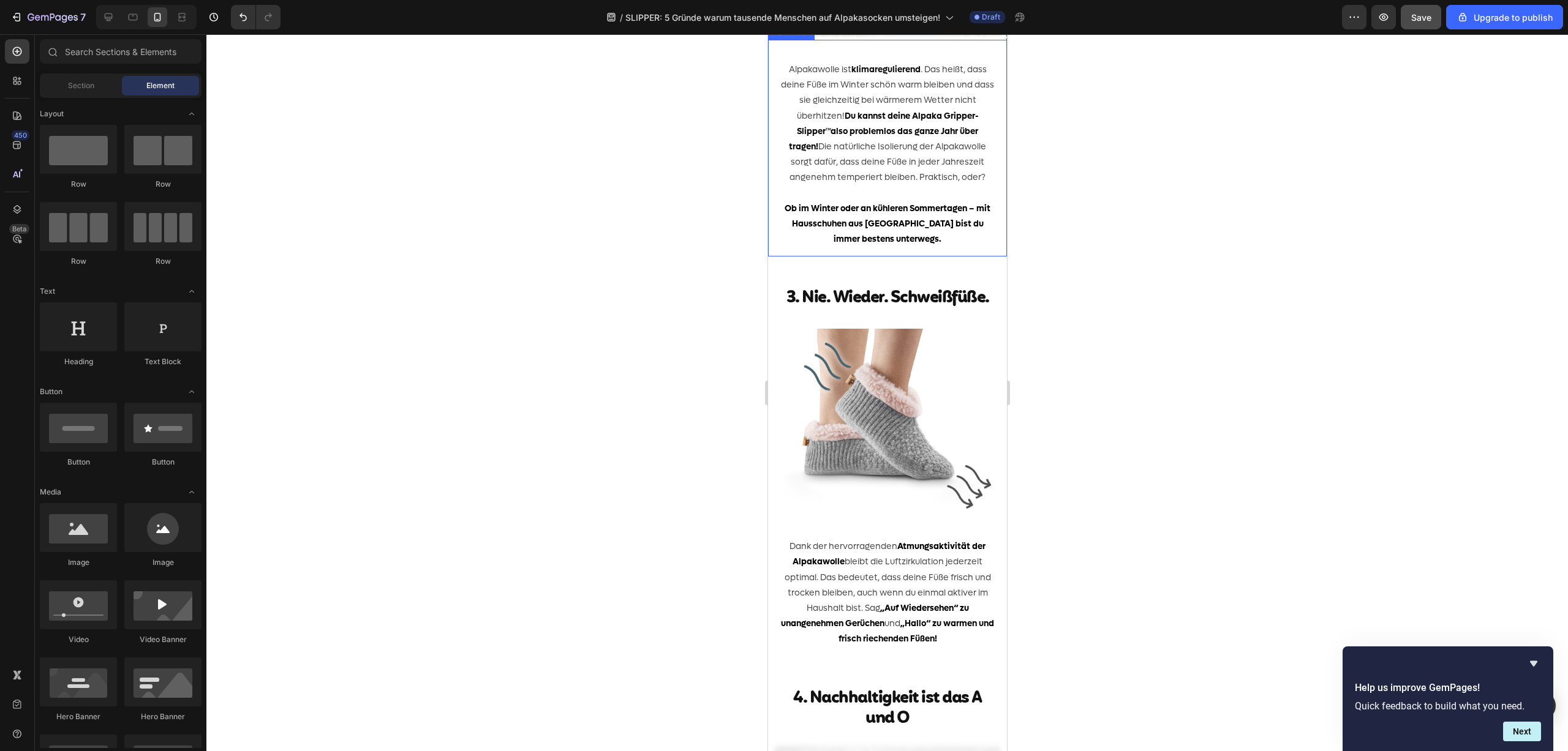
scroll to position [1046, 0]
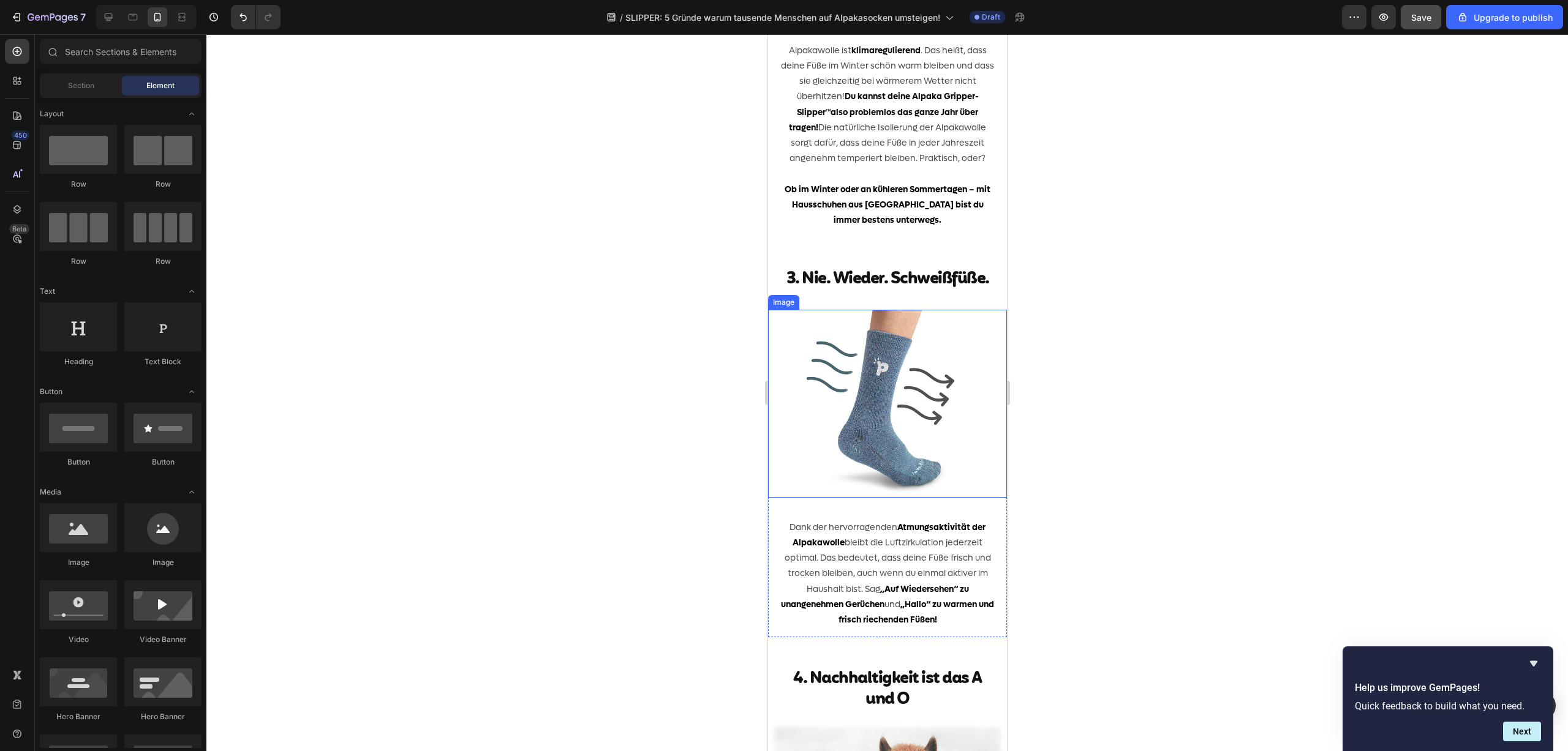
click at [852, 456] on img at bounding box center [886, 403] width 238 height 188
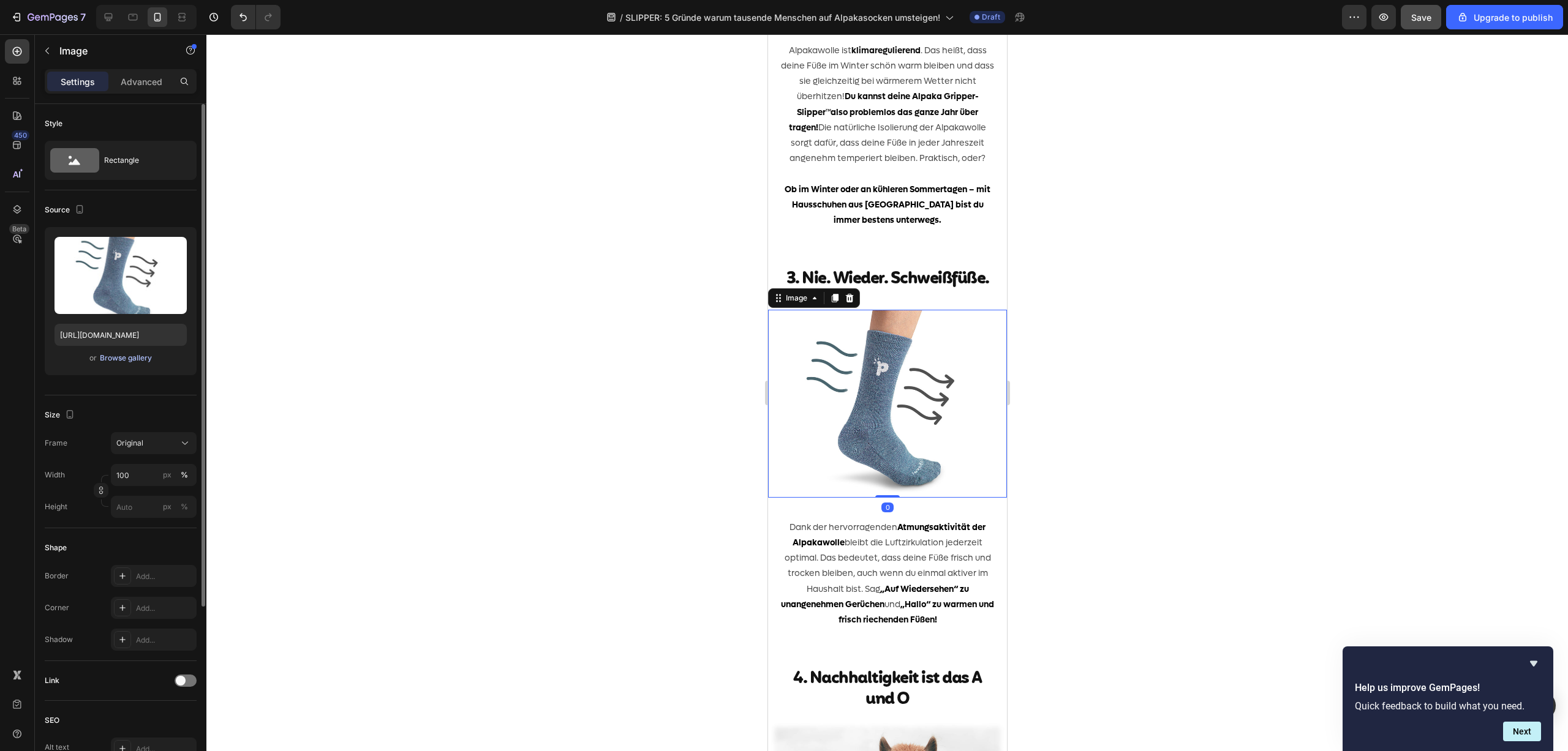
click at [120, 360] on div "Browse gallery" at bounding box center [126, 358] width 52 height 11
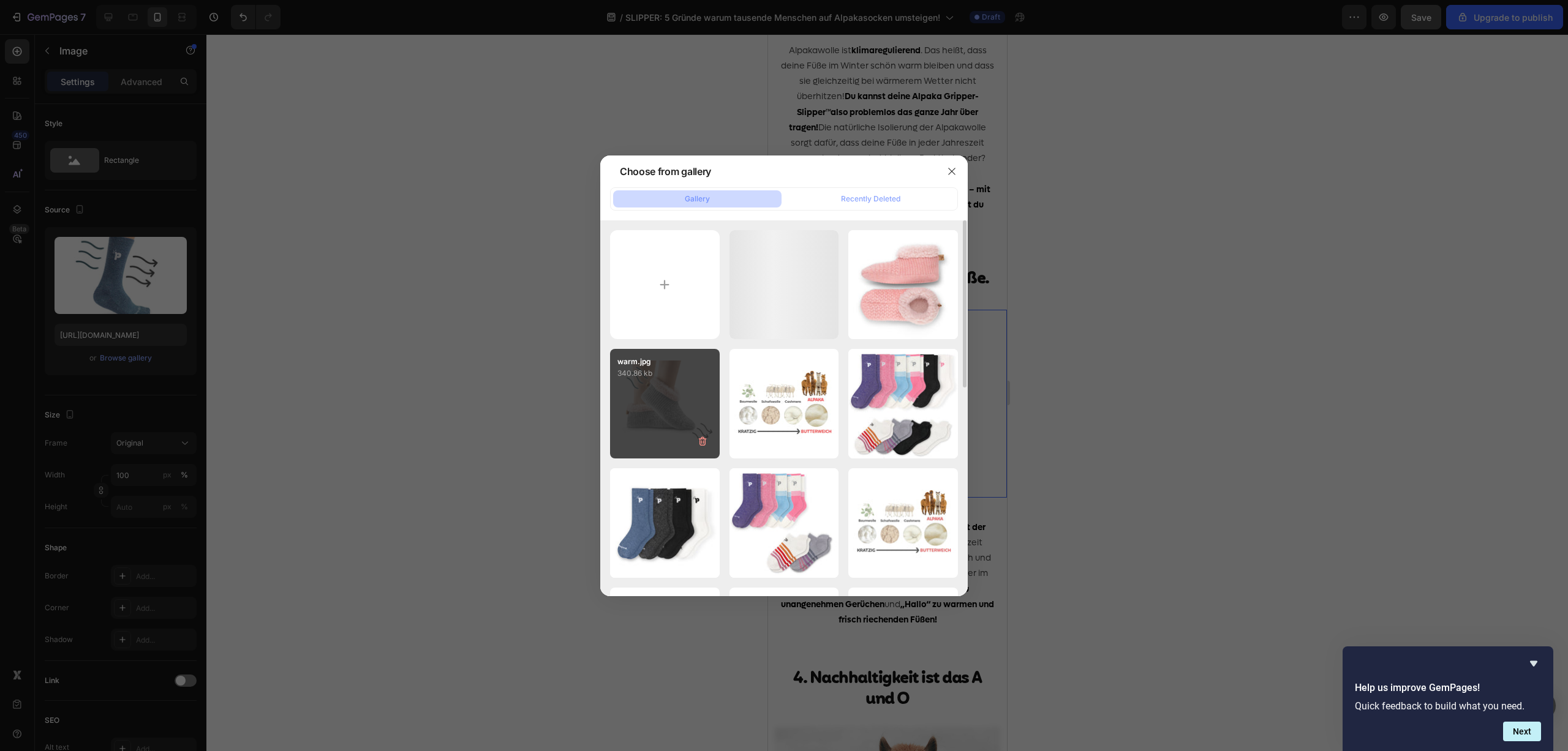
click at [660, 393] on div "warm.jpg 340.86 kb" at bounding box center [665, 404] width 109 height 109
type input "[URL][DOMAIN_NAME]"
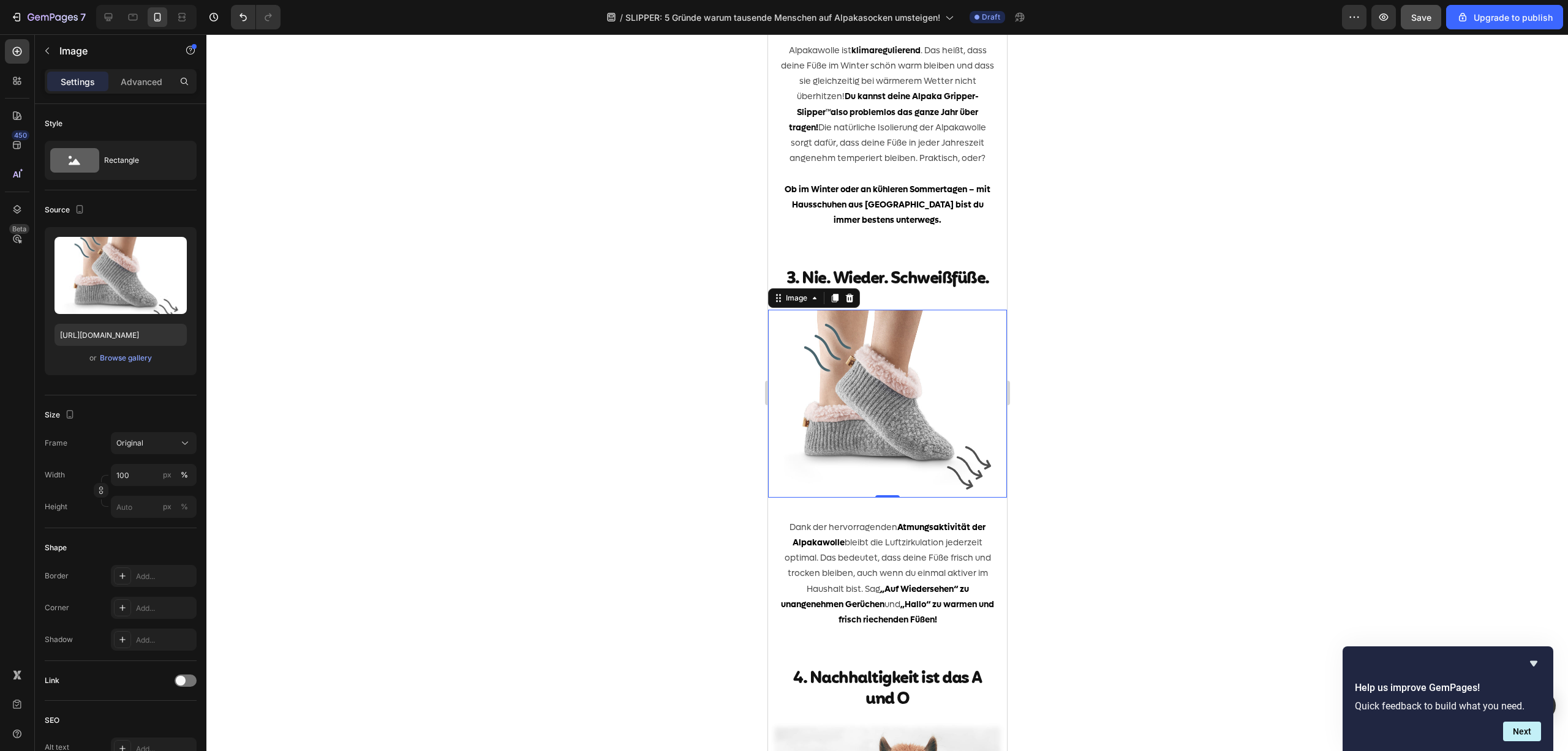
click at [581, 387] on div at bounding box center [887, 392] width 1361 height 717
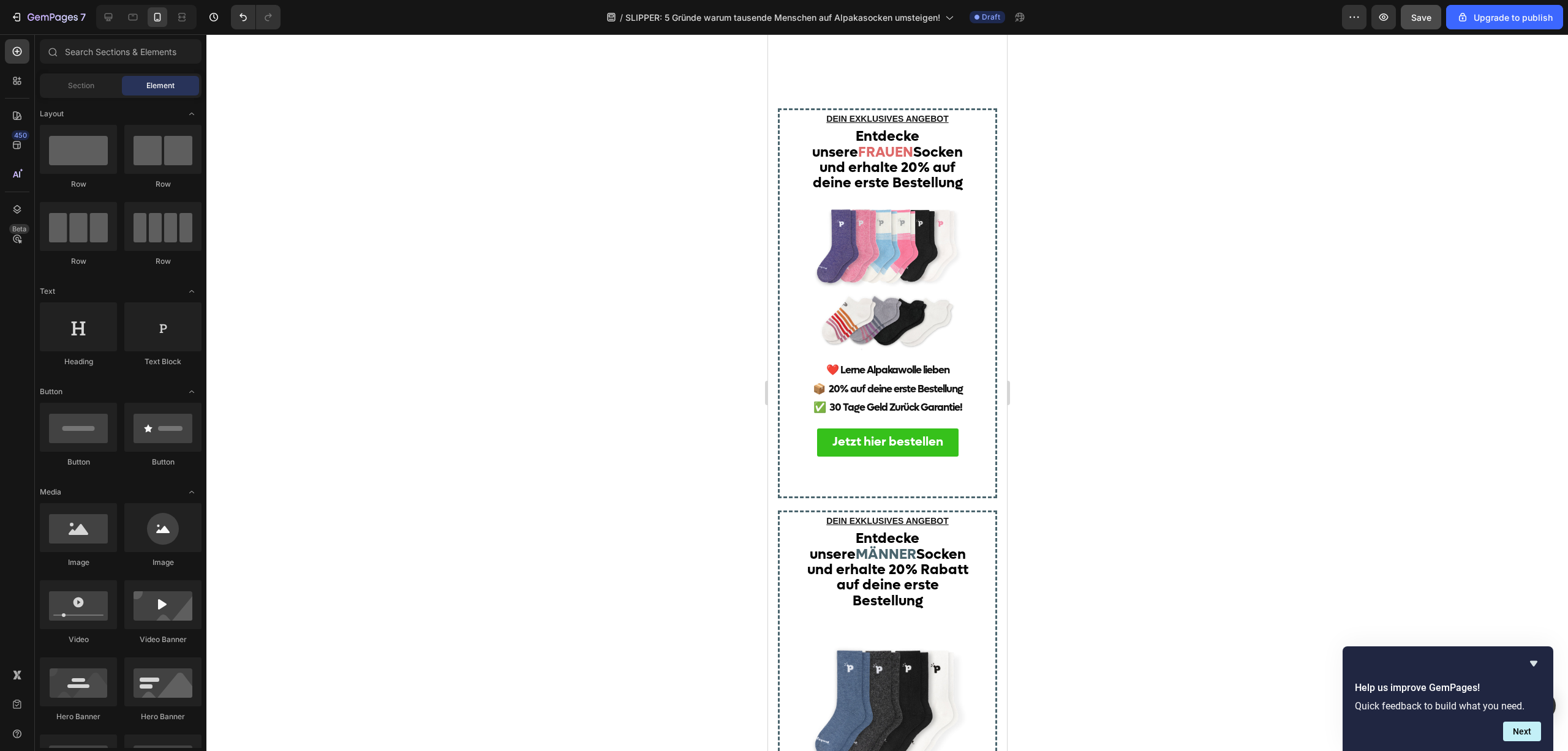
scroll to position [3964, 0]
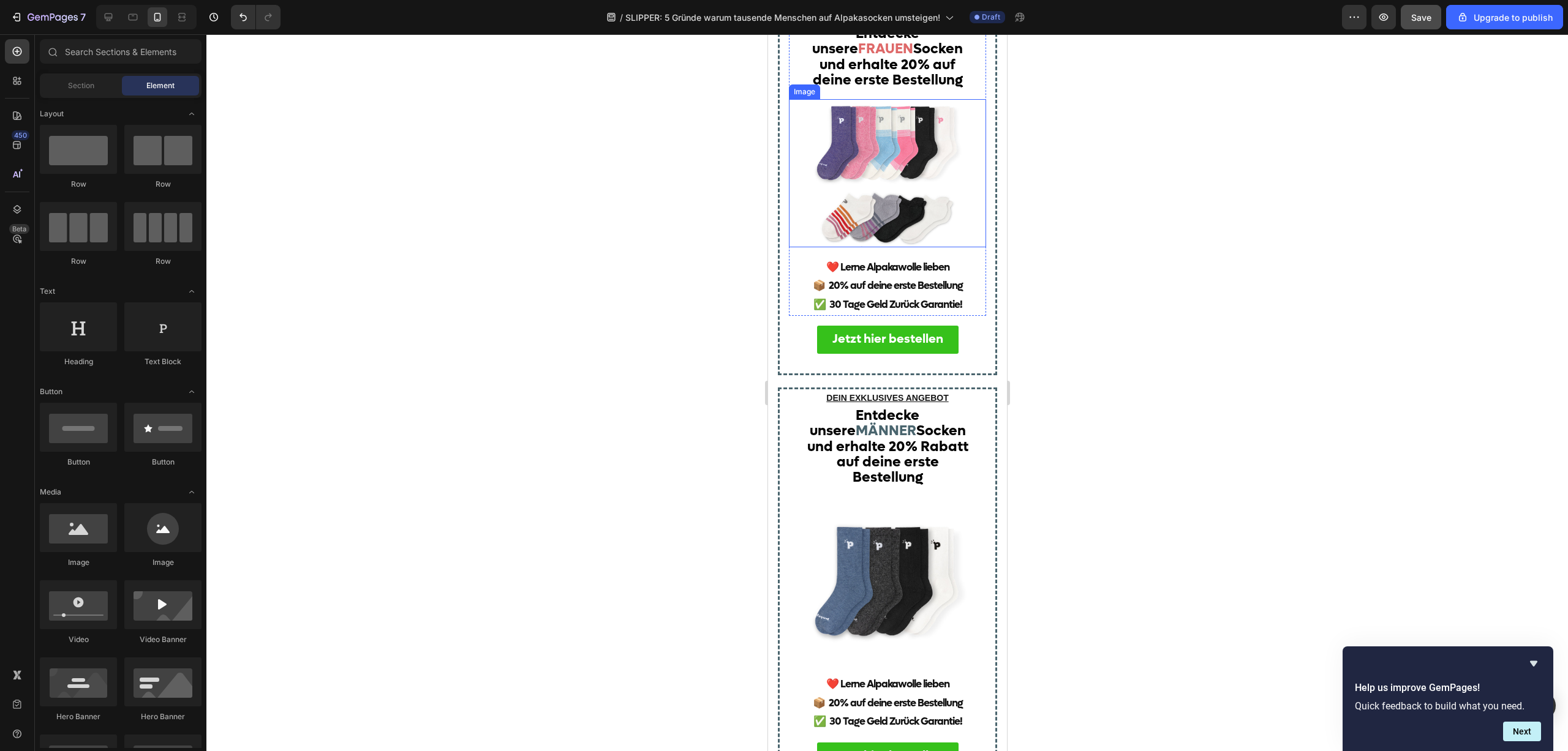
click at [883, 212] on img at bounding box center [887, 173] width 148 height 148
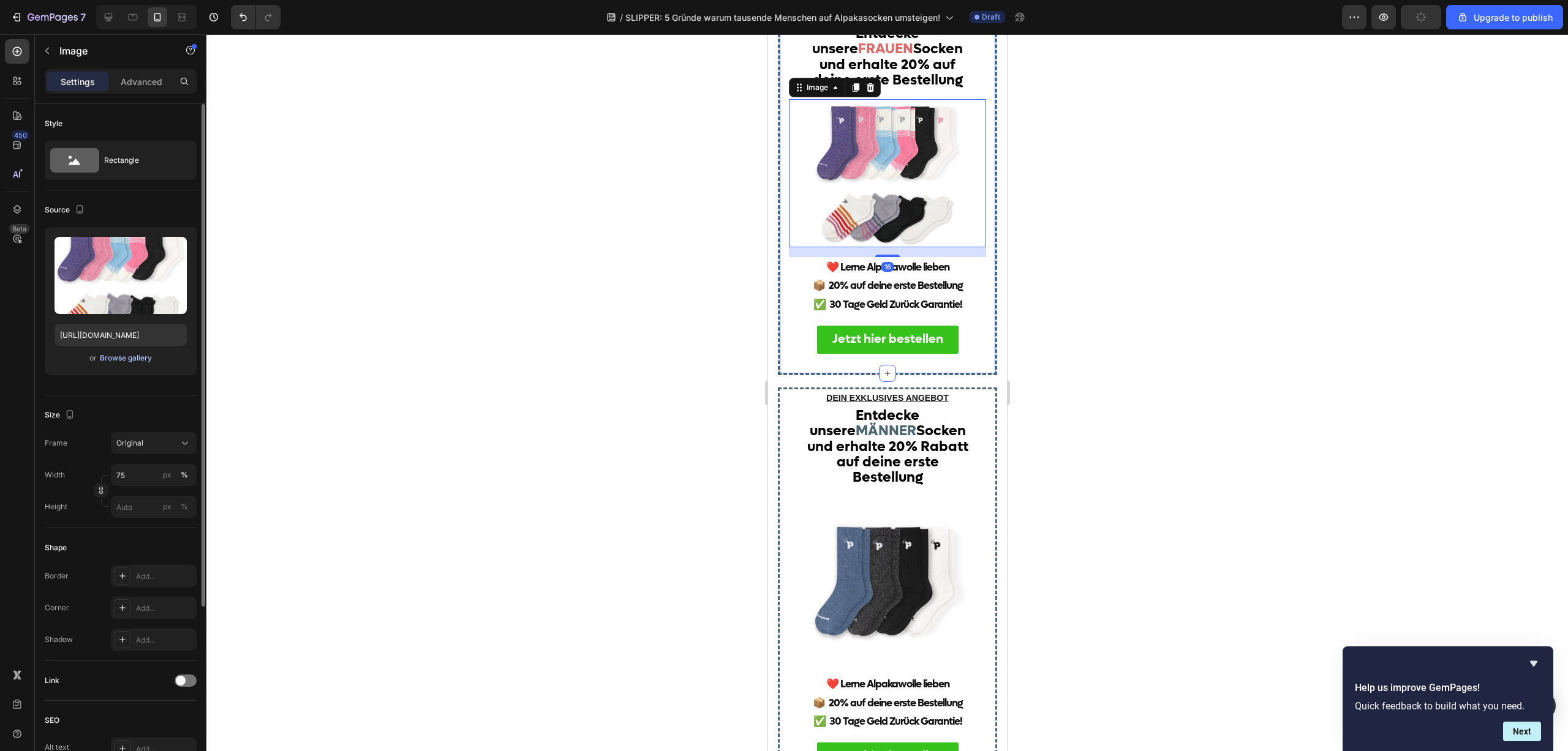
click at [117, 356] on div "Browse gallery" at bounding box center [126, 358] width 52 height 11
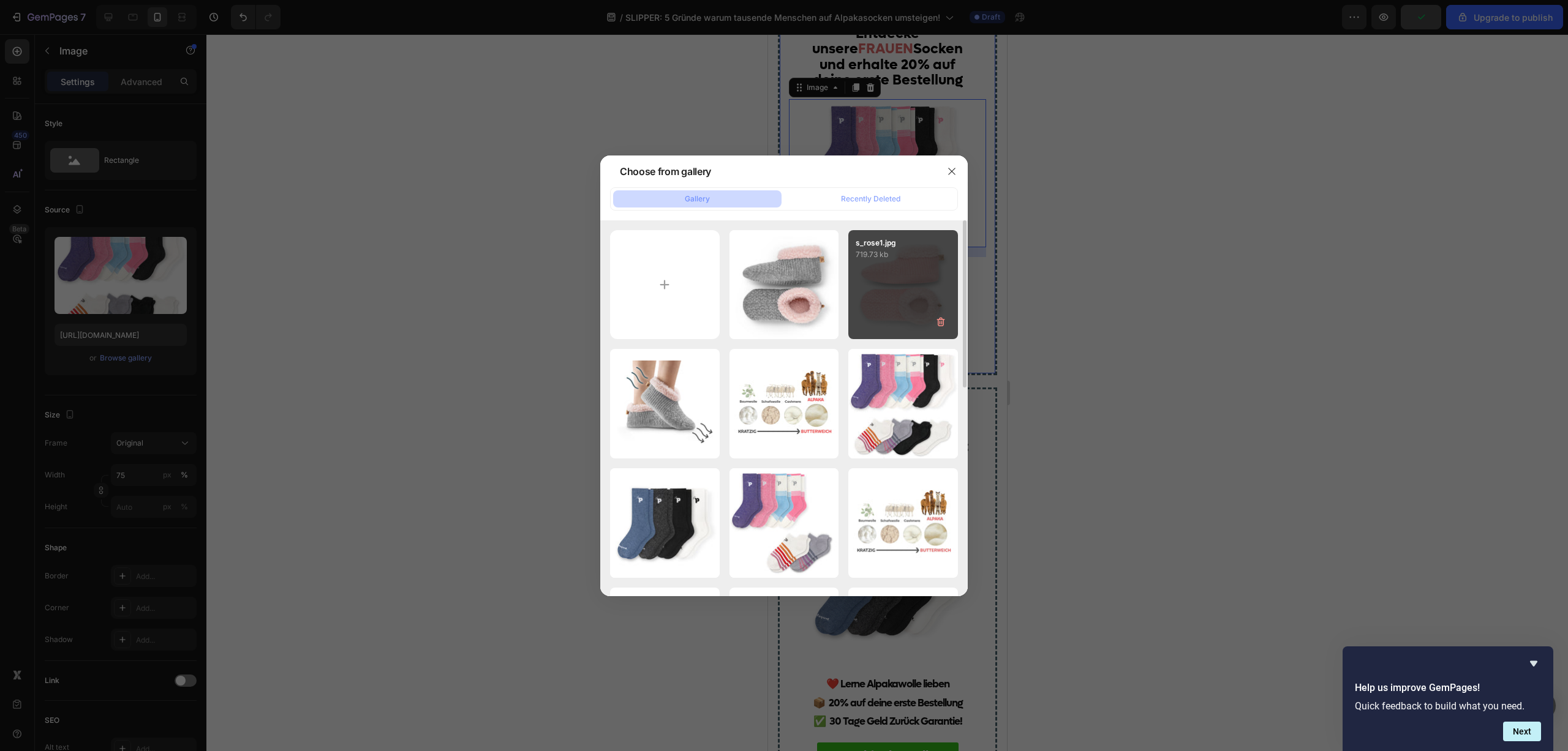
click at [890, 279] on div "s_rose1.jpg 719.73 kb" at bounding box center [902, 285] width 109 height 109
type input "[URL][DOMAIN_NAME]"
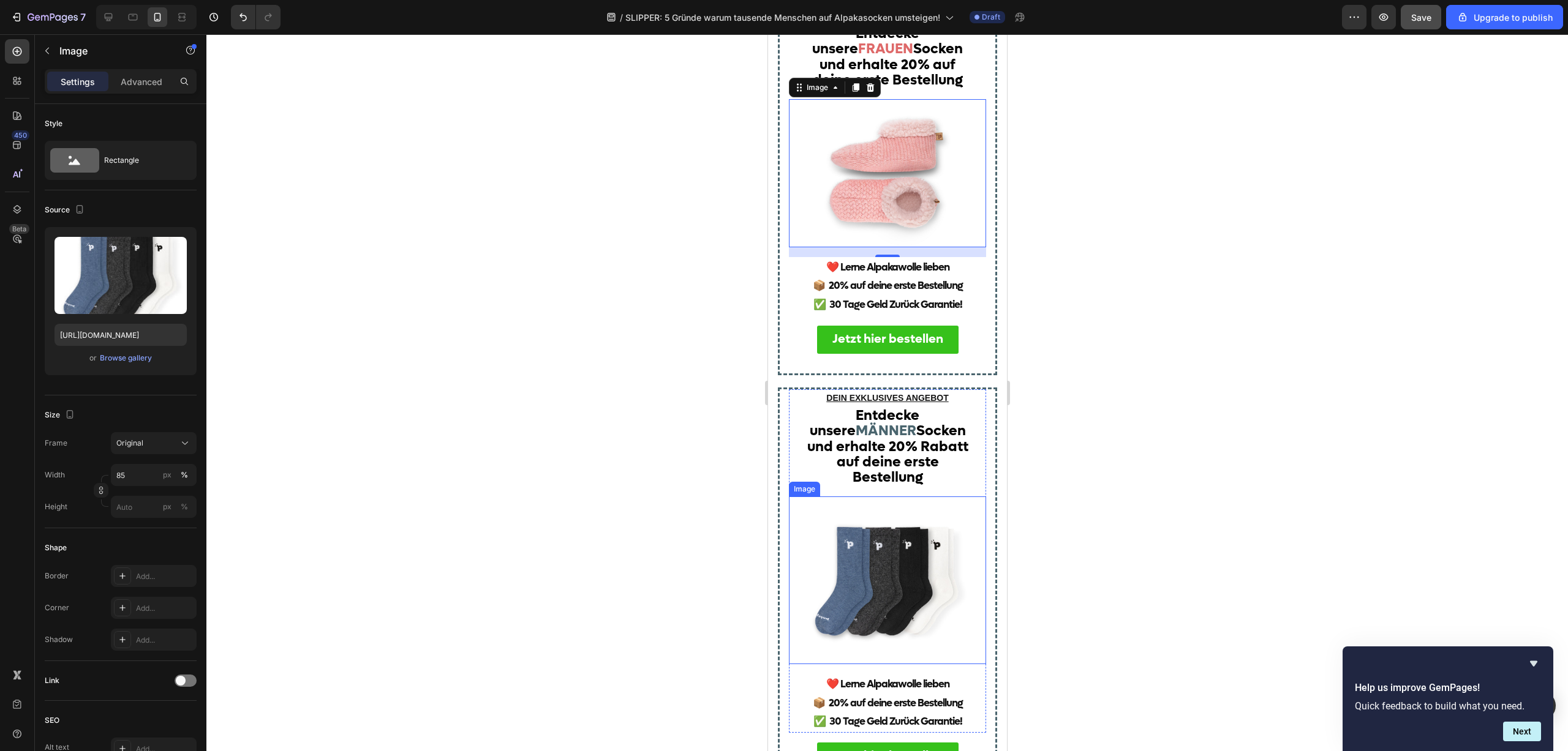
click at [874, 550] on img at bounding box center [887, 581] width 168 height 168
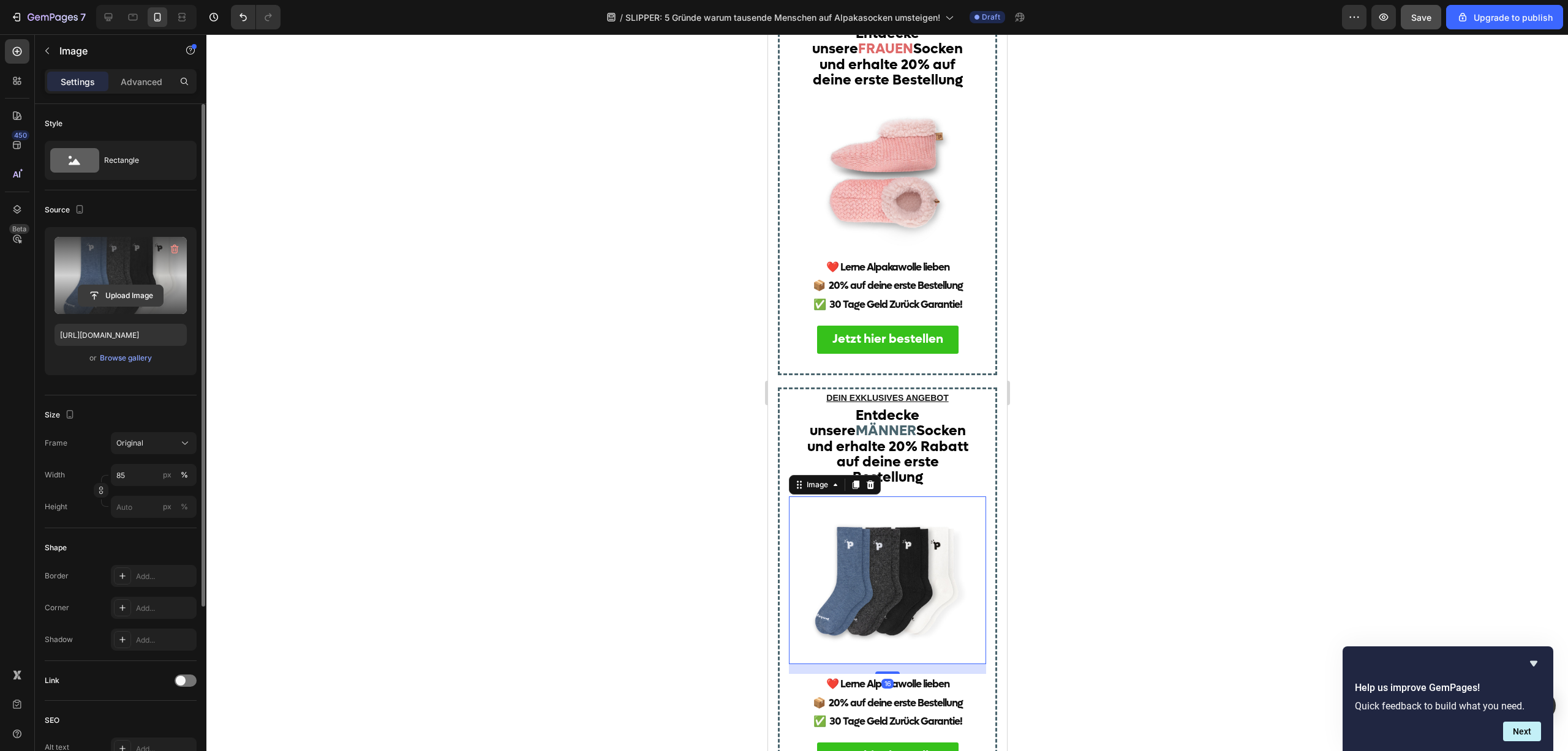
click at [124, 289] on input "file" at bounding box center [120, 295] width 85 height 21
click at [126, 356] on div "Browse gallery" at bounding box center [126, 358] width 52 height 11
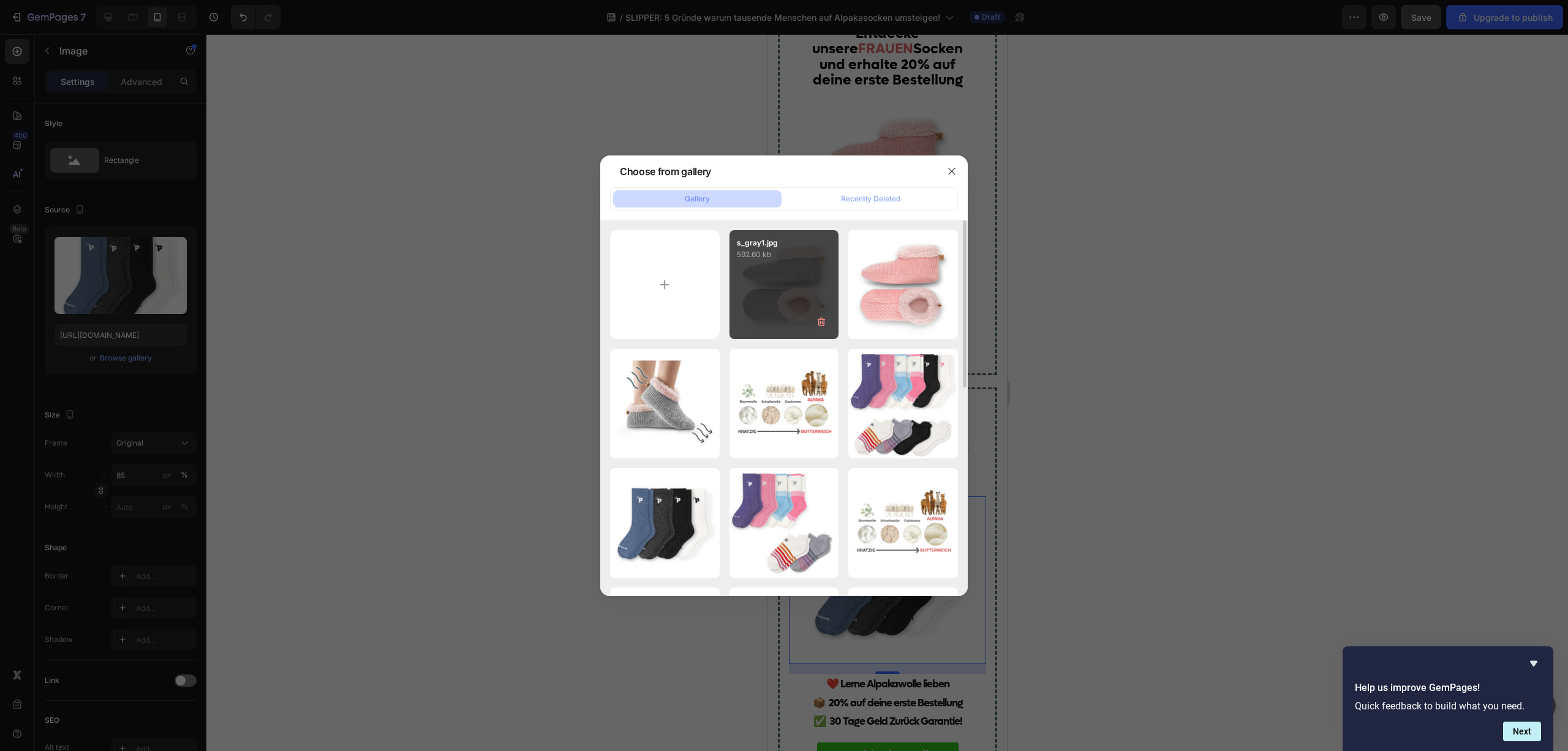
click at [773, 279] on div "s_gray1.jpg 592.60 kb" at bounding box center [784, 285] width 109 height 109
type input "[URL][DOMAIN_NAME]"
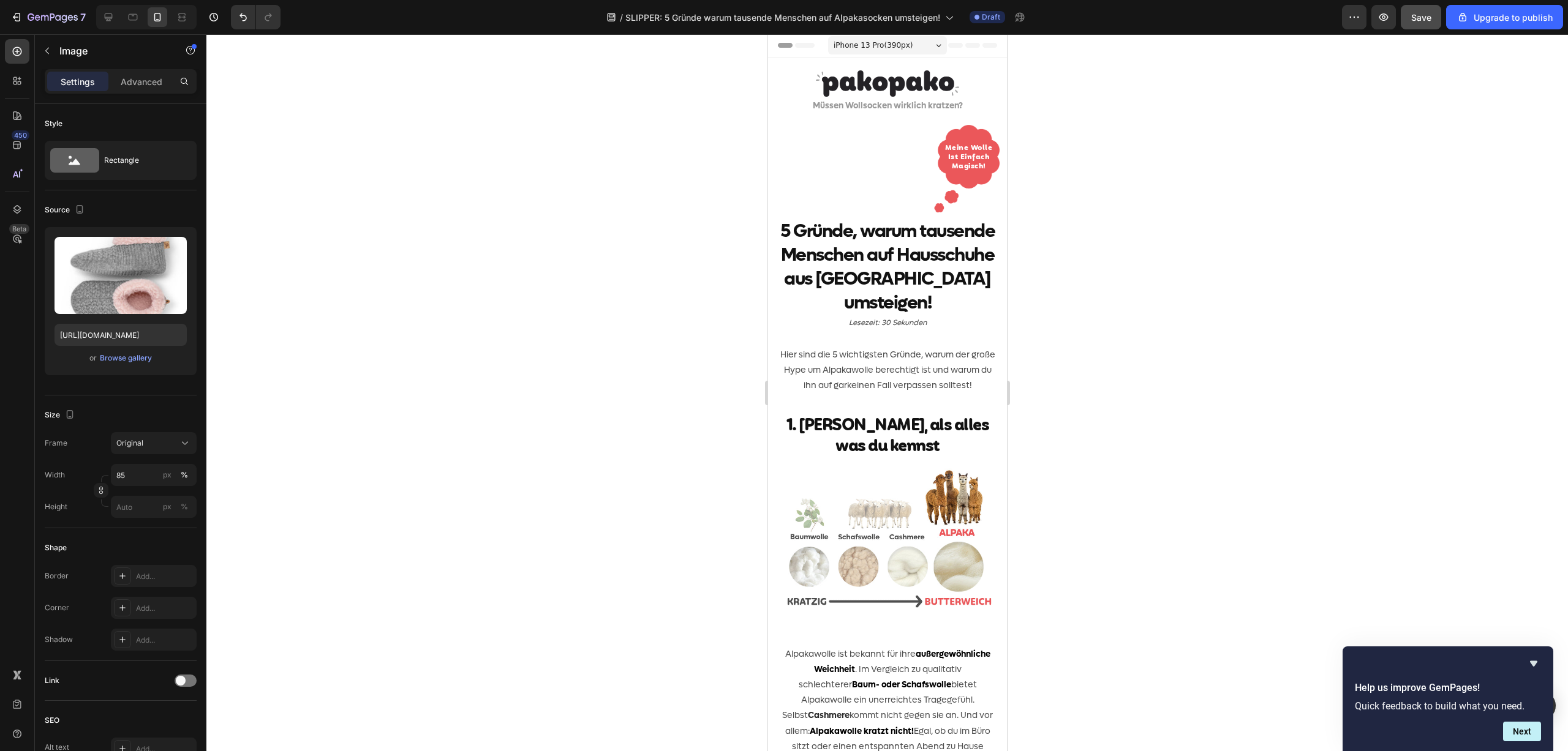
scroll to position [0, 0]
click at [861, 105] on p "Müssen Wollsocken wirklich kratzen?" at bounding box center [887, 106] width 236 height 15
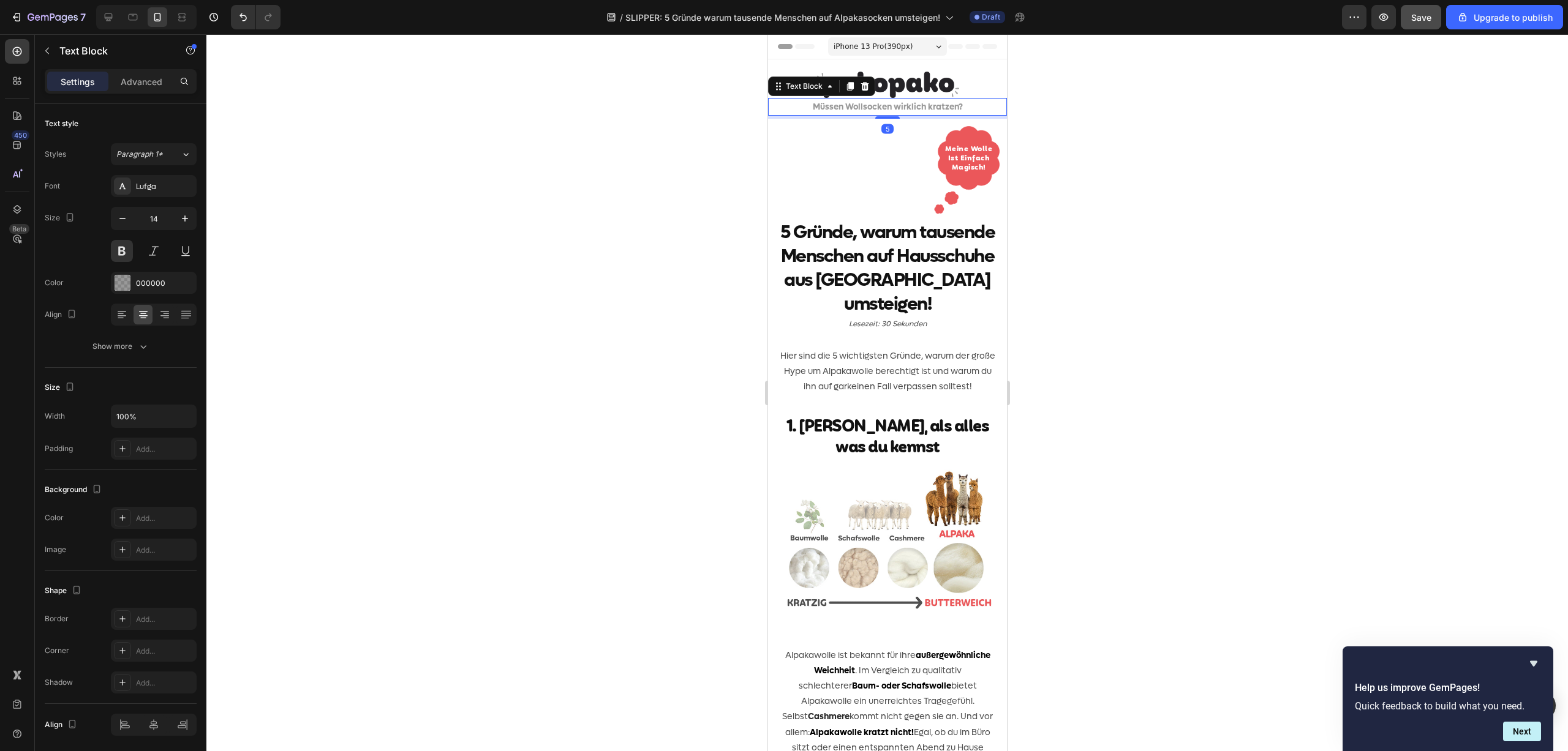
click at [861, 105] on p "Müssen Wollsocken wirklich kratzen?" at bounding box center [887, 106] width 236 height 15
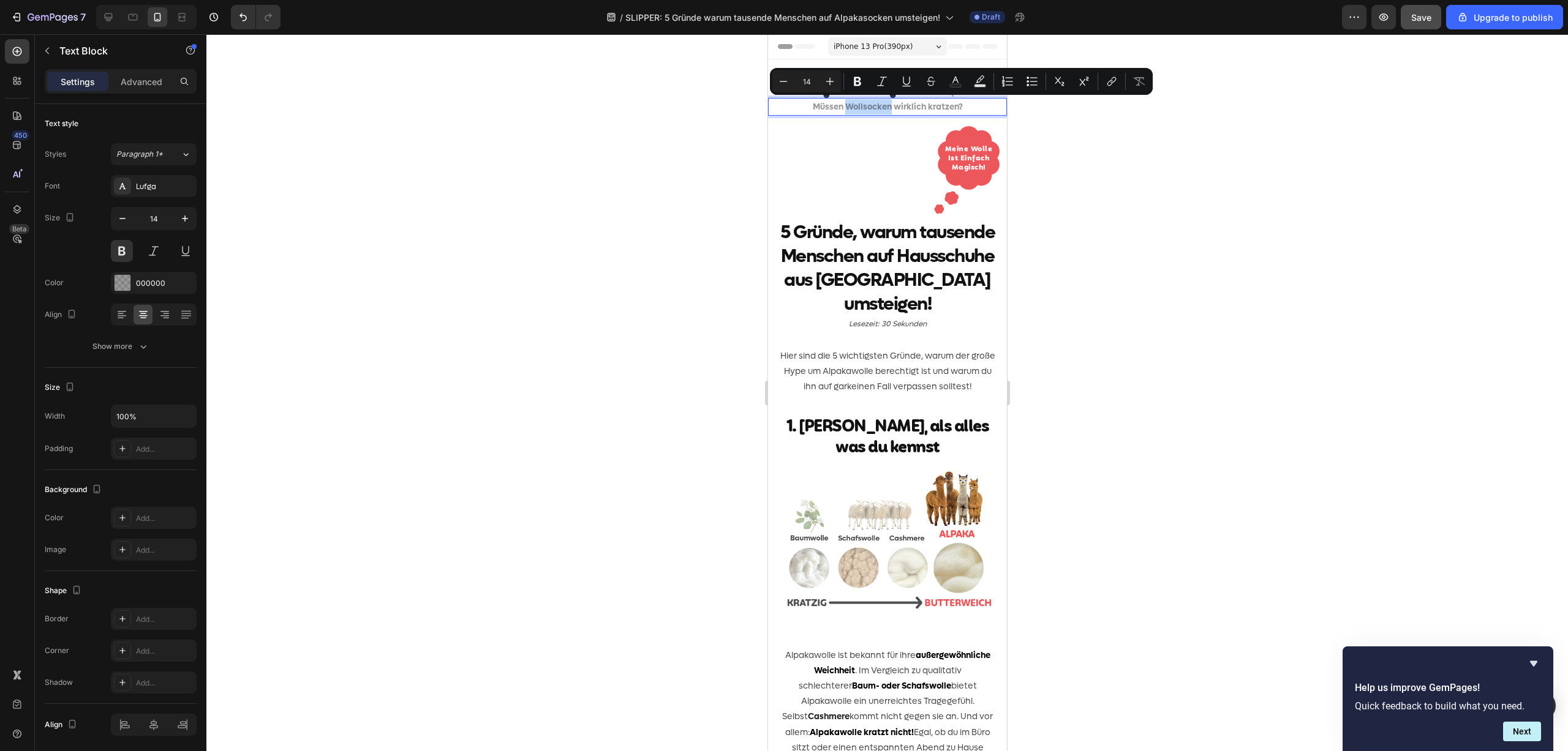
click at [860, 105] on p "Müssen Wollsocken wirklich kratzen?" at bounding box center [887, 106] width 236 height 15
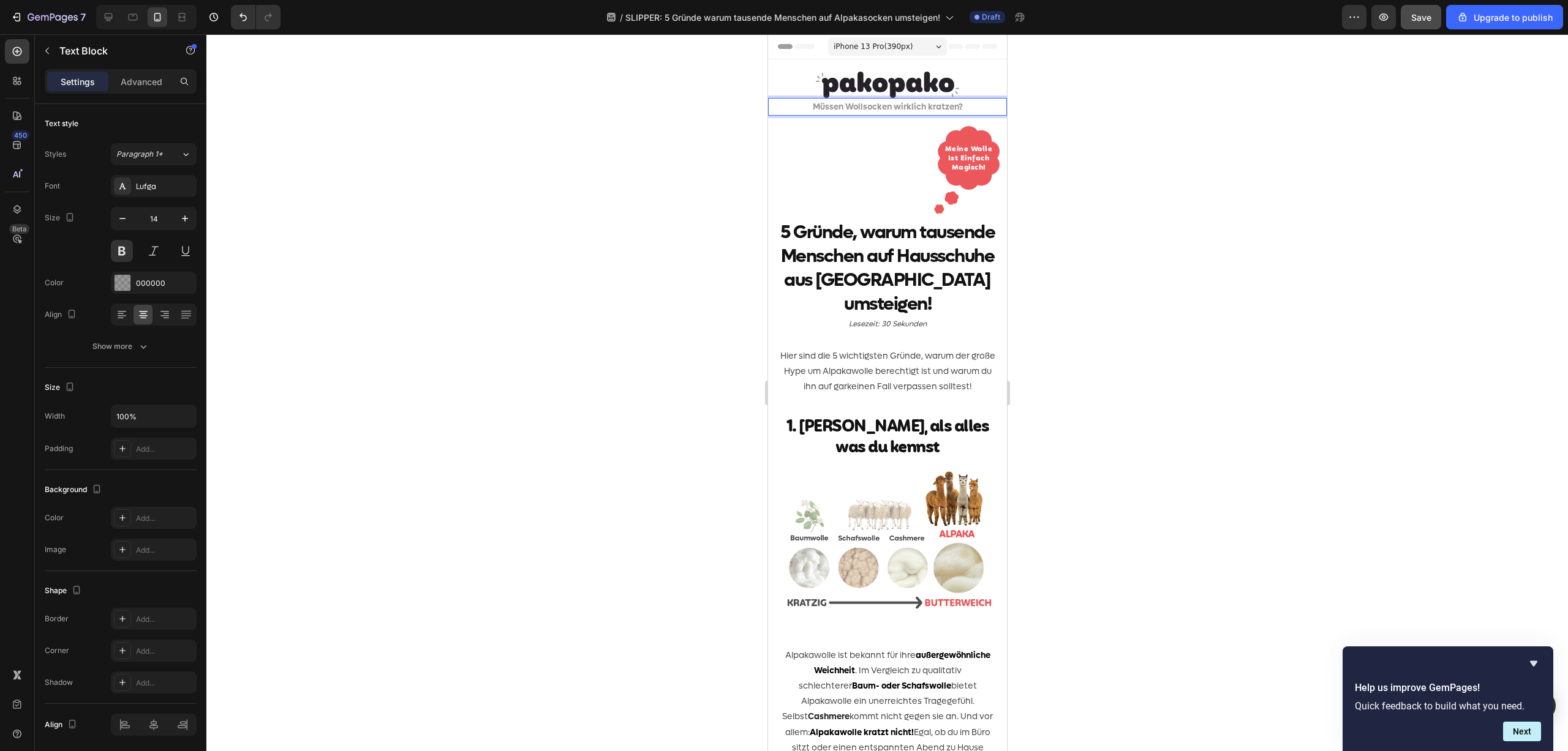
click at [860, 105] on p "Müssen Wollsocken wirklich kratzen?" at bounding box center [887, 106] width 236 height 15
click at [862, 105] on p "Müssen Wollsocken wirklich kratzen?" at bounding box center [887, 106] width 236 height 15
drag, startPoint x: 887, startPoint y: 106, endPoint x: 813, endPoint y: 105, distance: 74.0
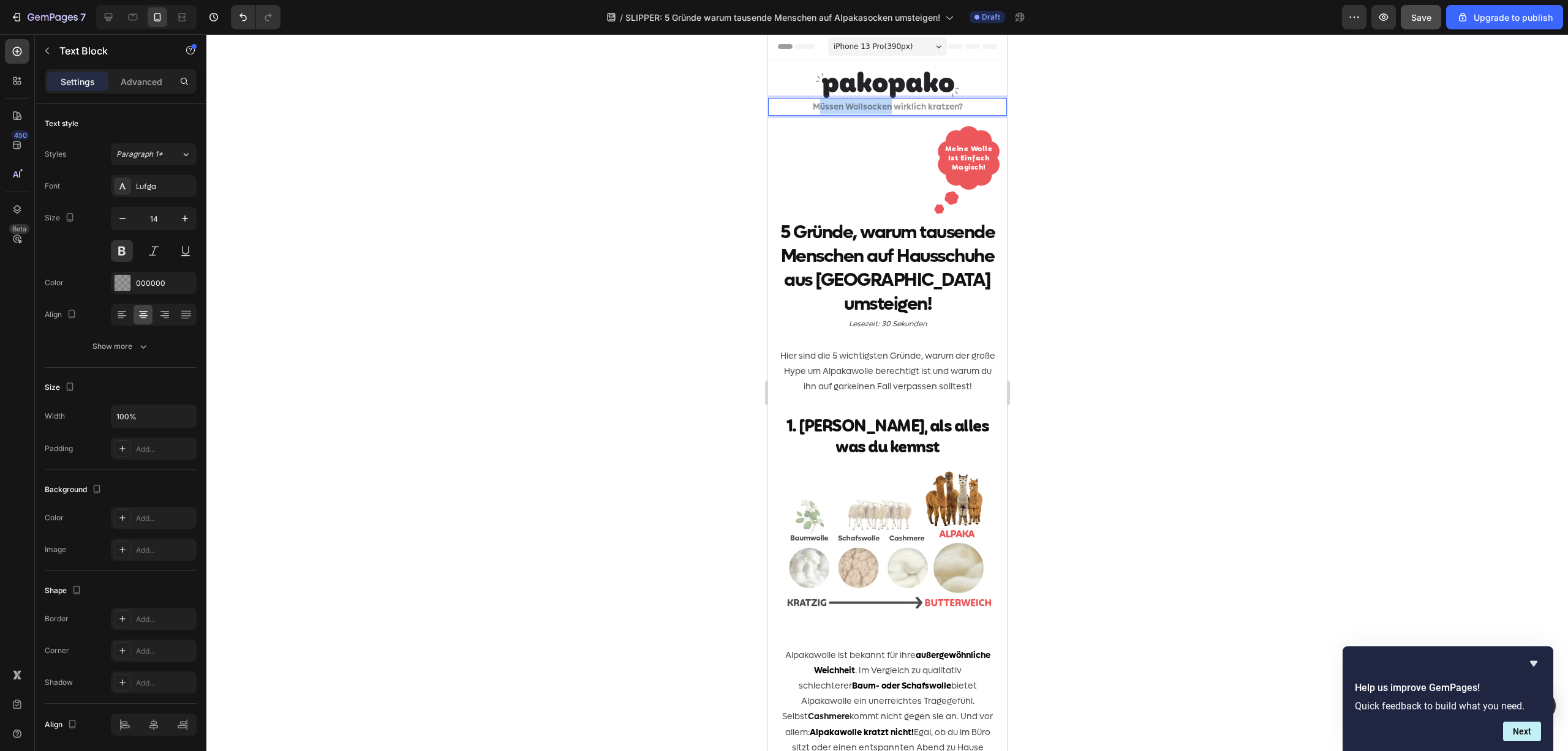
click at [813, 105] on p "Müssen Wollsocken wirklich kratzen?" at bounding box center [887, 106] width 236 height 15
click at [691, 200] on div at bounding box center [887, 392] width 1361 height 717
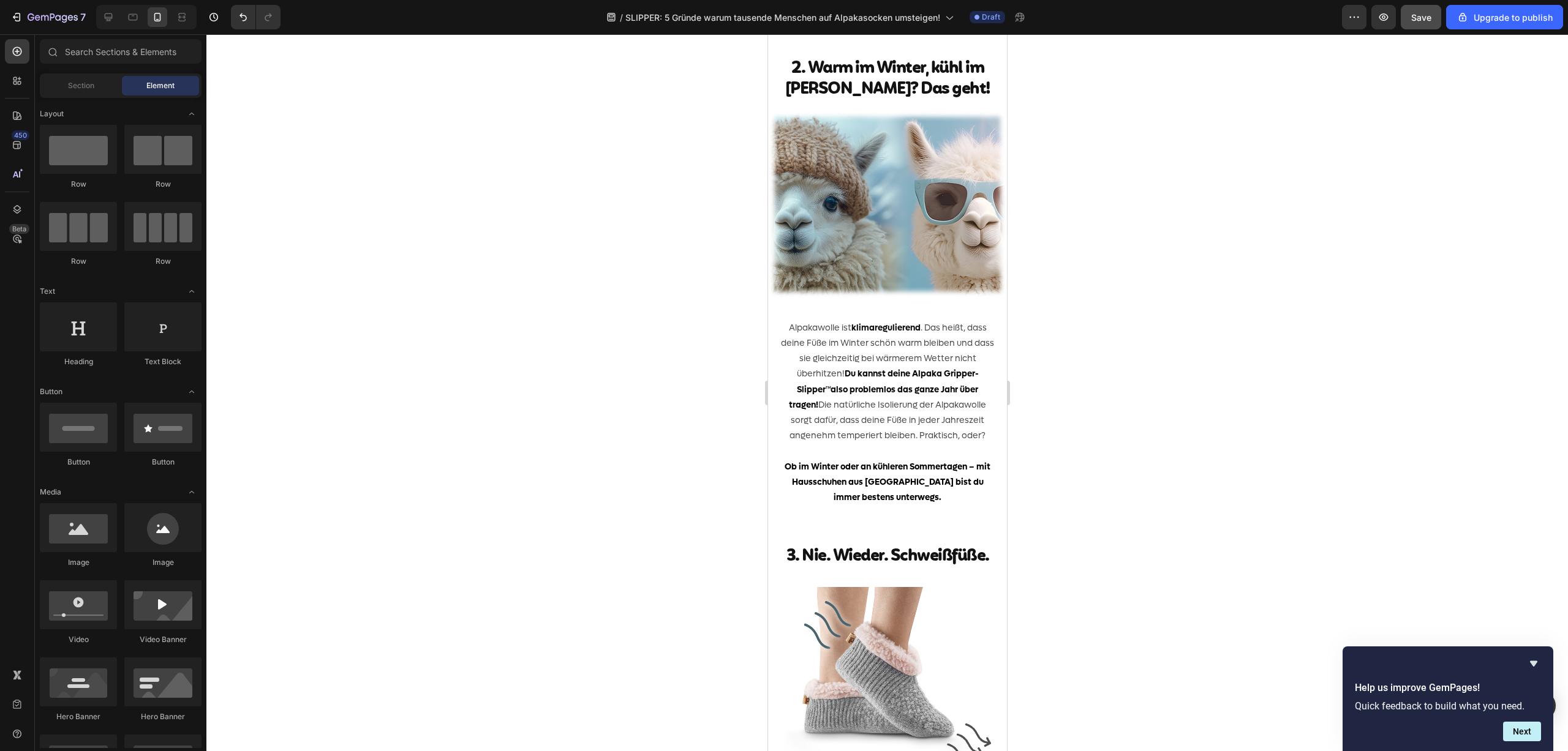
scroll to position [606, 0]
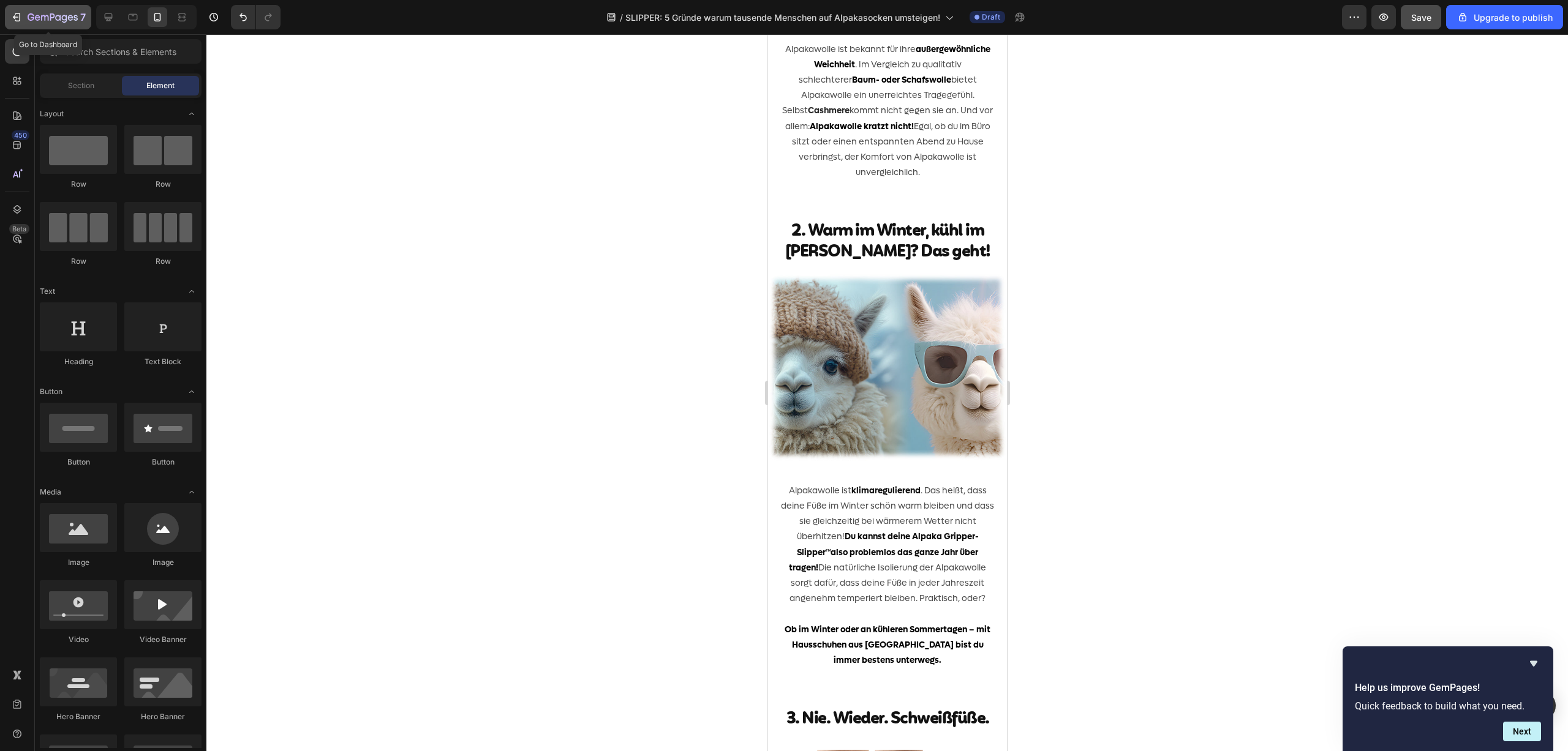
click at [21, 17] on icon "button" at bounding box center [16, 17] width 12 height 12
